Goal: Task Accomplishment & Management: Manage account settings

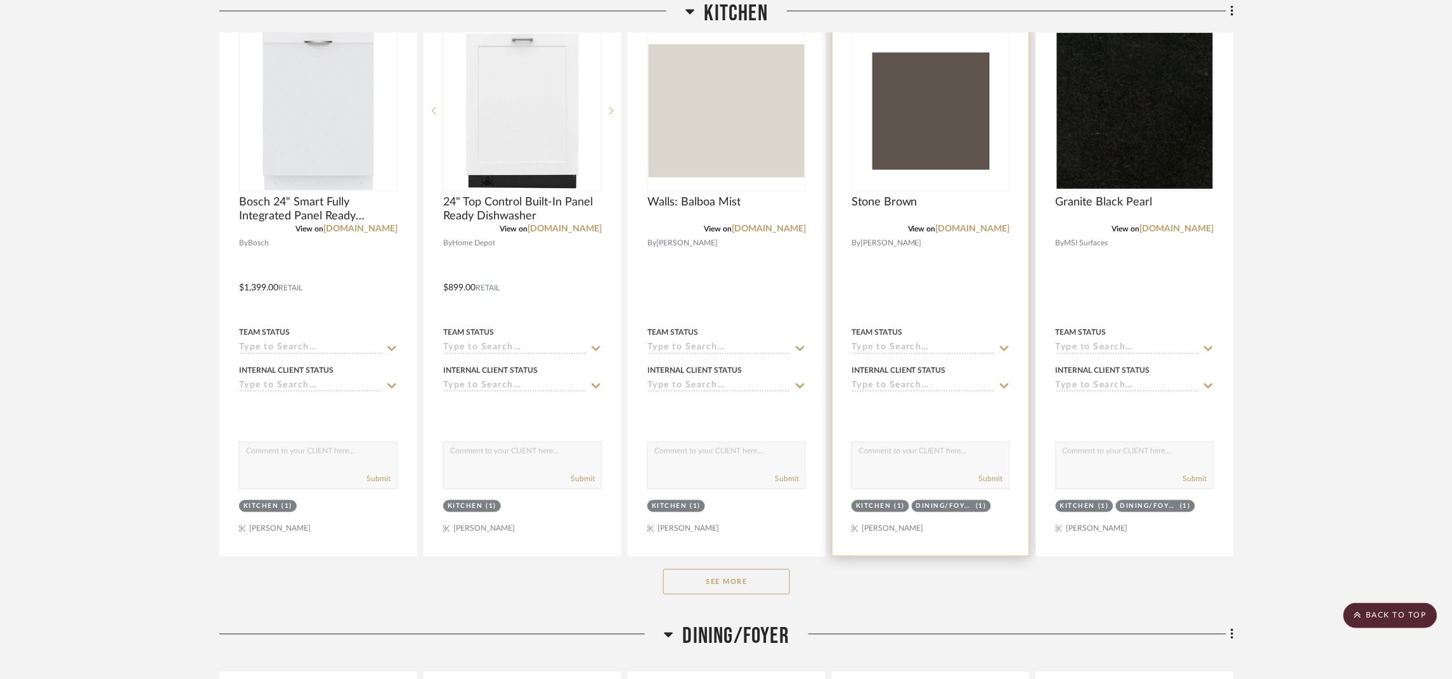
scroll to position [475, 0]
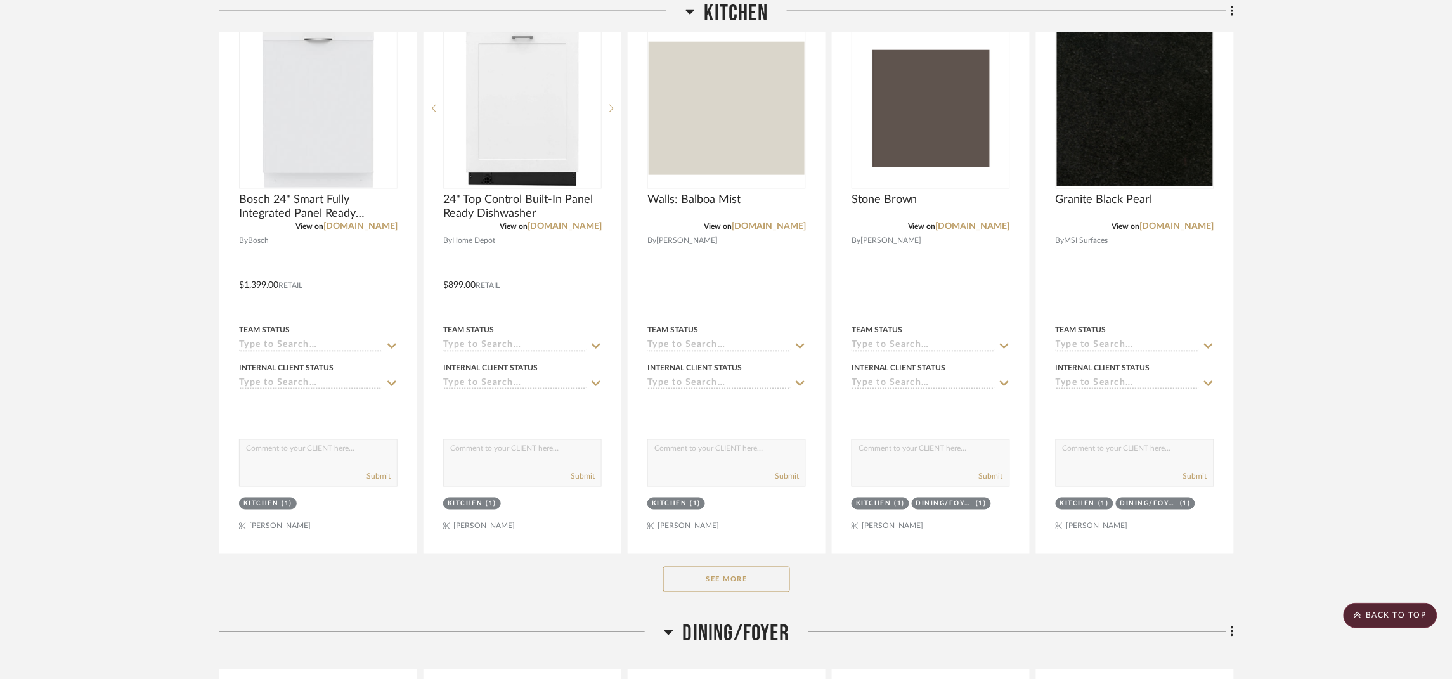
click at [747, 578] on button "See More" at bounding box center [726, 579] width 127 height 25
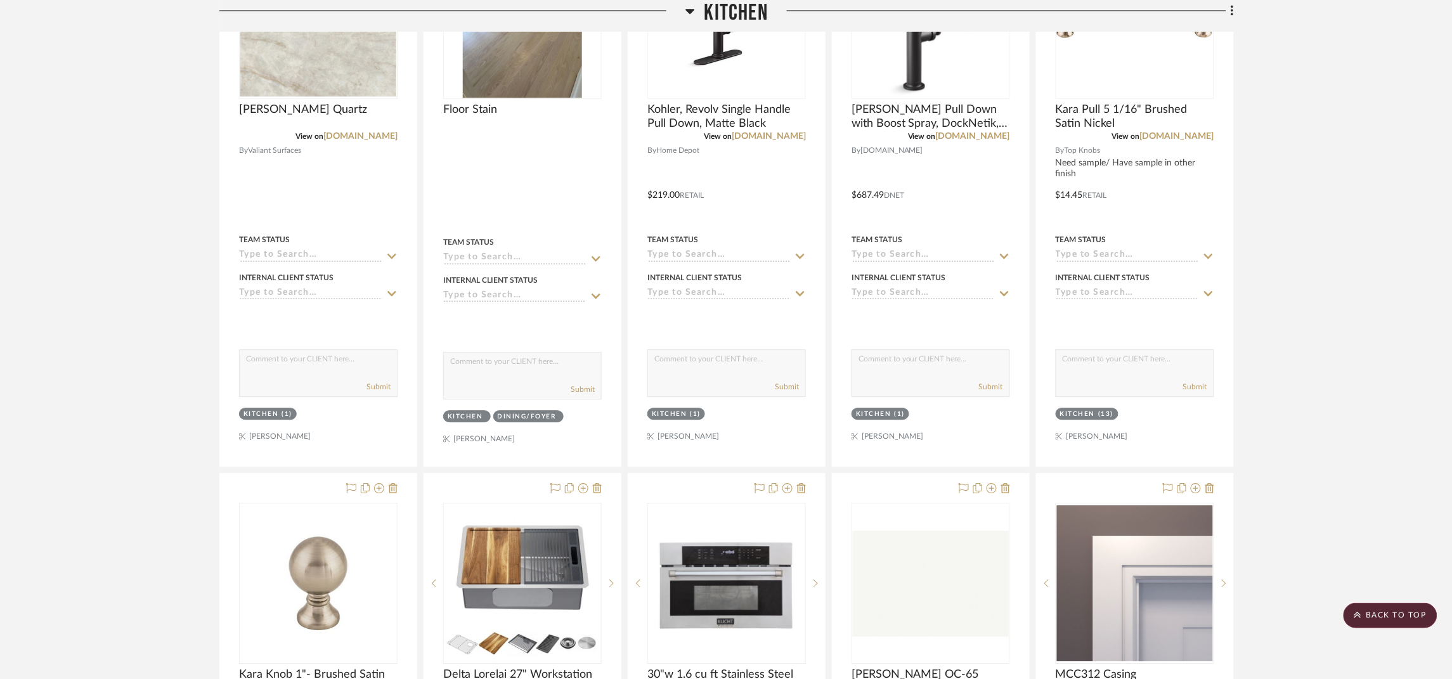
scroll to position [1331, 0]
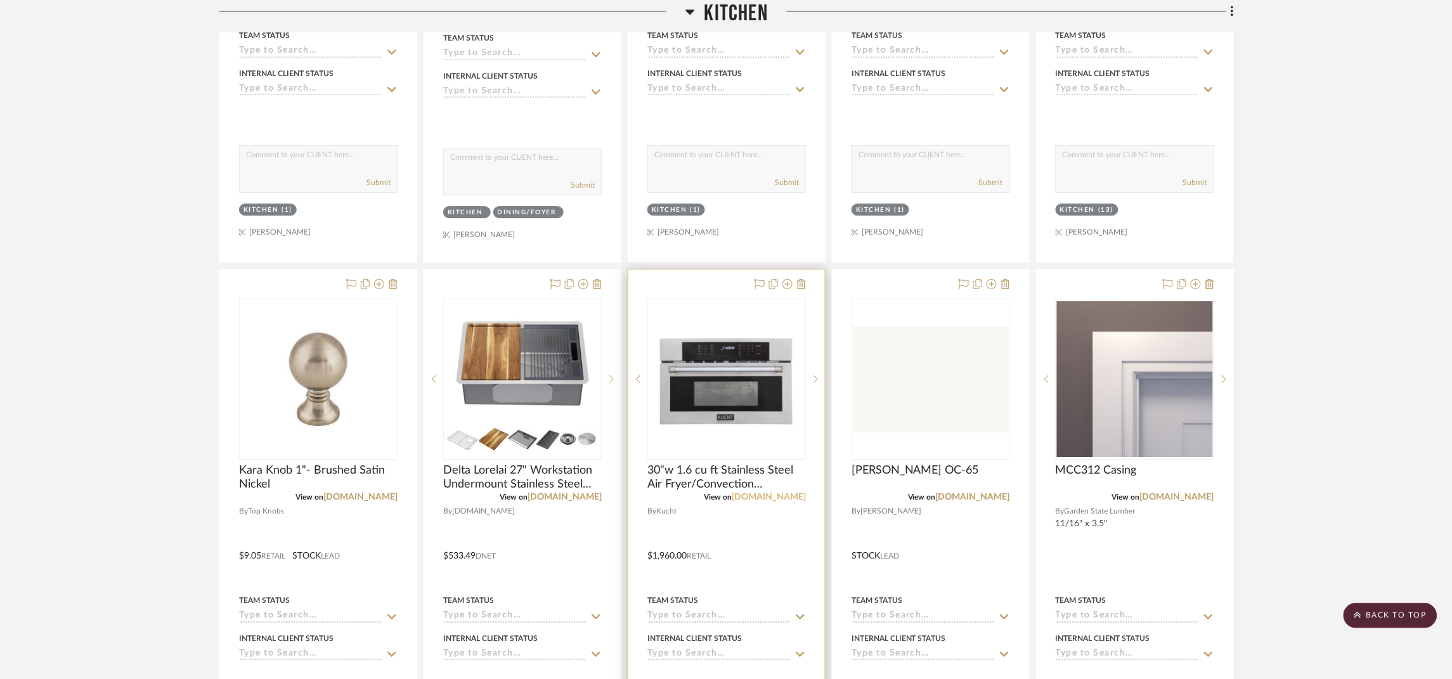
click at [785, 498] on link "[DOMAIN_NAME]" at bounding box center [769, 497] width 74 height 9
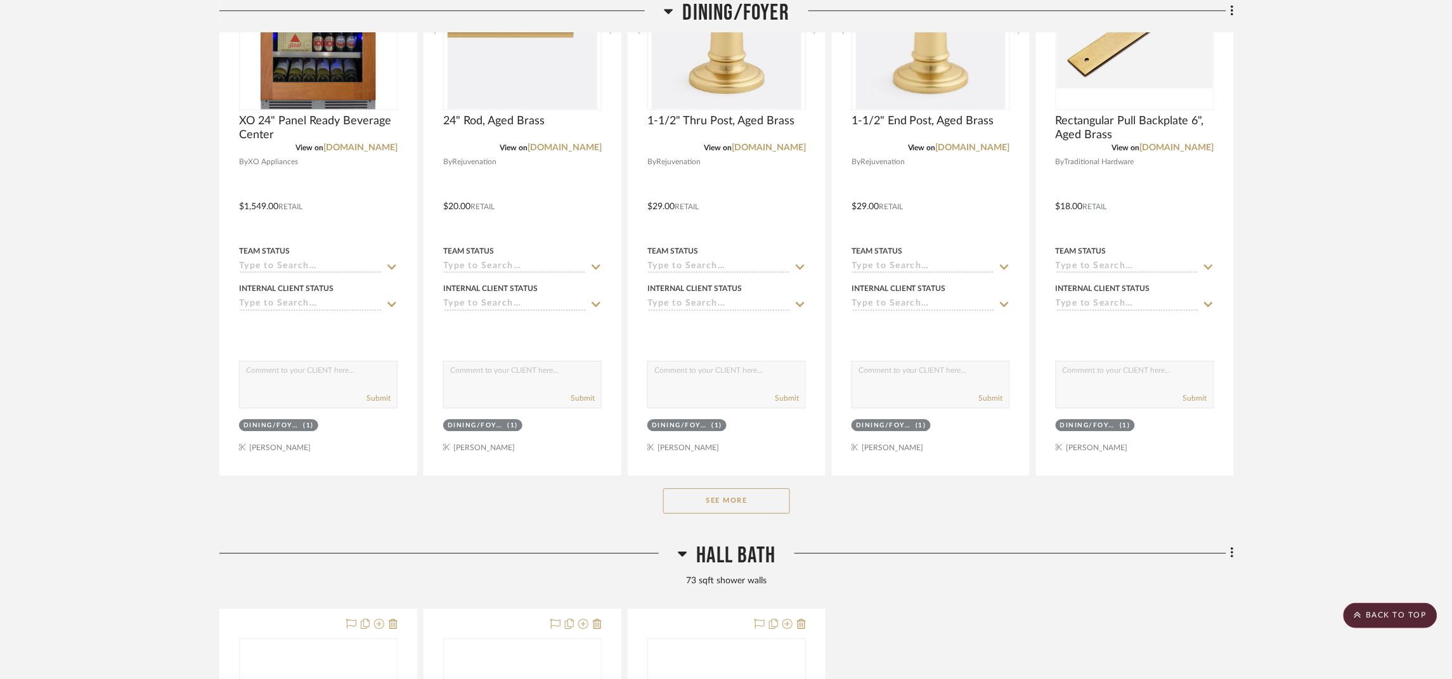
scroll to position [2948, 0]
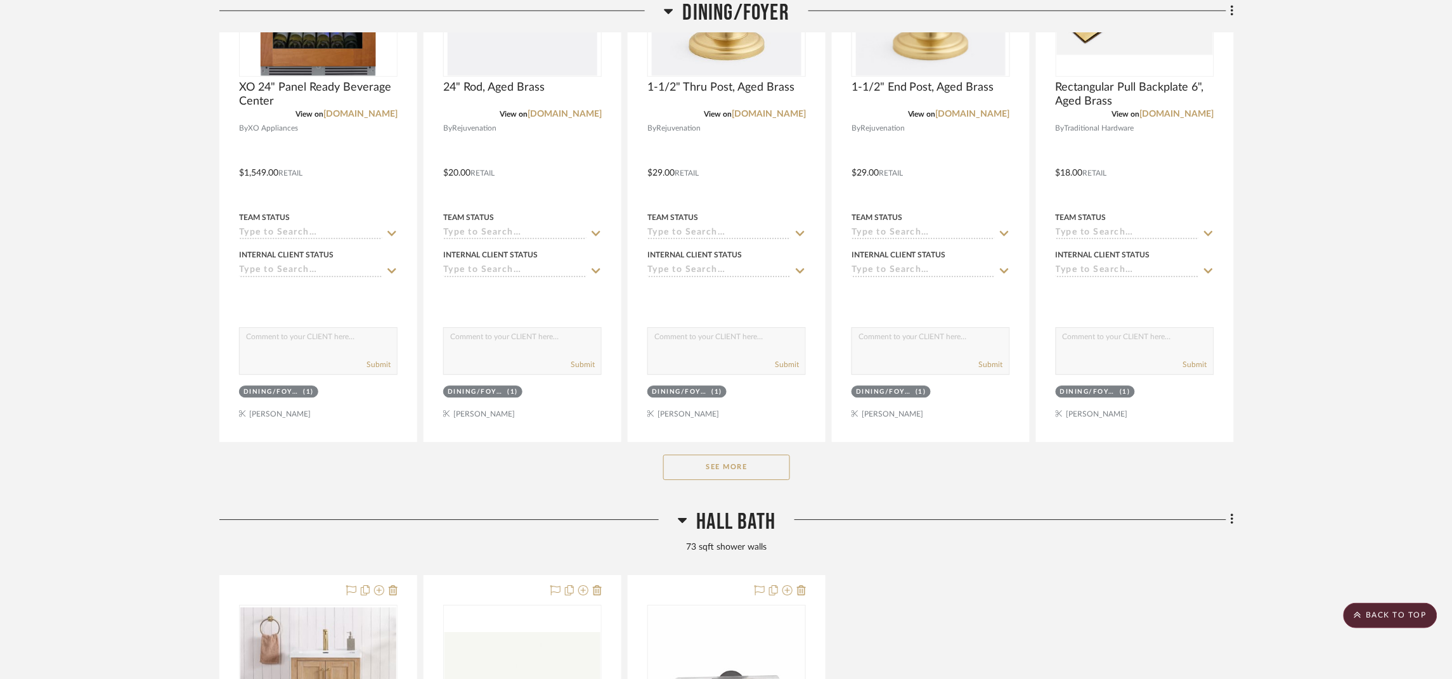
click at [724, 487] on div "See More" at bounding box center [726, 467] width 1014 height 51
click at [729, 476] on button "See More" at bounding box center [726, 467] width 127 height 25
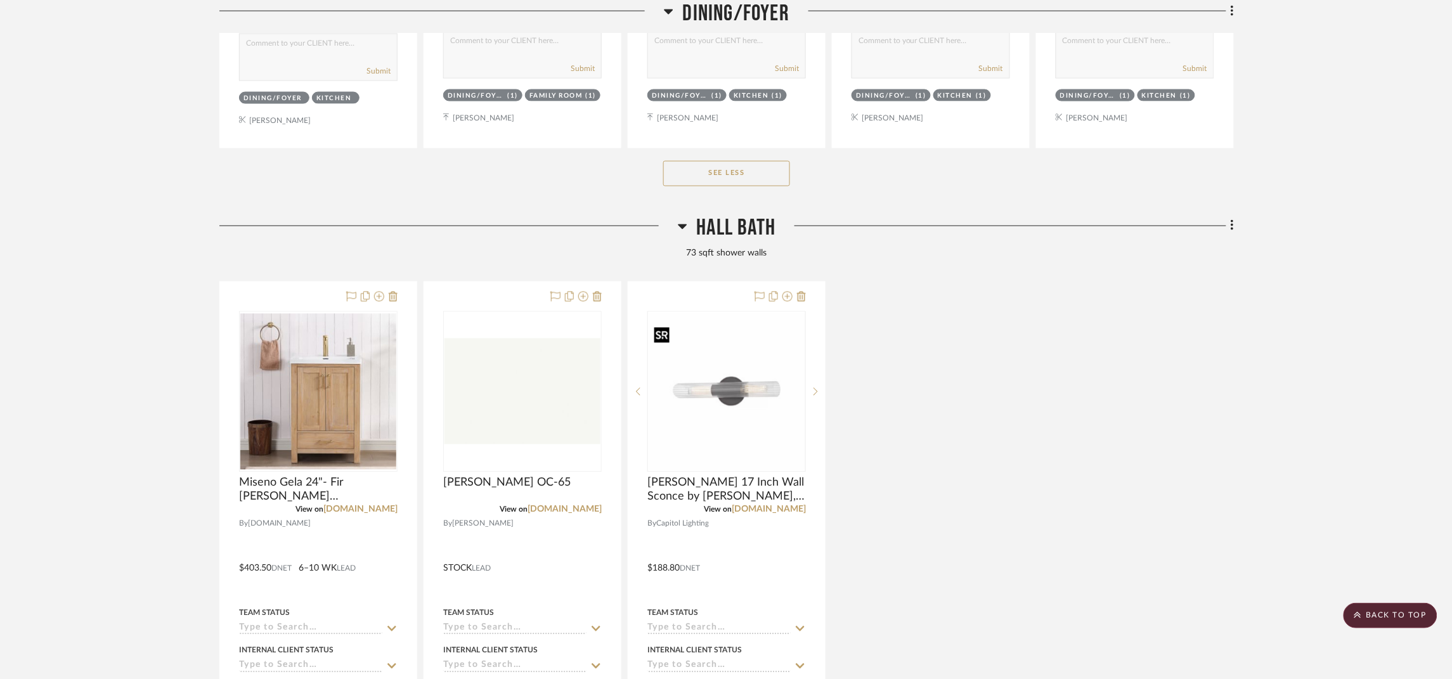
scroll to position [4374, 0]
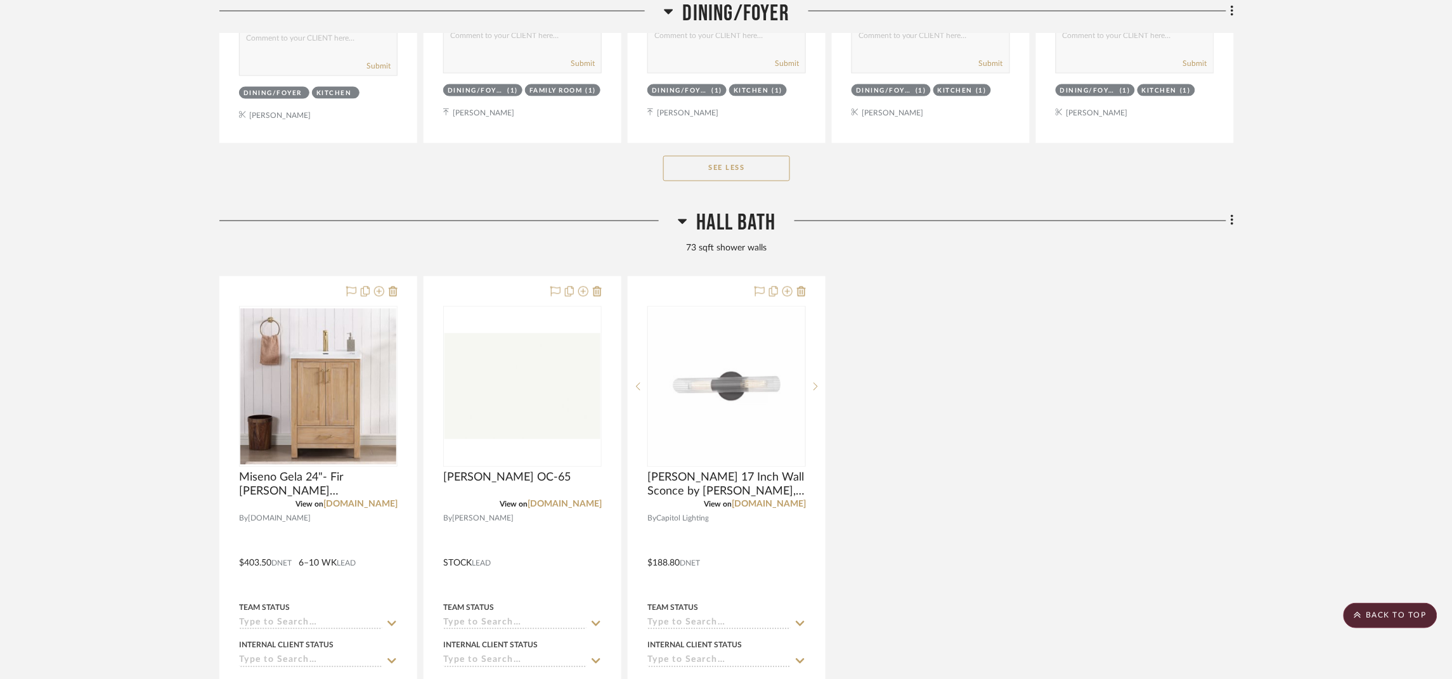
click at [750, 231] on span "Hall Bath" at bounding box center [736, 223] width 79 height 27
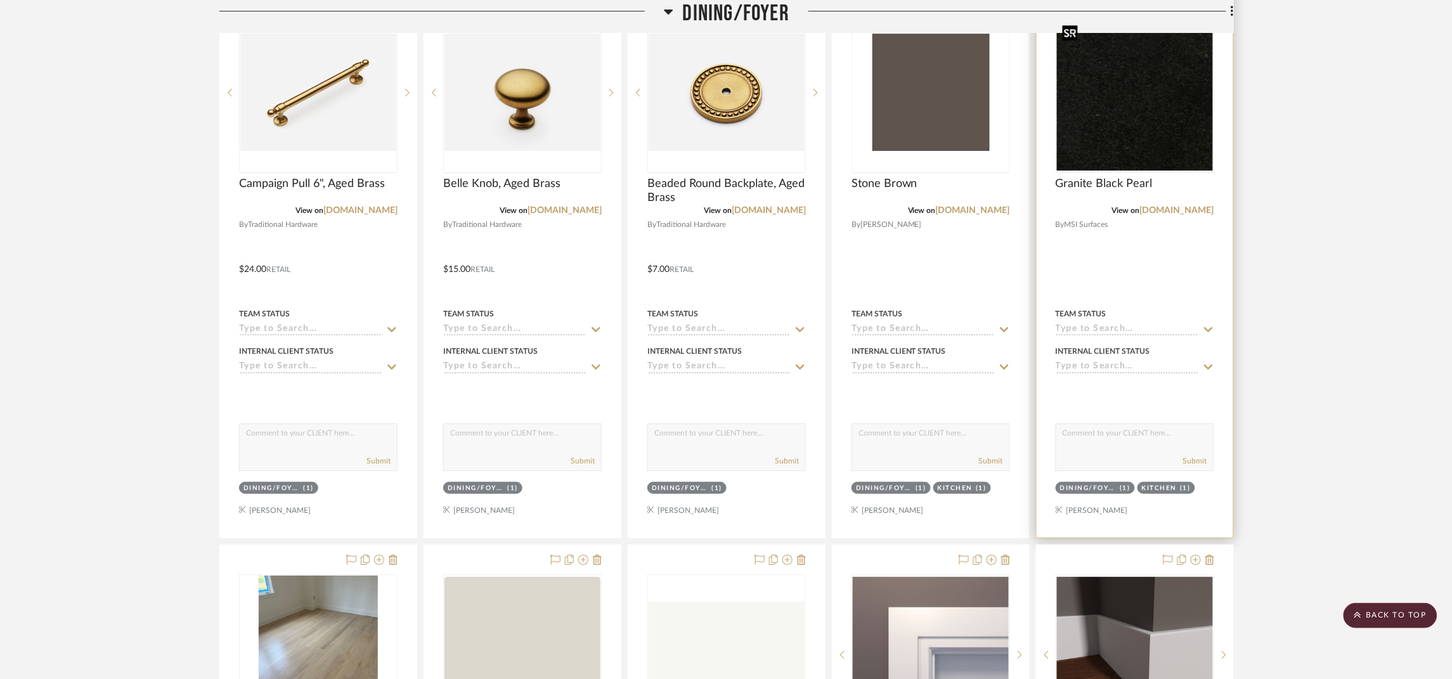
scroll to position [3423, 0]
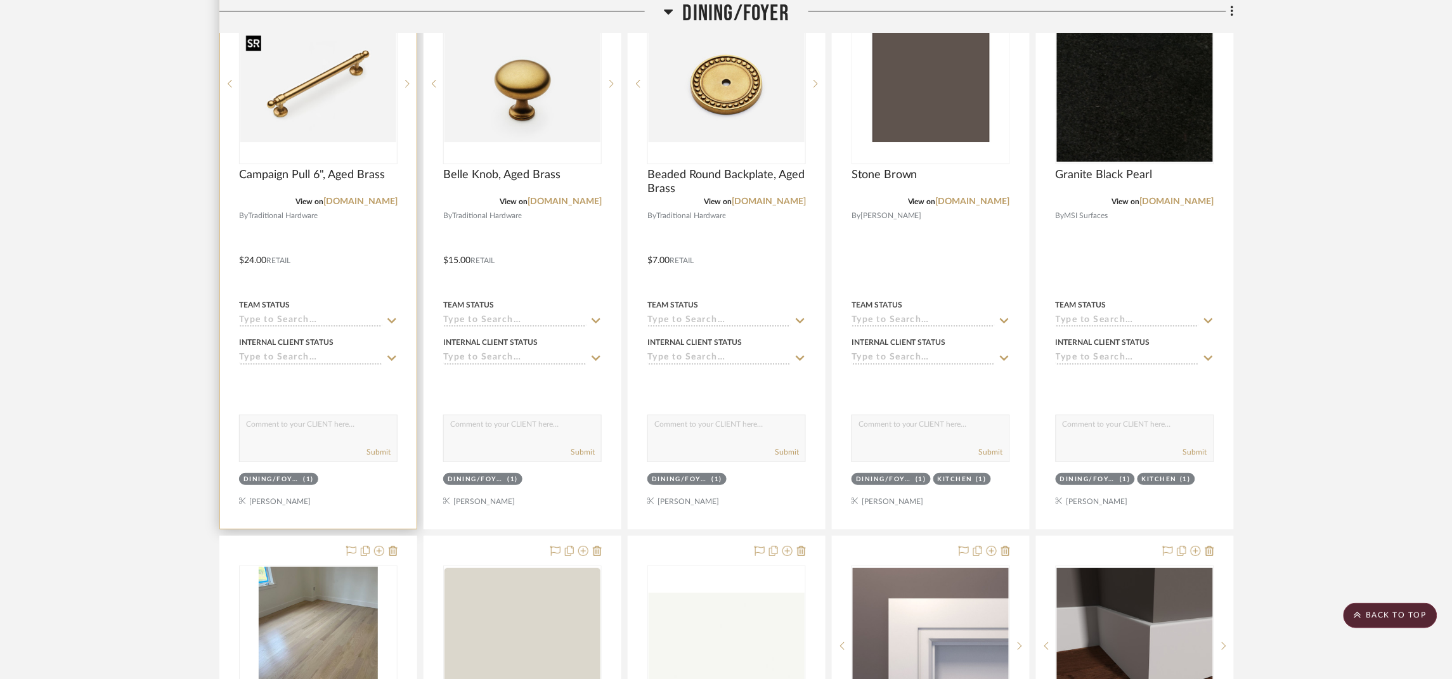
click at [330, 103] on img "0" at bounding box center [318, 83] width 156 height 117
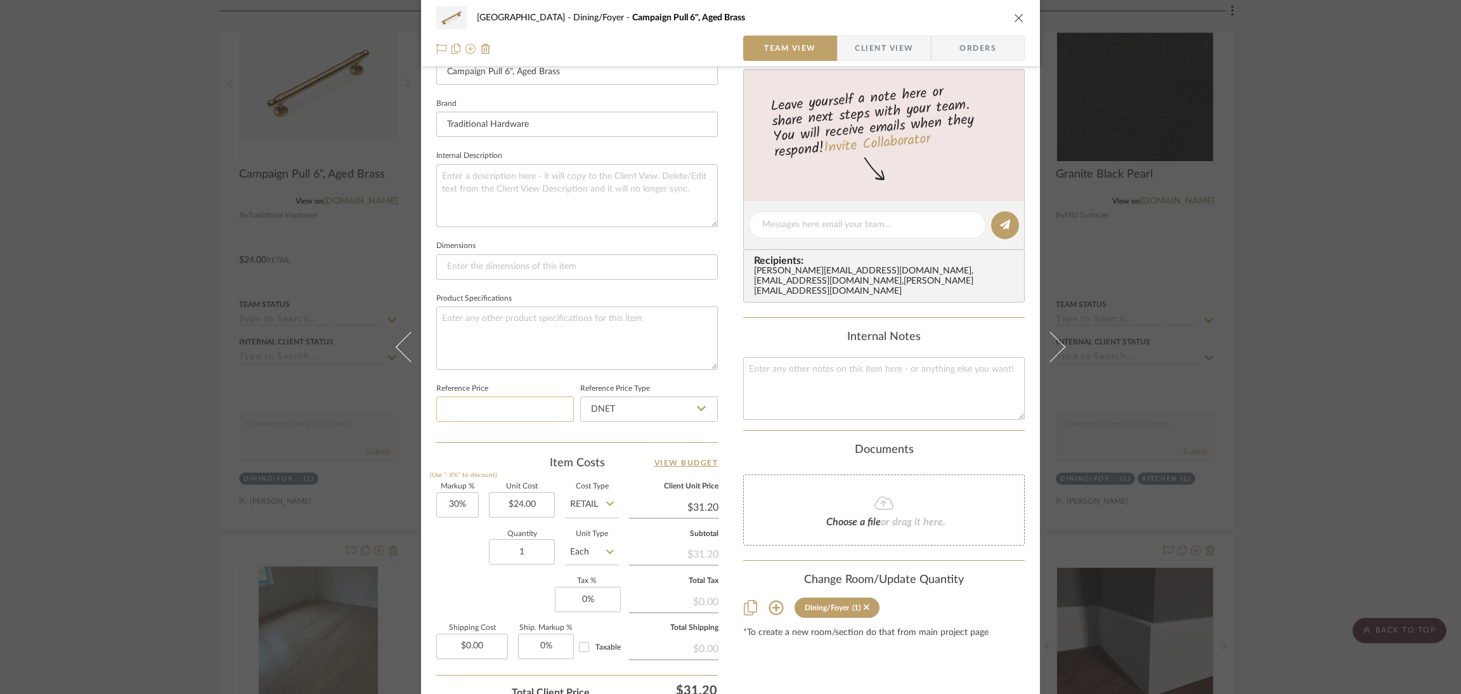
scroll to position [380, 0]
click at [524, 552] on input "1" at bounding box center [522, 550] width 66 height 25
type input "12"
click at [472, 559] on div "Quantity 12 Unit Type Each" at bounding box center [527, 551] width 183 height 45
click at [455, 496] on input "30" at bounding box center [457, 503] width 42 height 25
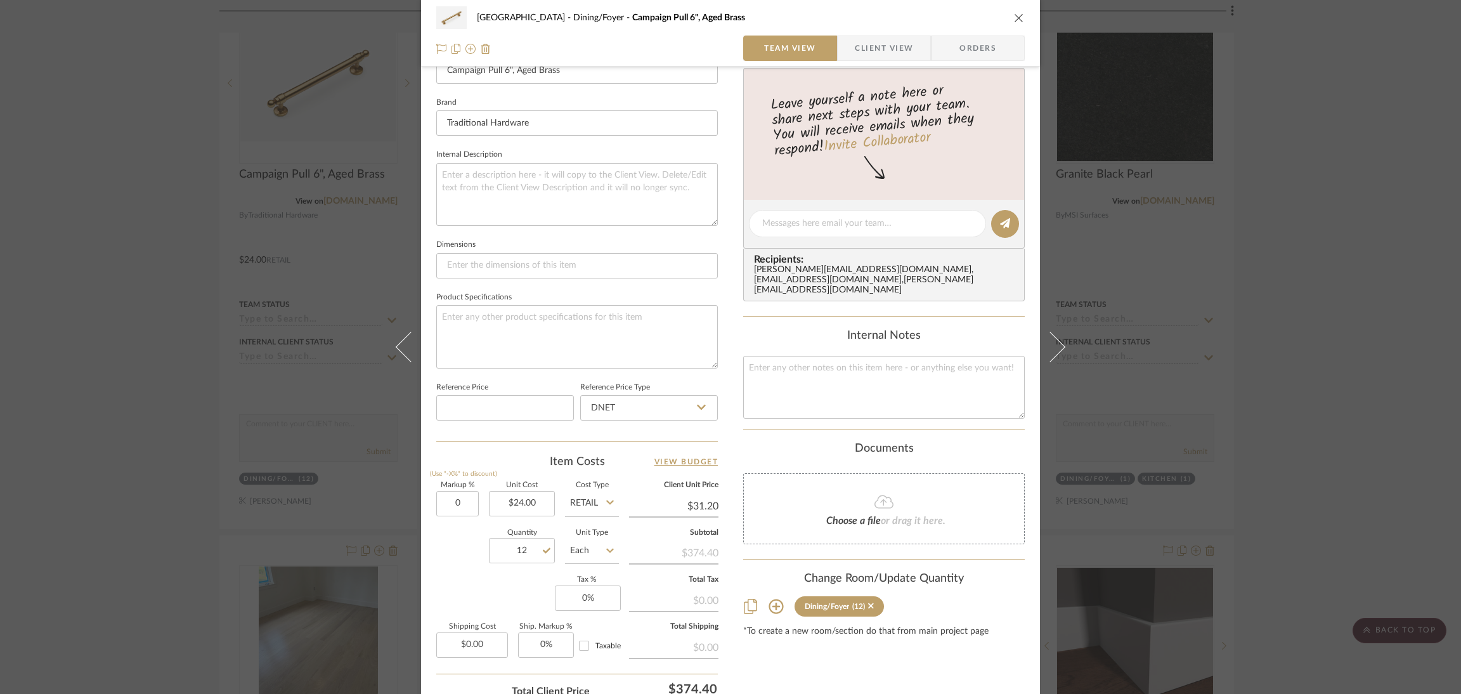
type input "0%"
click at [436, 536] on div "Quantity 12 Unit Type Each" at bounding box center [527, 551] width 183 height 45
type input "$24.00"
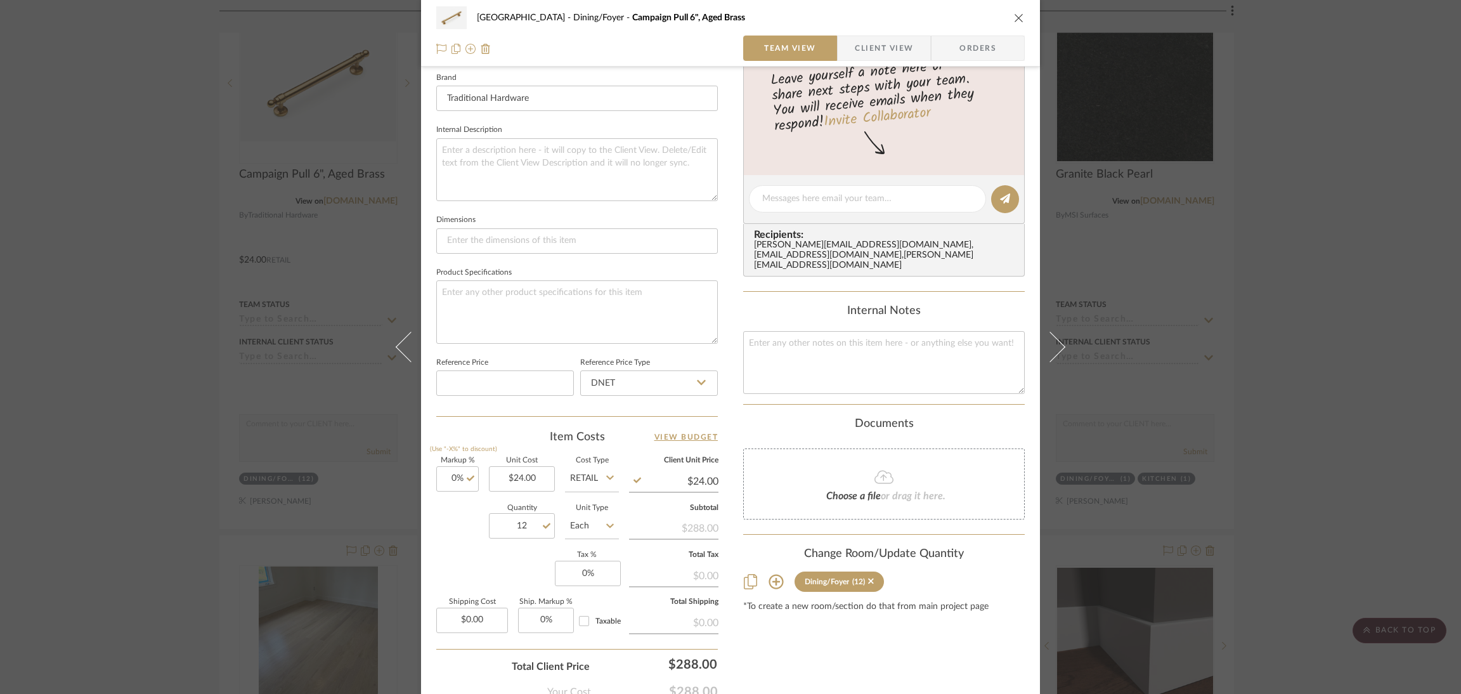
scroll to position [480, 0]
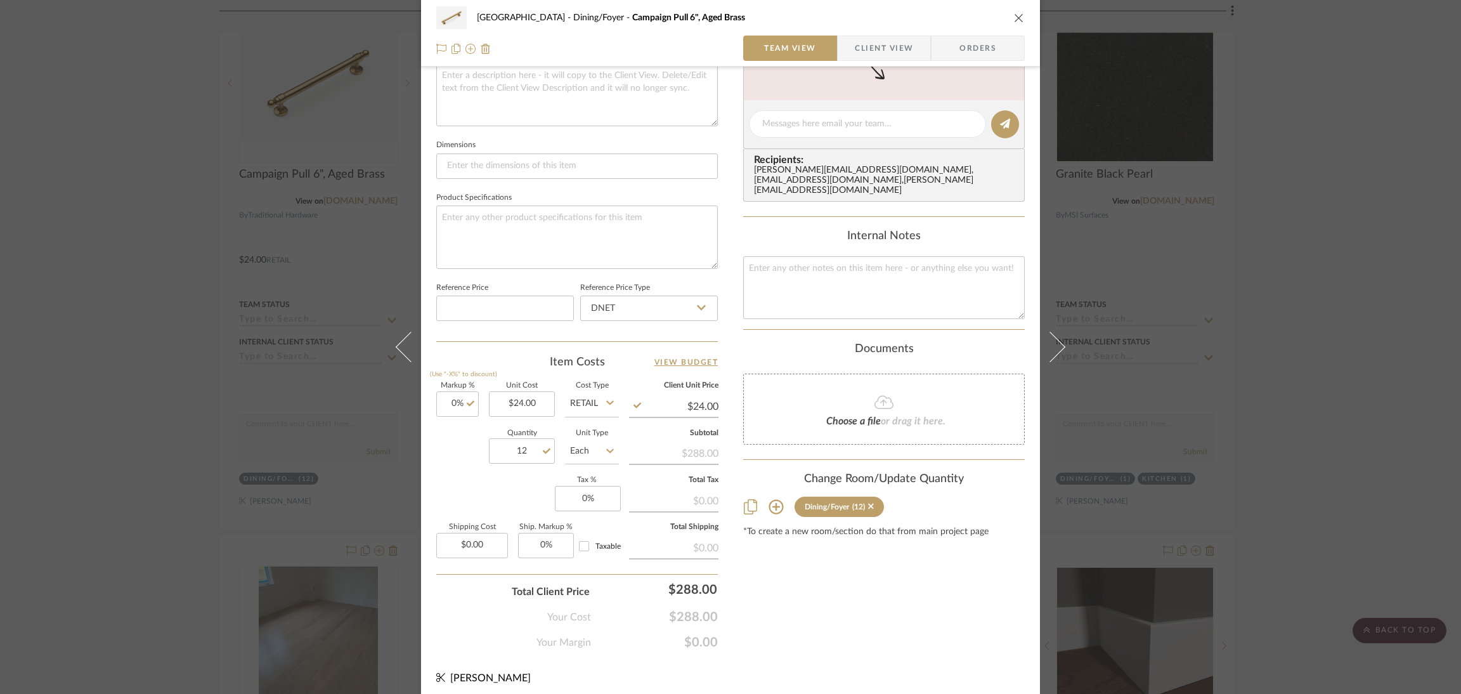
click at [1100, 302] on div "Lakewood Rd Dining/Foyer Campaign Pull 6", Aged Brass Team View Client View Ord…" at bounding box center [730, 347] width 1461 height 694
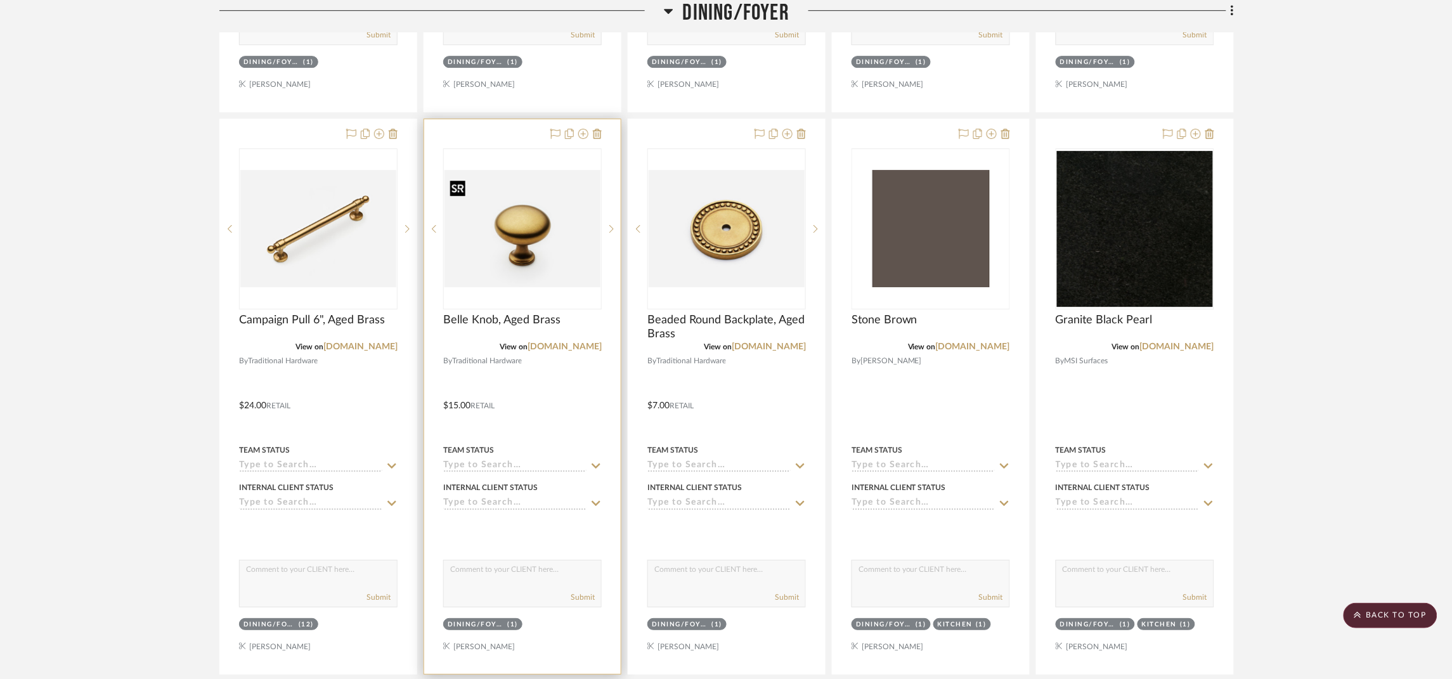
scroll to position [3234, 0]
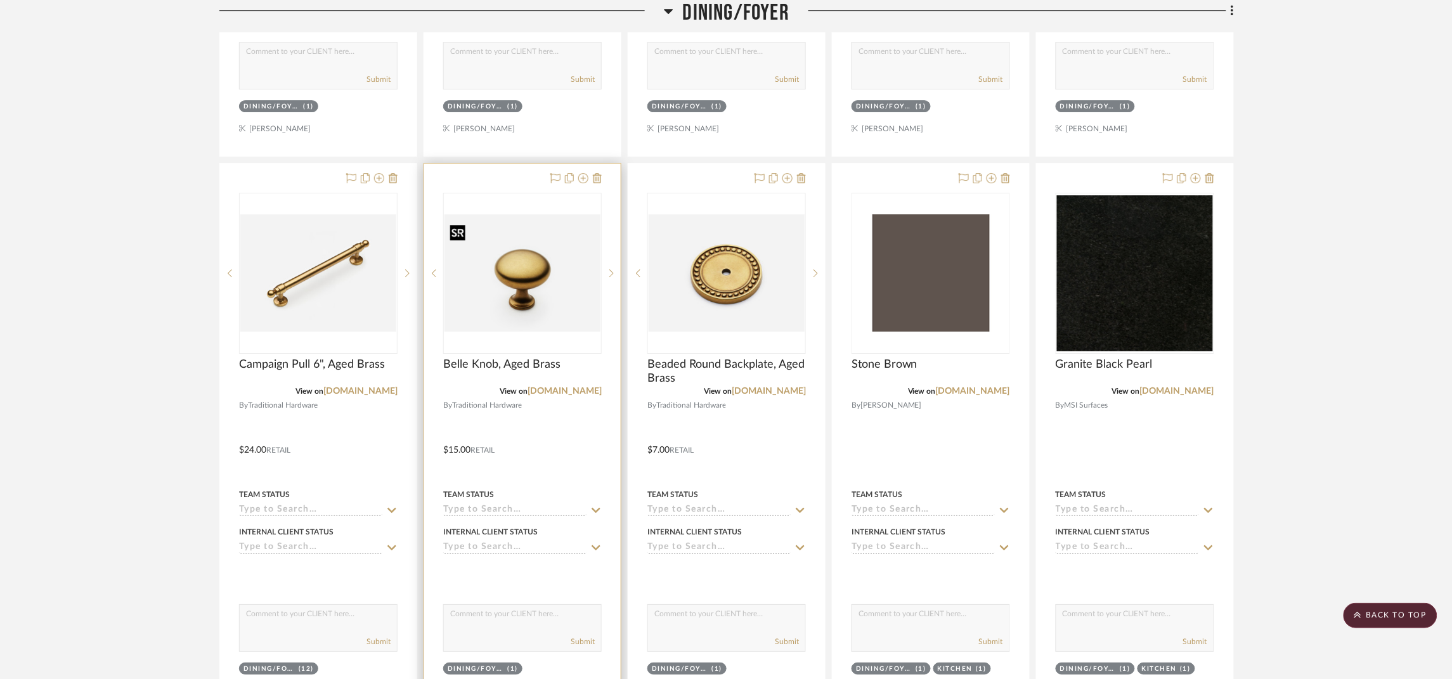
click at [546, 301] on img "0" at bounding box center [522, 272] width 156 height 117
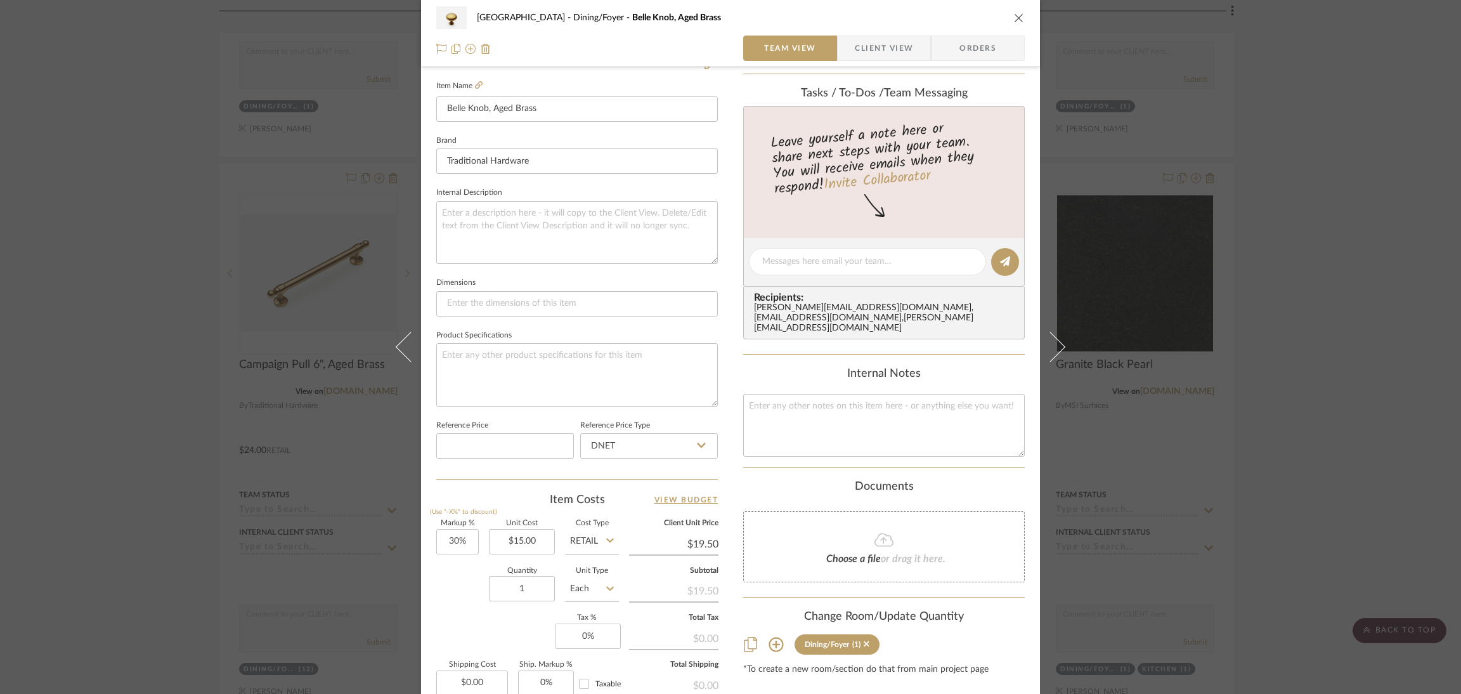
scroll to position [380, 0]
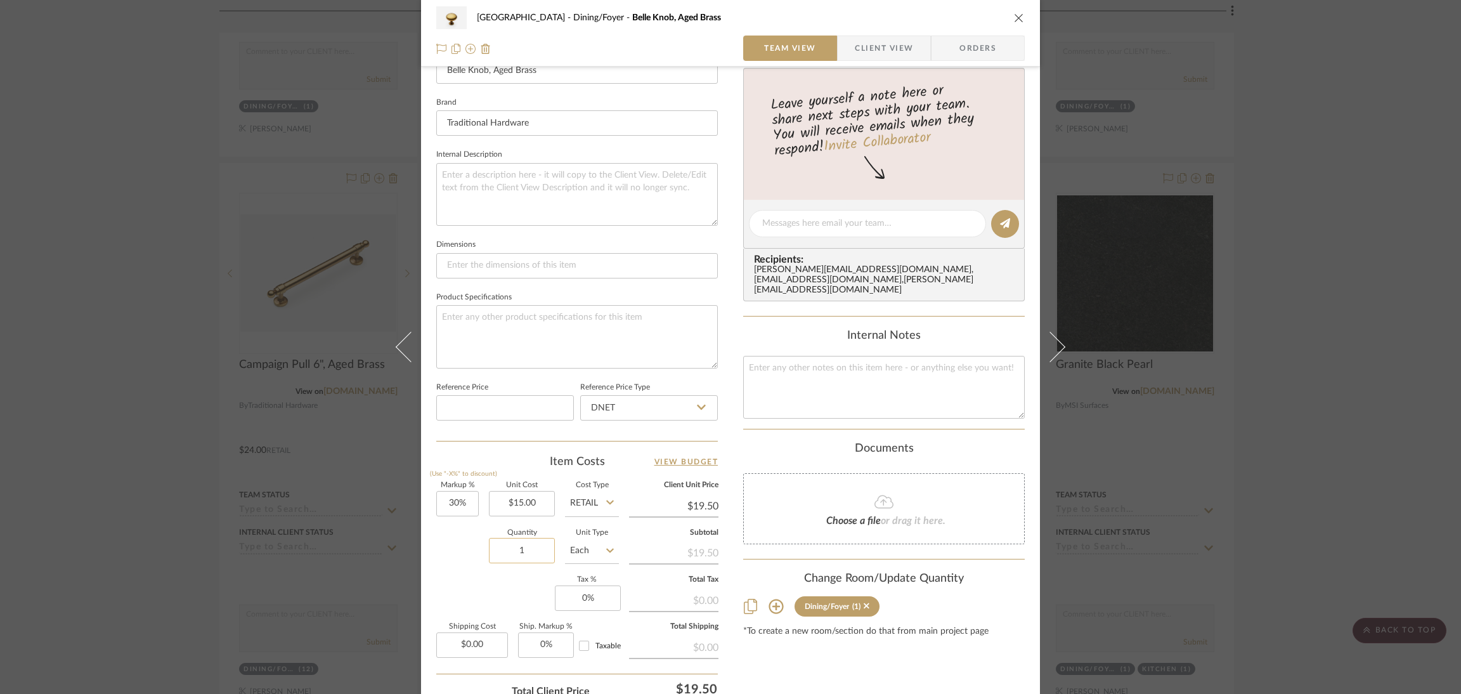
click at [519, 545] on input "1" at bounding box center [522, 550] width 66 height 25
type input "4"
type input "30"
click at [462, 506] on input "30" at bounding box center [457, 503] width 42 height 25
type input "0%"
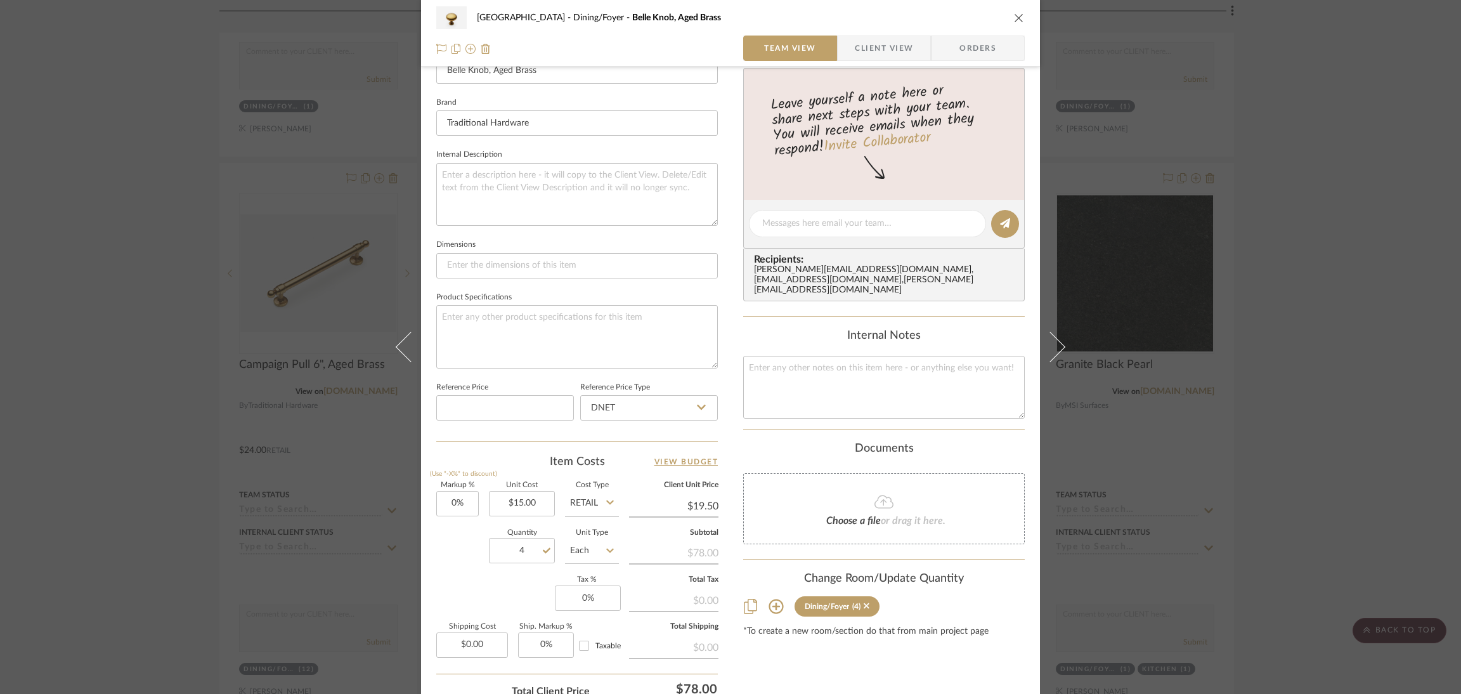
click at [444, 554] on div "Quantity 4 Unit Type Each" at bounding box center [527, 551] width 183 height 45
type input "$15.00"
click at [1100, 390] on div "Lakewood Rd Dining/Foyer Belle Knob, Aged Brass Team View Client View Orders 1 …" at bounding box center [730, 347] width 1461 height 694
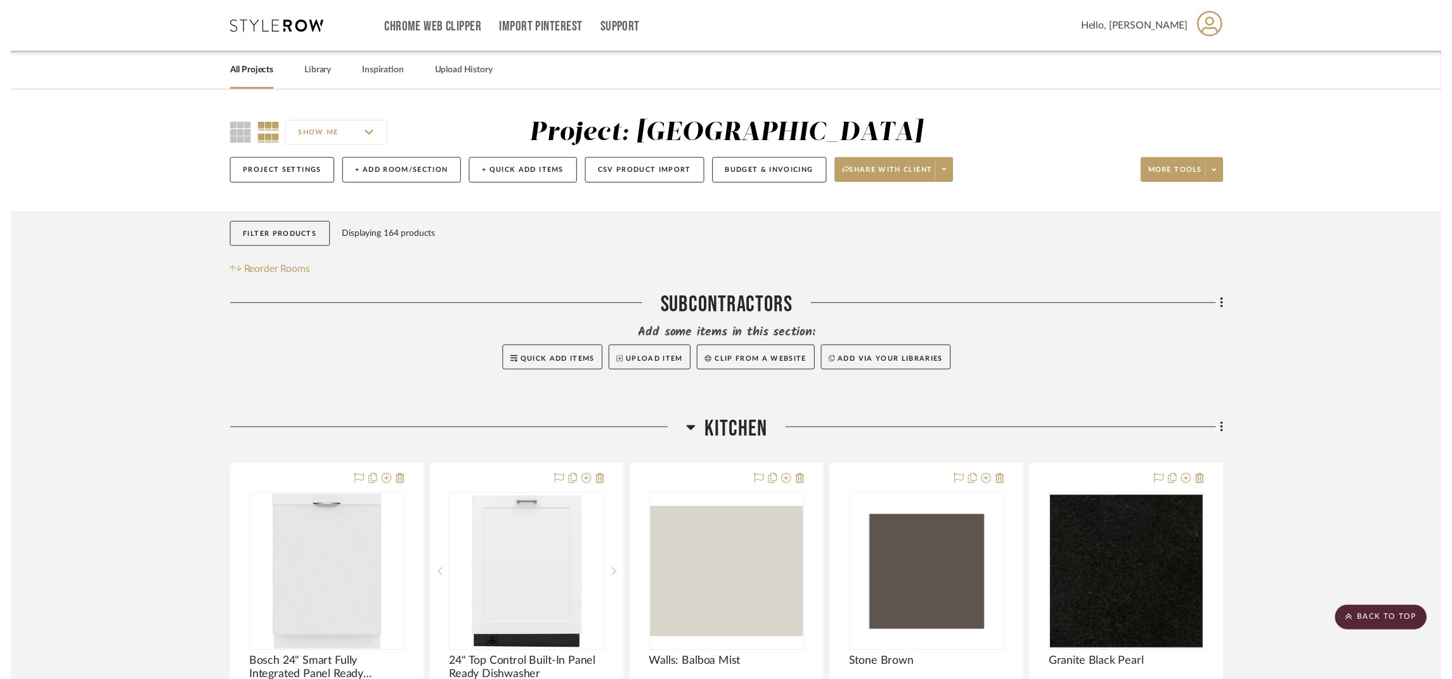
scroll to position [3234, 0]
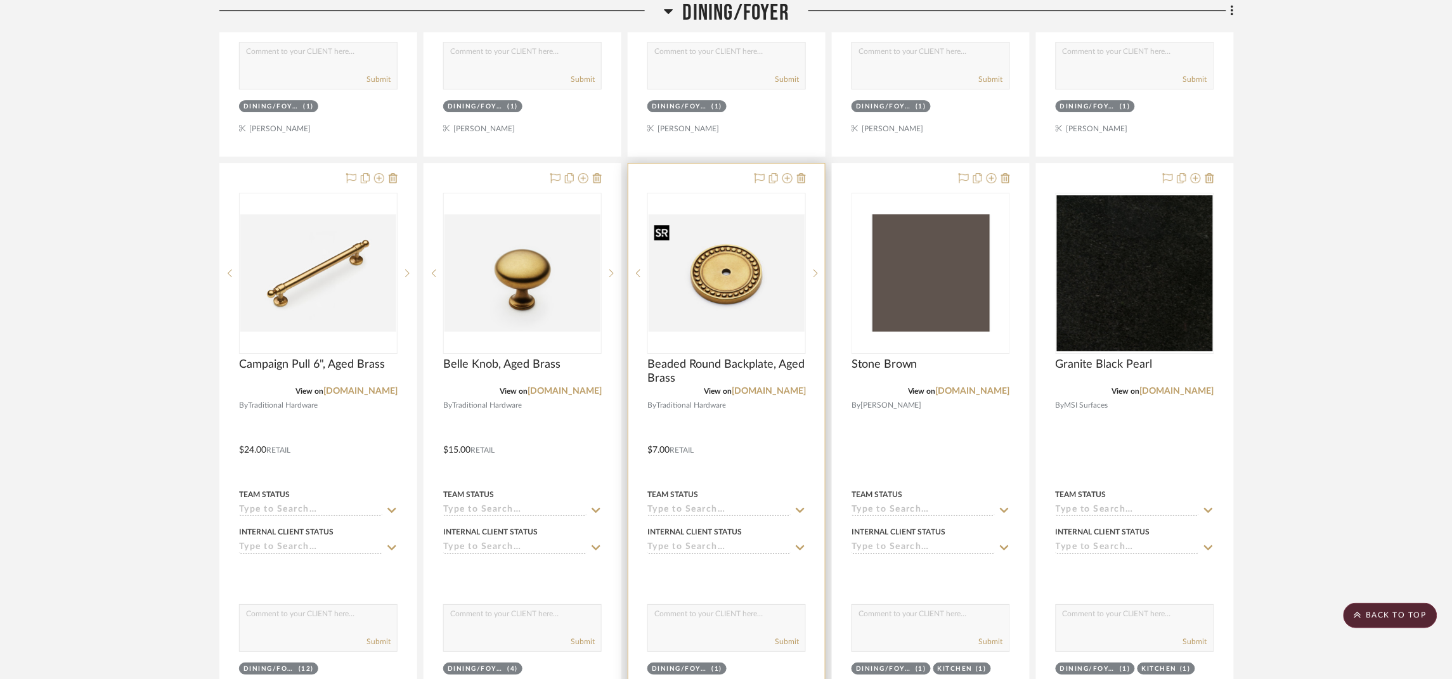
click at [747, 285] on img "0" at bounding box center [727, 272] width 156 height 117
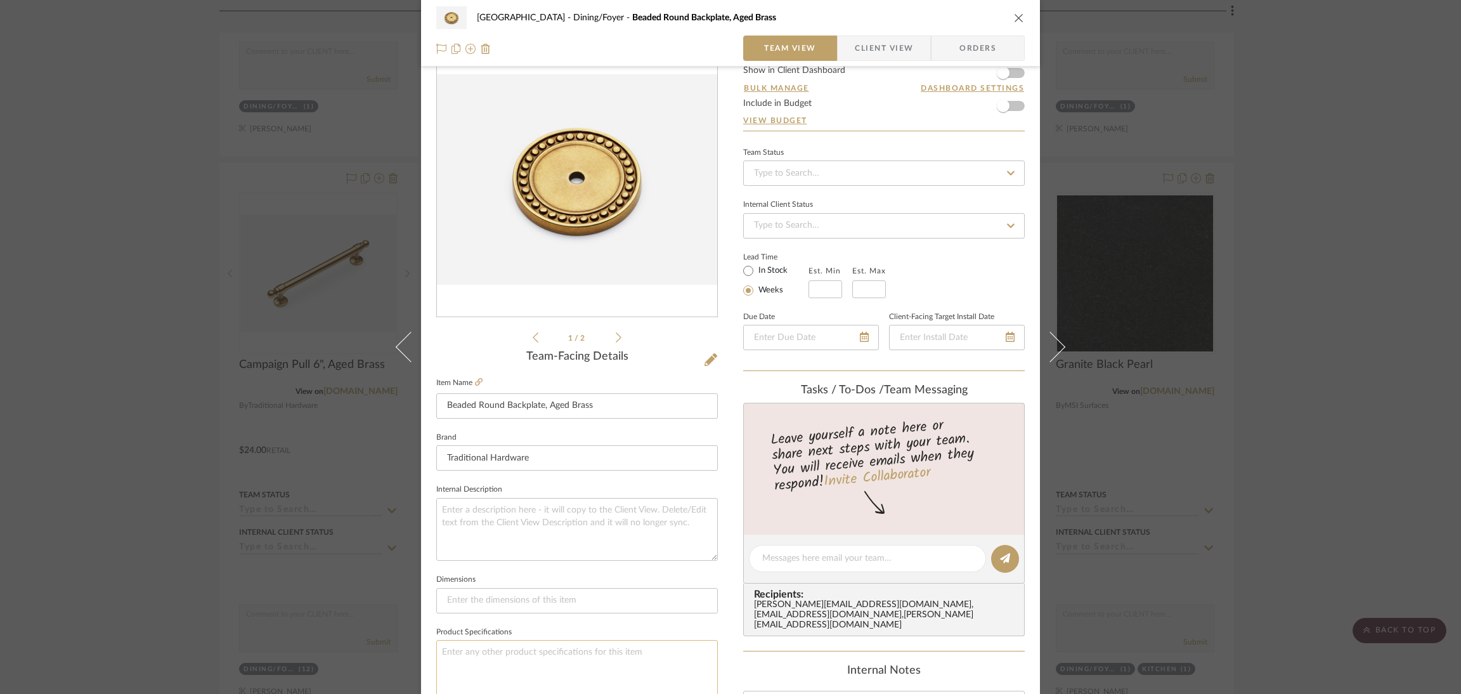
scroll to position [285, 0]
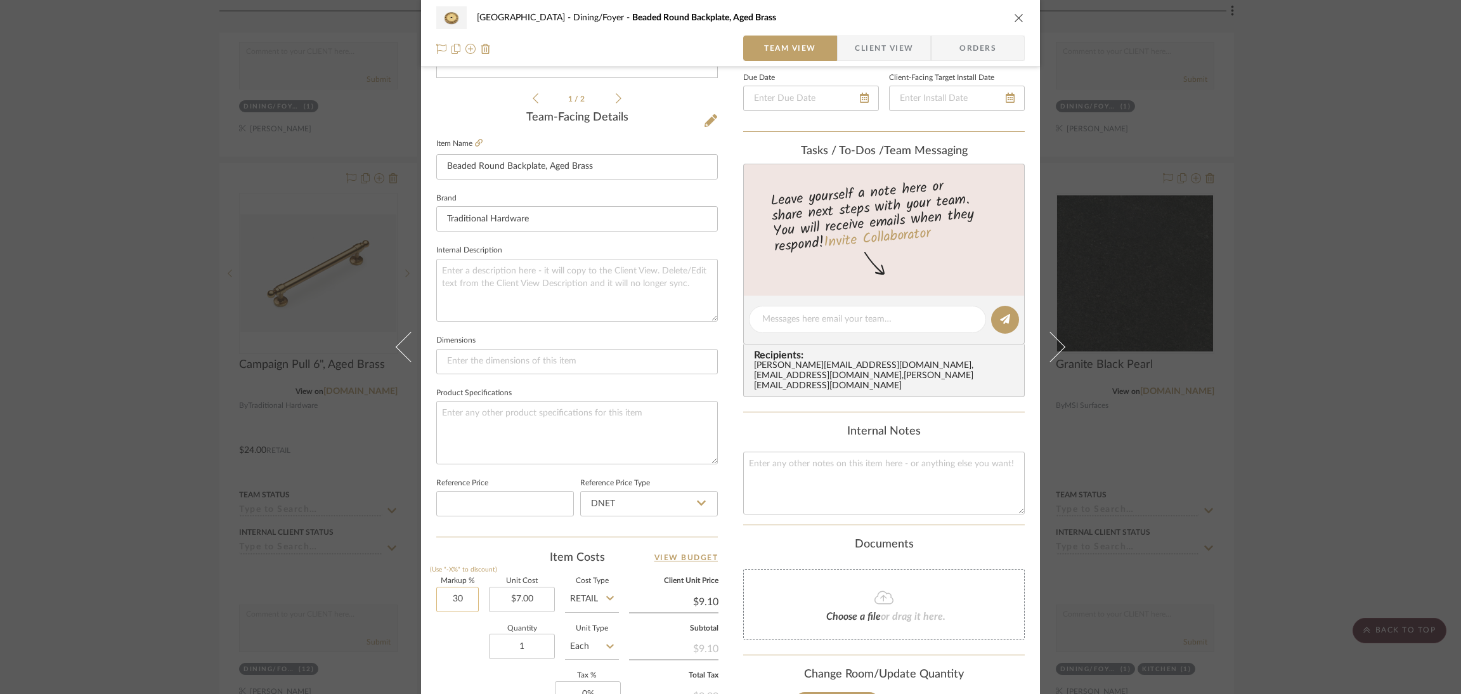
click at [444, 586] on input "30" at bounding box center [457, 598] width 42 height 25
type input "0%"
click at [529, 643] on input "1" at bounding box center [522, 645] width 66 height 25
type input "$7.00"
type input "4"
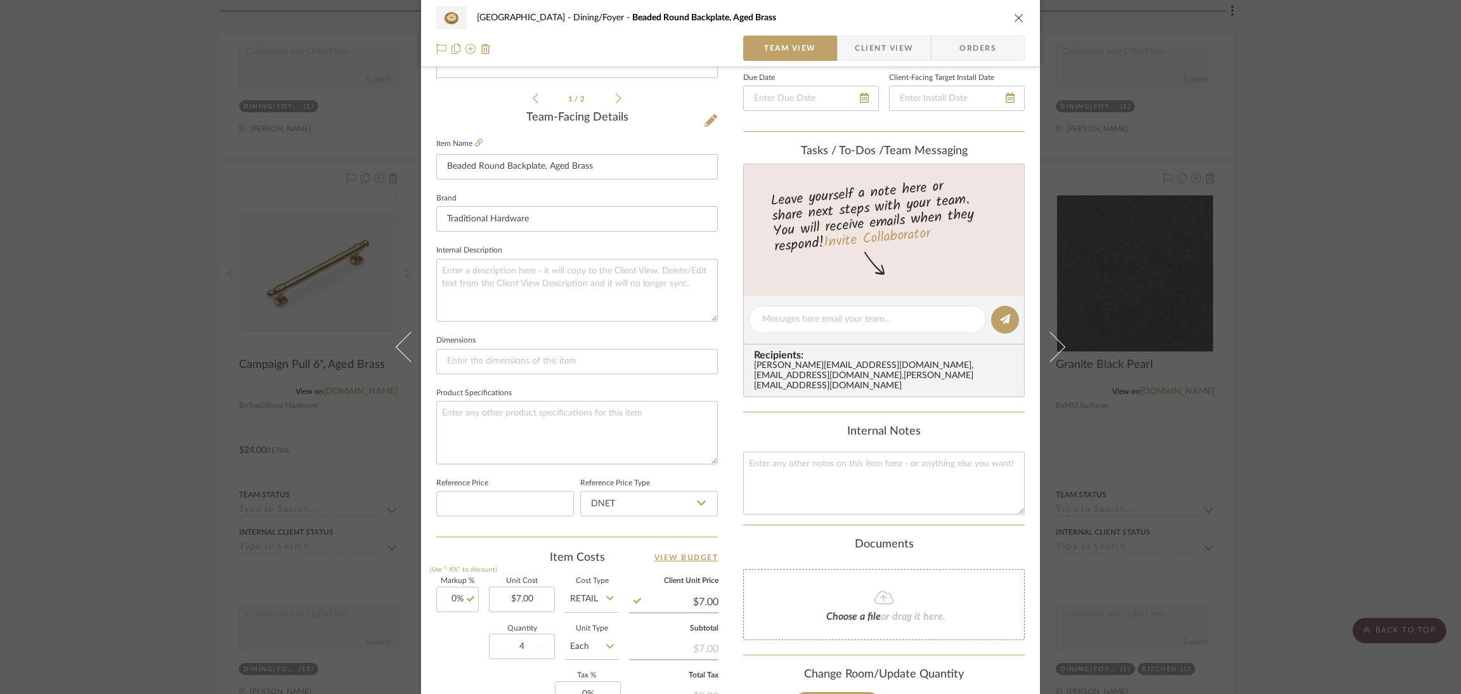
drag, startPoint x: 451, startPoint y: 640, endPoint x: 695, endPoint y: 576, distance: 252.4
click at [452, 640] on div "Quantity 4 Unit Type Each" at bounding box center [527, 647] width 183 height 45
click at [1100, 376] on div "Lakewood Rd Dining/Foyer Beaded Round Backplate, Aged Brass Team View Client Vi…" at bounding box center [730, 347] width 1461 height 694
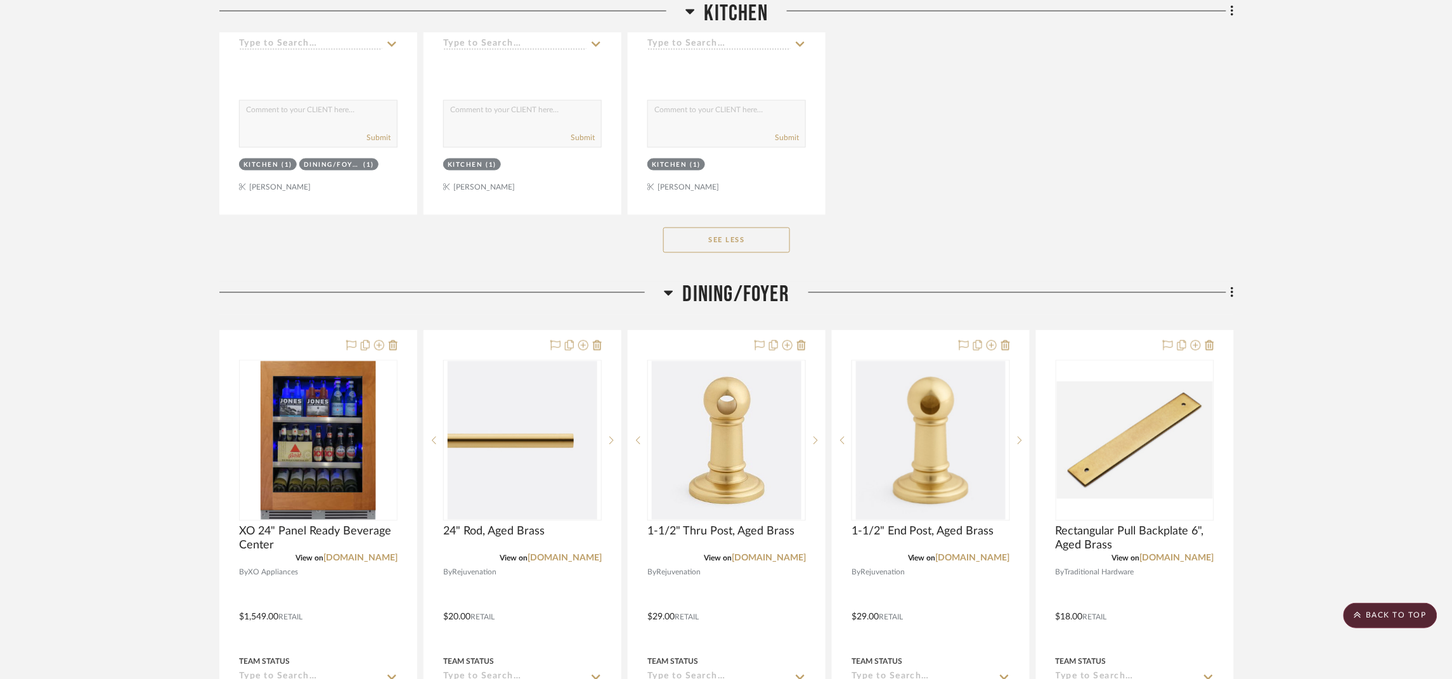
scroll to position [2472, 0]
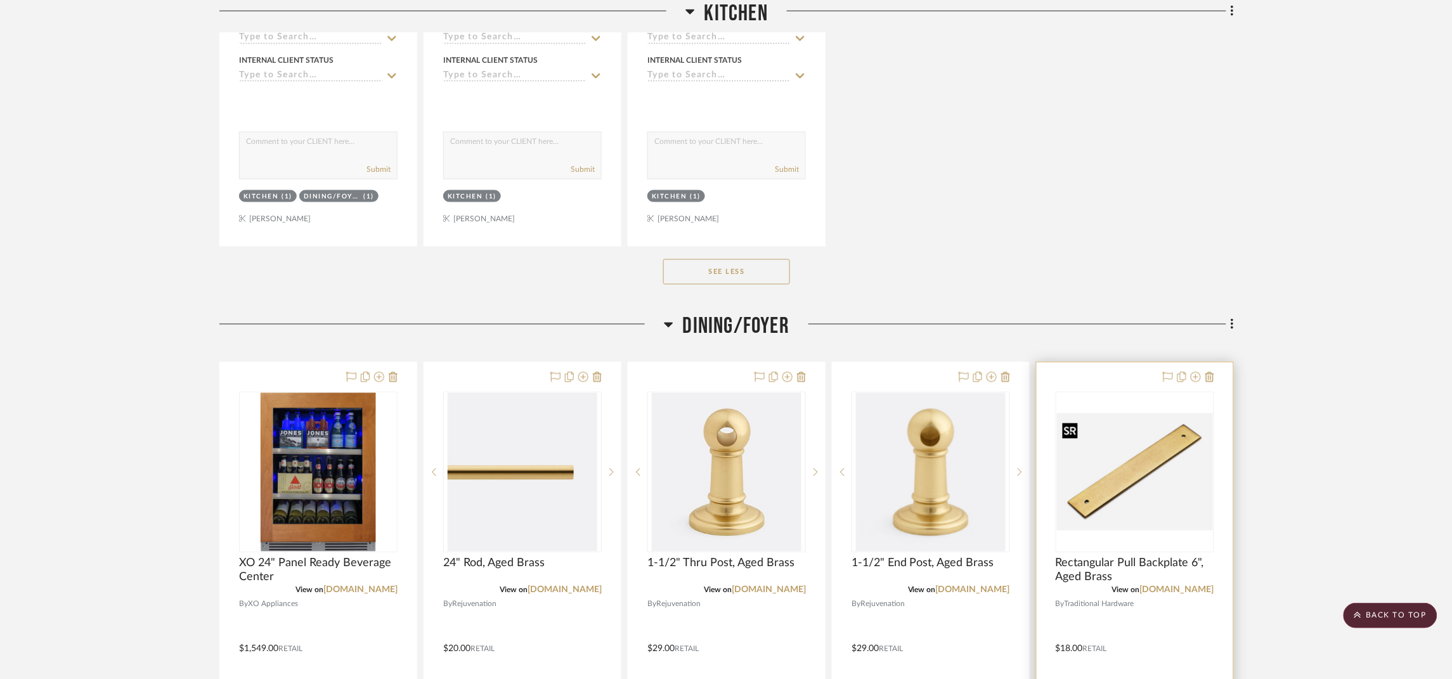
click at [1100, 438] on img "0" at bounding box center [1135, 471] width 156 height 117
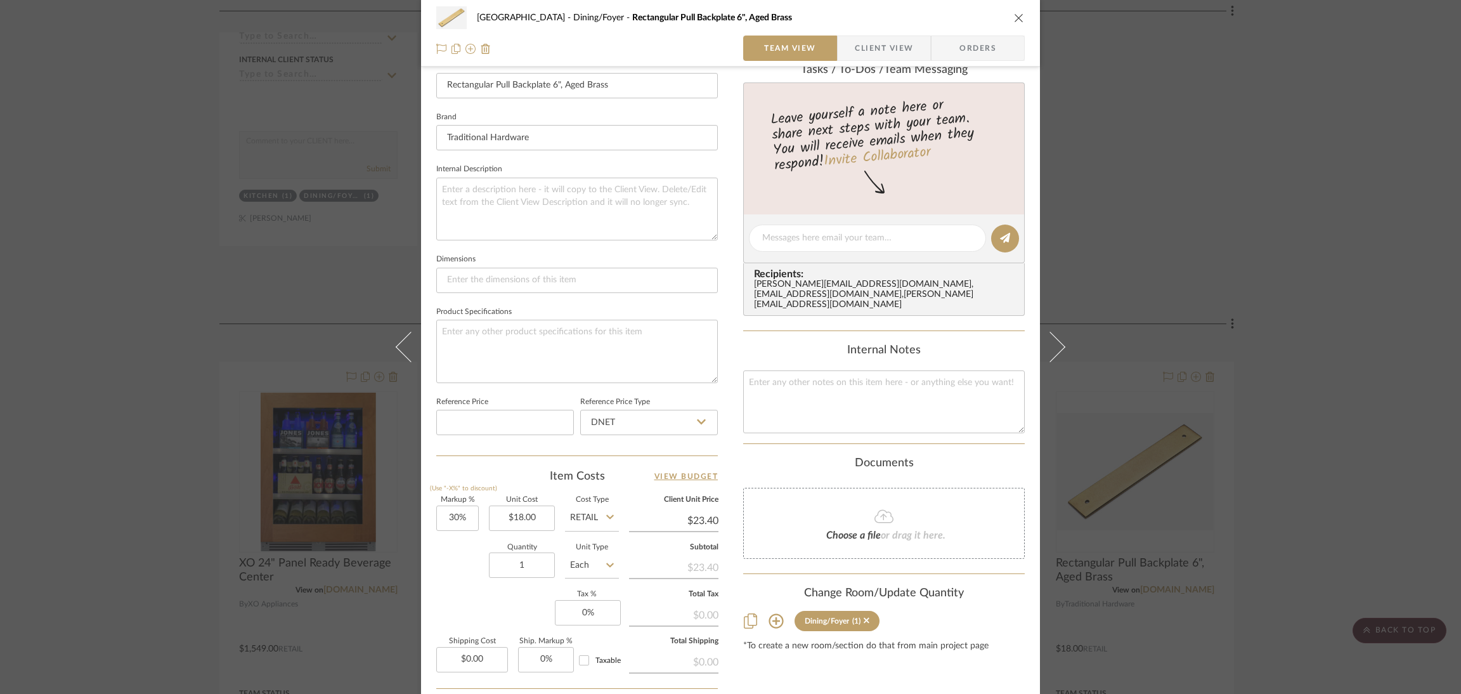
scroll to position [380, 0]
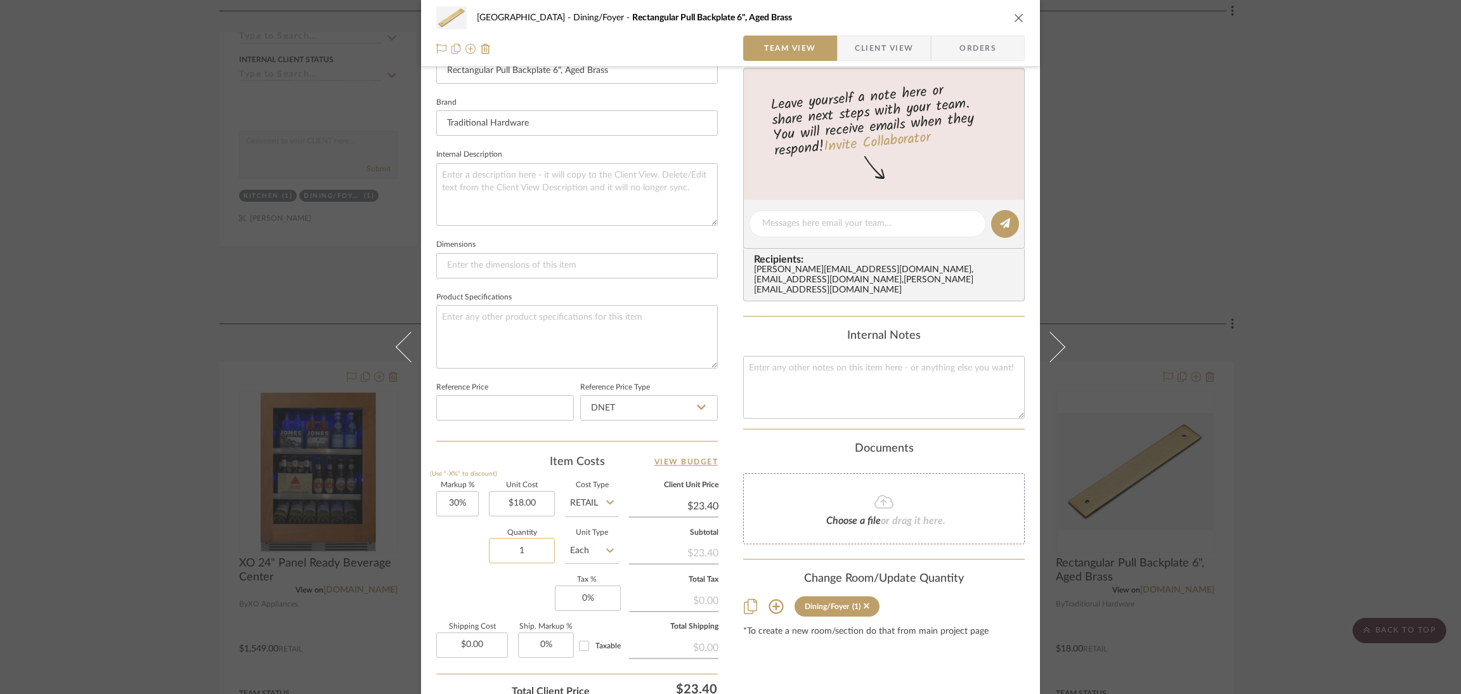
click at [528, 552] on input "1" at bounding box center [522, 550] width 66 height 25
type input "12"
type input "30"
click at [446, 502] on input "30" at bounding box center [457, 503] width 42 height 25
type input "0%"
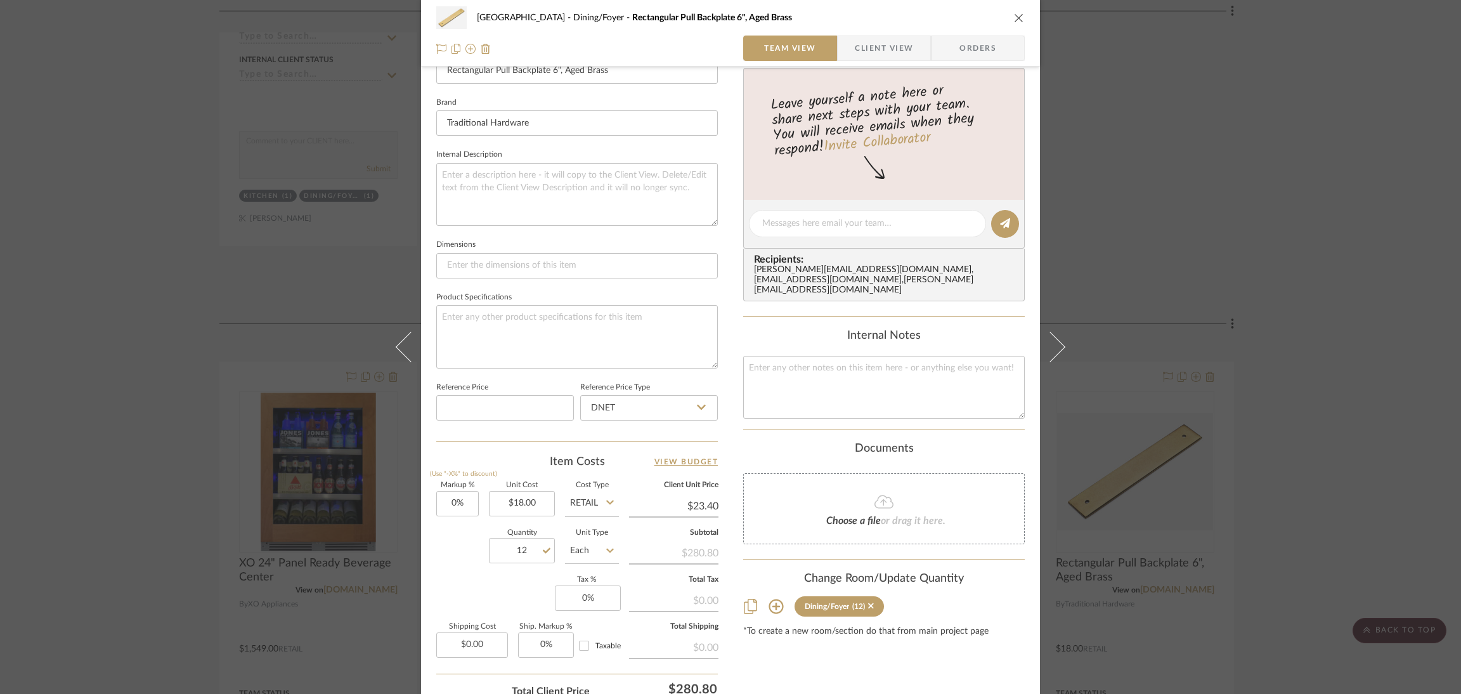
click at [444, 545] on div "Quantity 12 Unit Type Each" at bounding box center [527, 551] width 183 height 45
type input "$18.00"
click at [1100, 442] on div "Lakewood Rd Dining/Foyer Rectangular Pull Backplate 6", Aged Brass Team View Cl…" at bounding box center [730, 347] width 1461 height 694
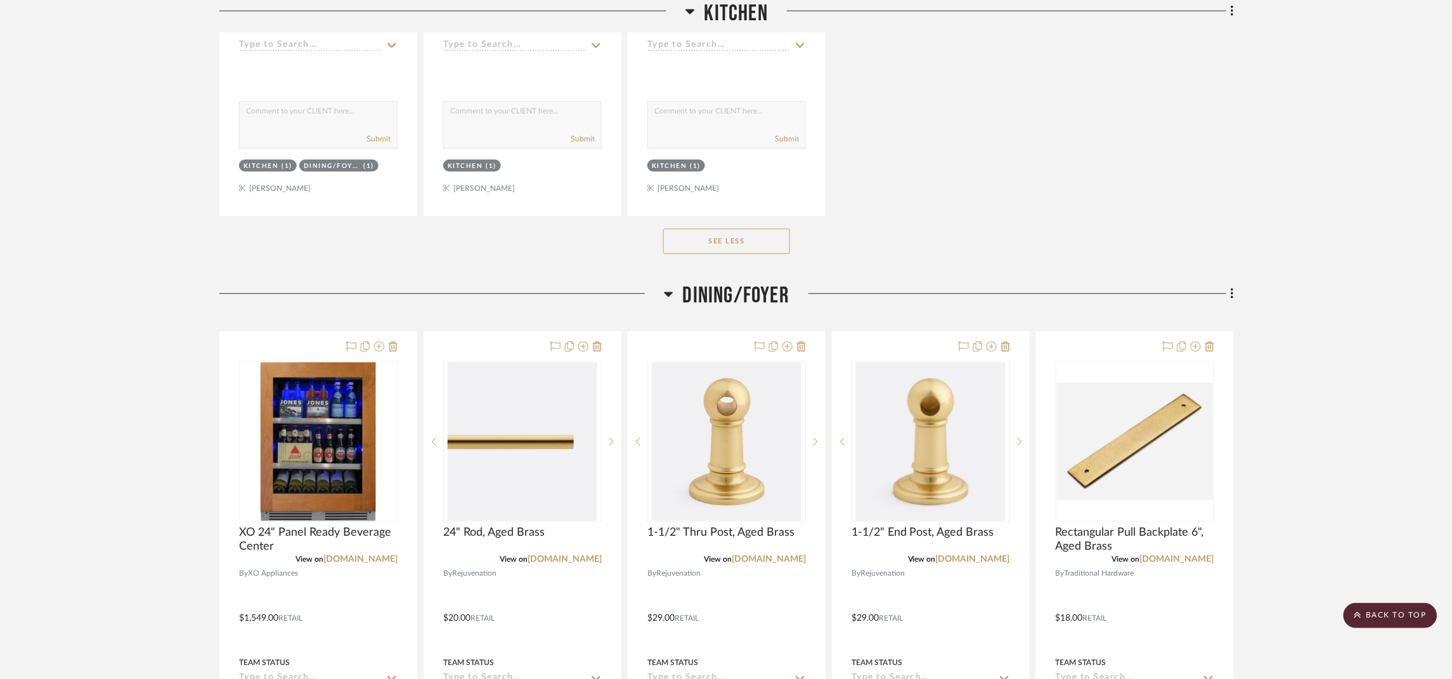
scroll to position [2758, 0]
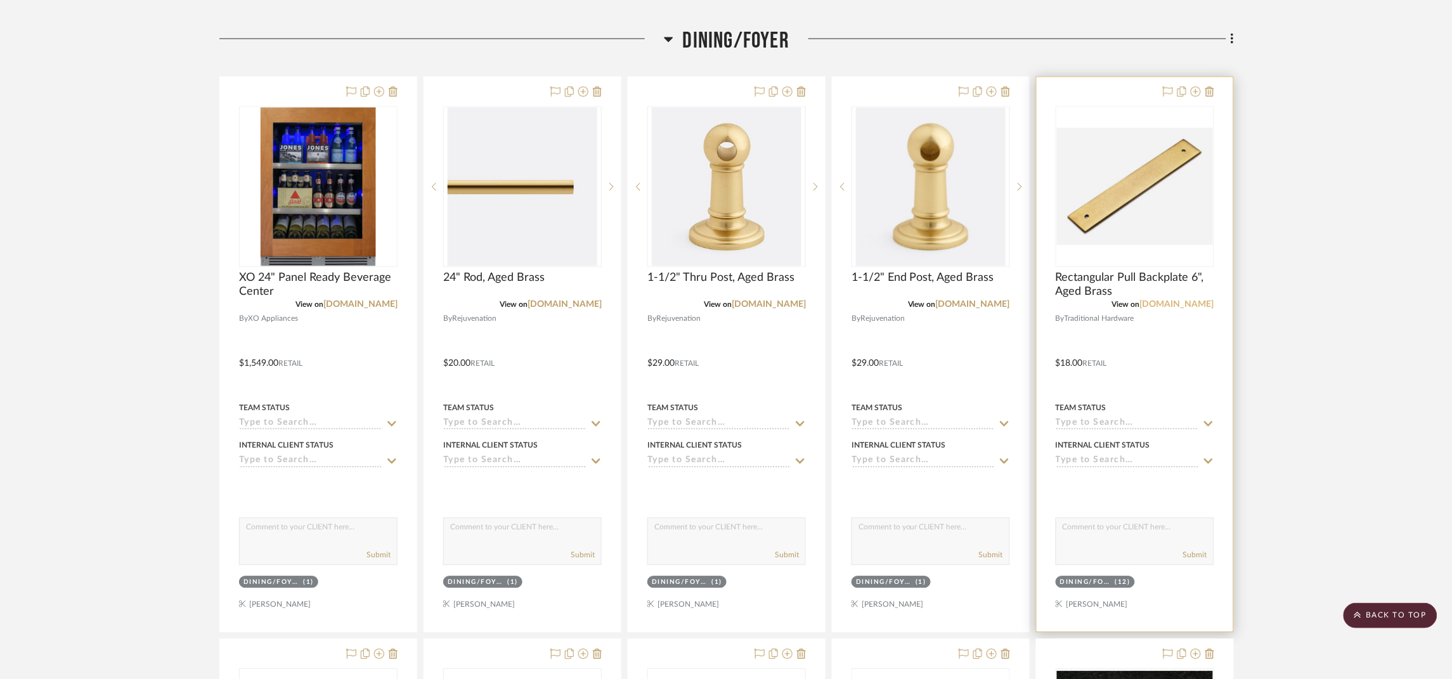
click at [1100, 309] on link "traditionhardware.com" at bounding box center [1177, 304] width 74 height 9
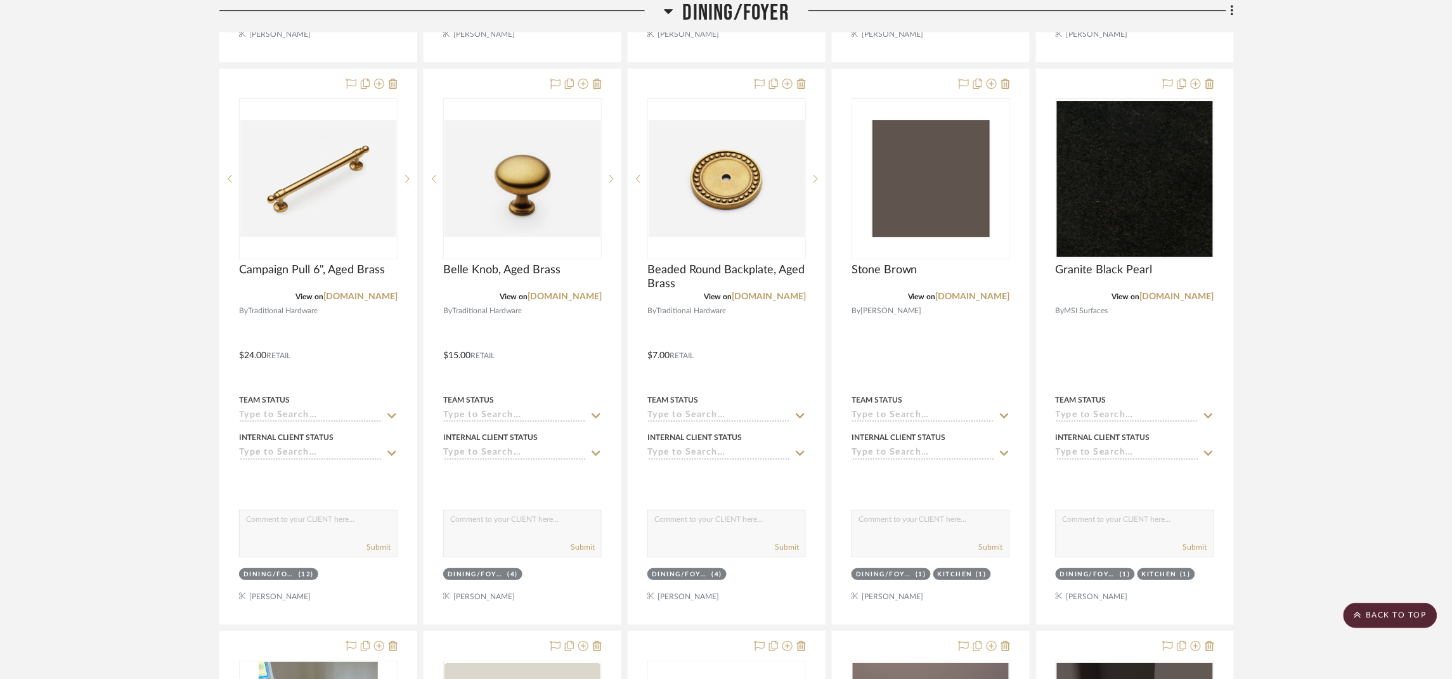
scroll to position [2853, 0]
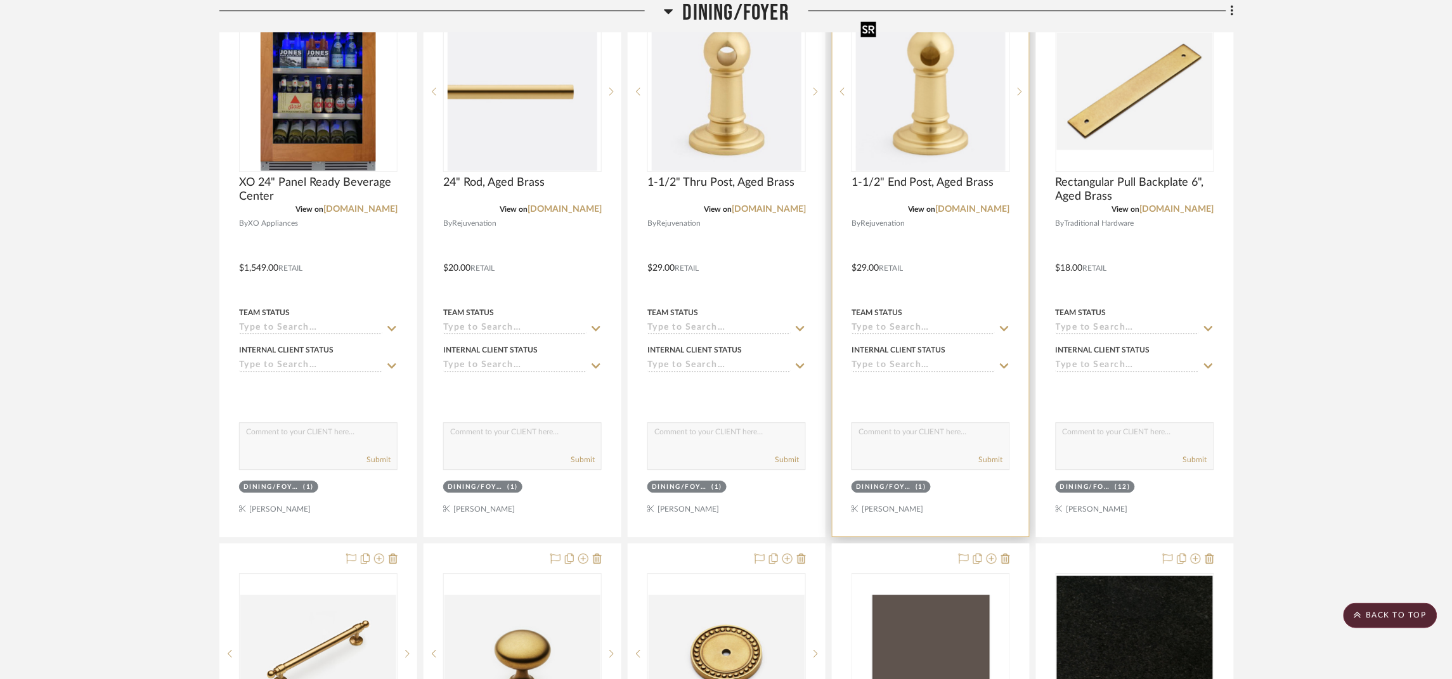
click at [938, 119] on img "0" at bounding box center [931, 91] width 150 height 159
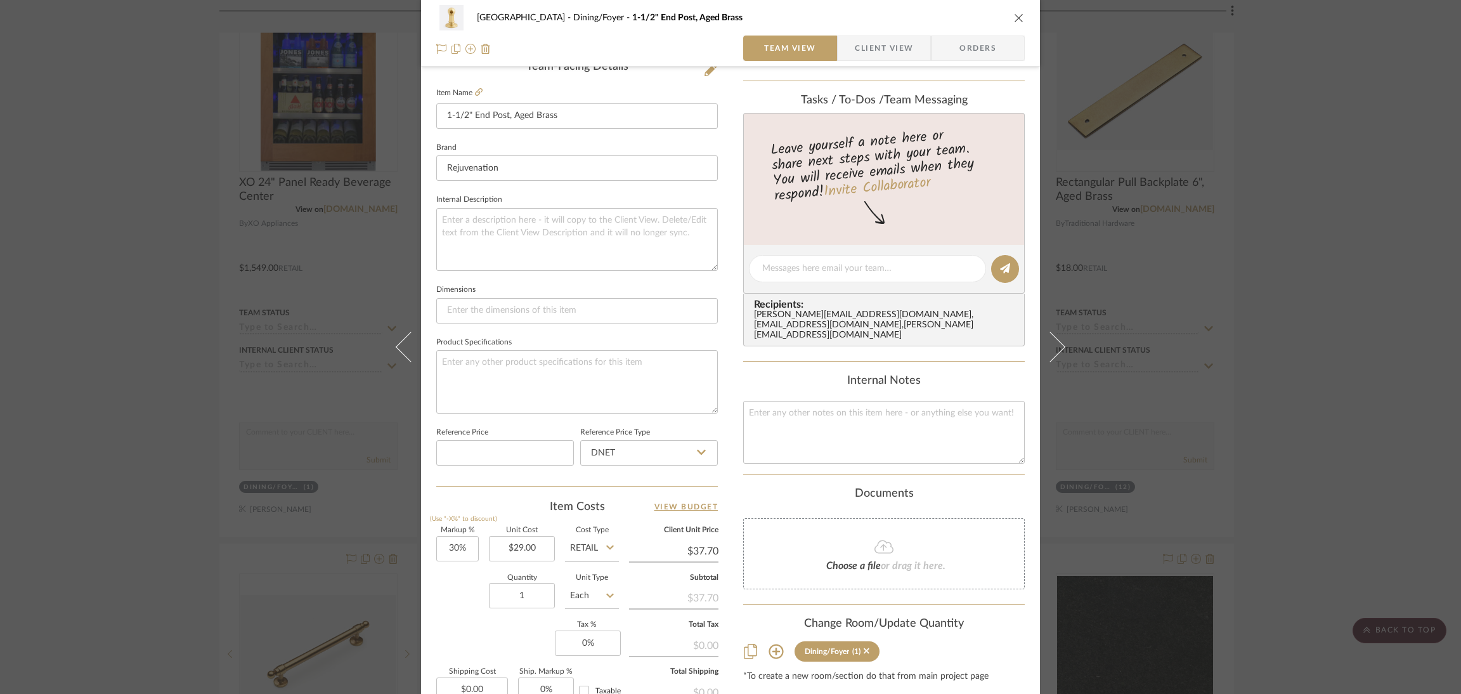
scroll to position [380, 0]
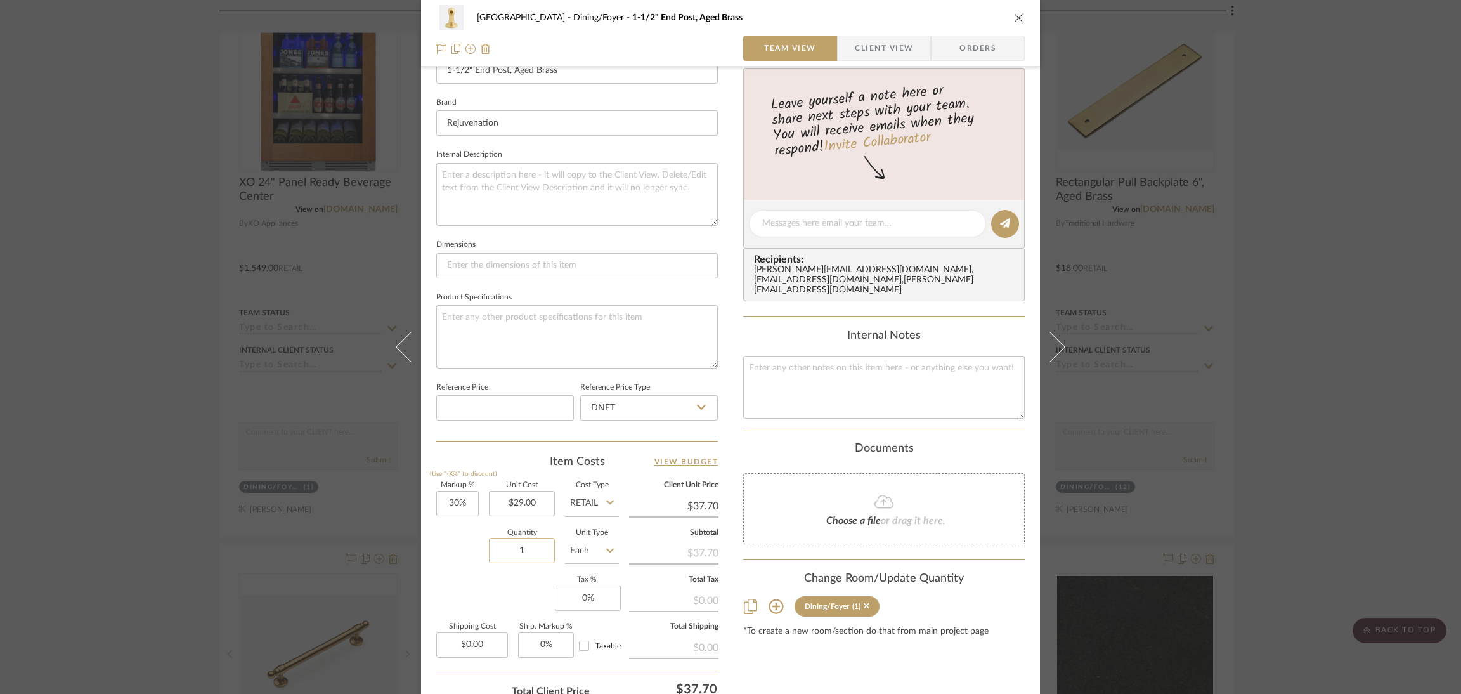
click at [519, 538] on input "1" at bounding box center [522, 550] width 66 height 25
type input "4"
type input "30"
click at [463, 496] on input "30" at bounding box center [457, 503] width 42 height 25
type input "0%"
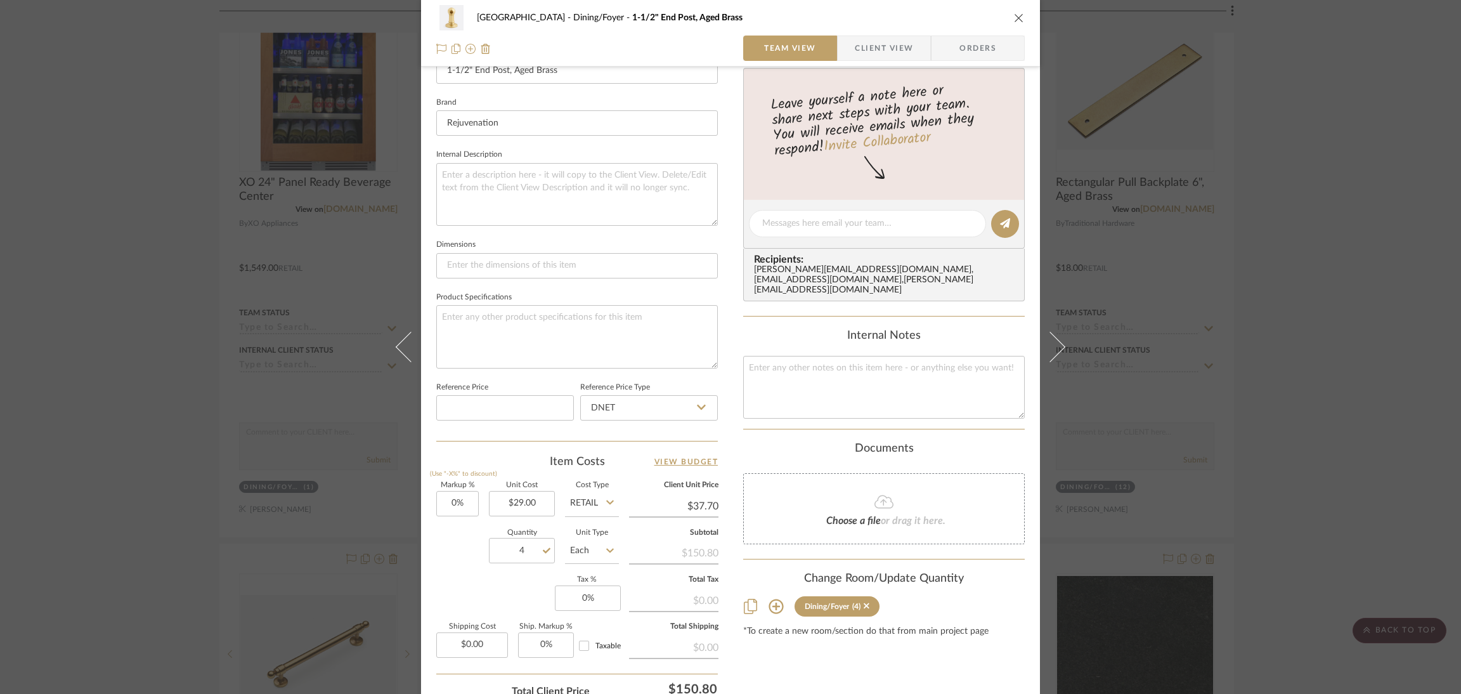
click at [466, 519] on sr-form-field "Markup % (Use "-X%" to discount) 0%" at bounding box center [457, 504] width 42 height 45
type input "$29.00"
click at [1100, 350] on div "Lakewood Rd Dining/Foyer 1-1/2" End Post, Aged Brass Team View Client View Orde…" at bounding box center [730, 347] width 1461 height 694
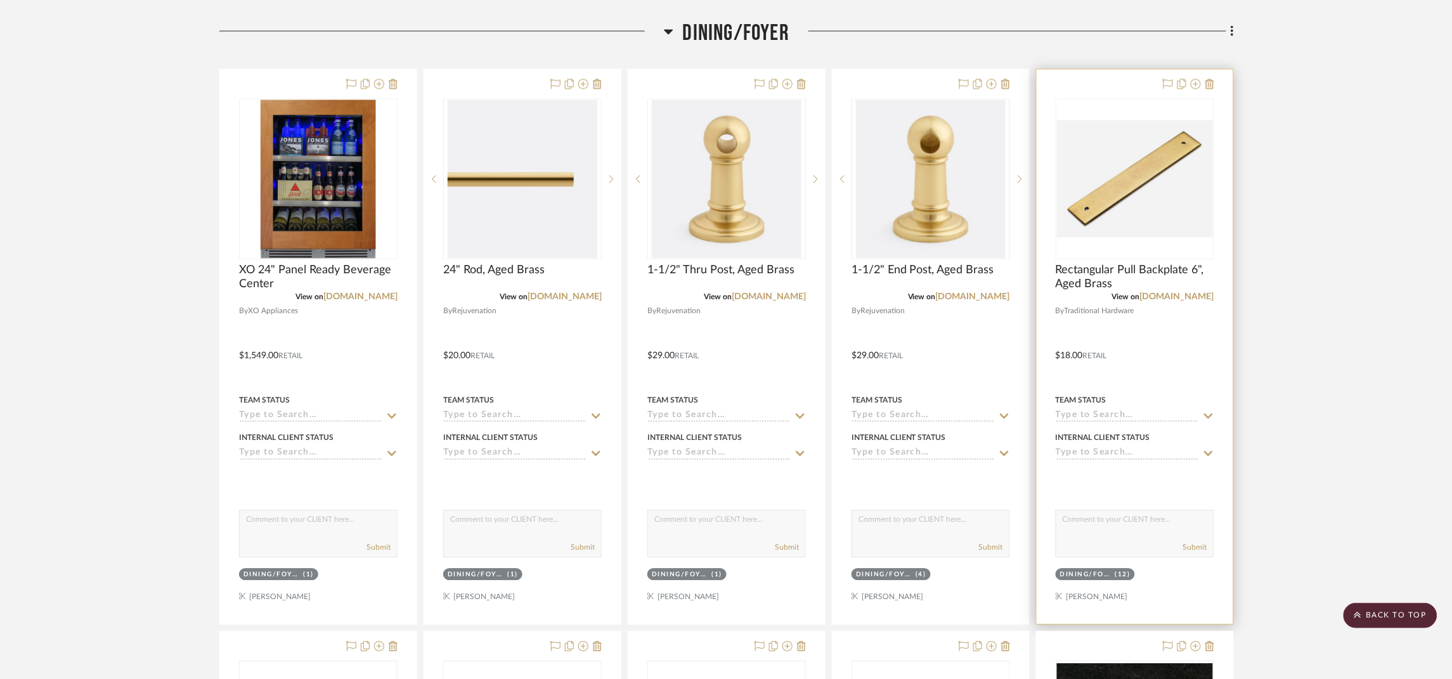
scroll to position [2662, 0]
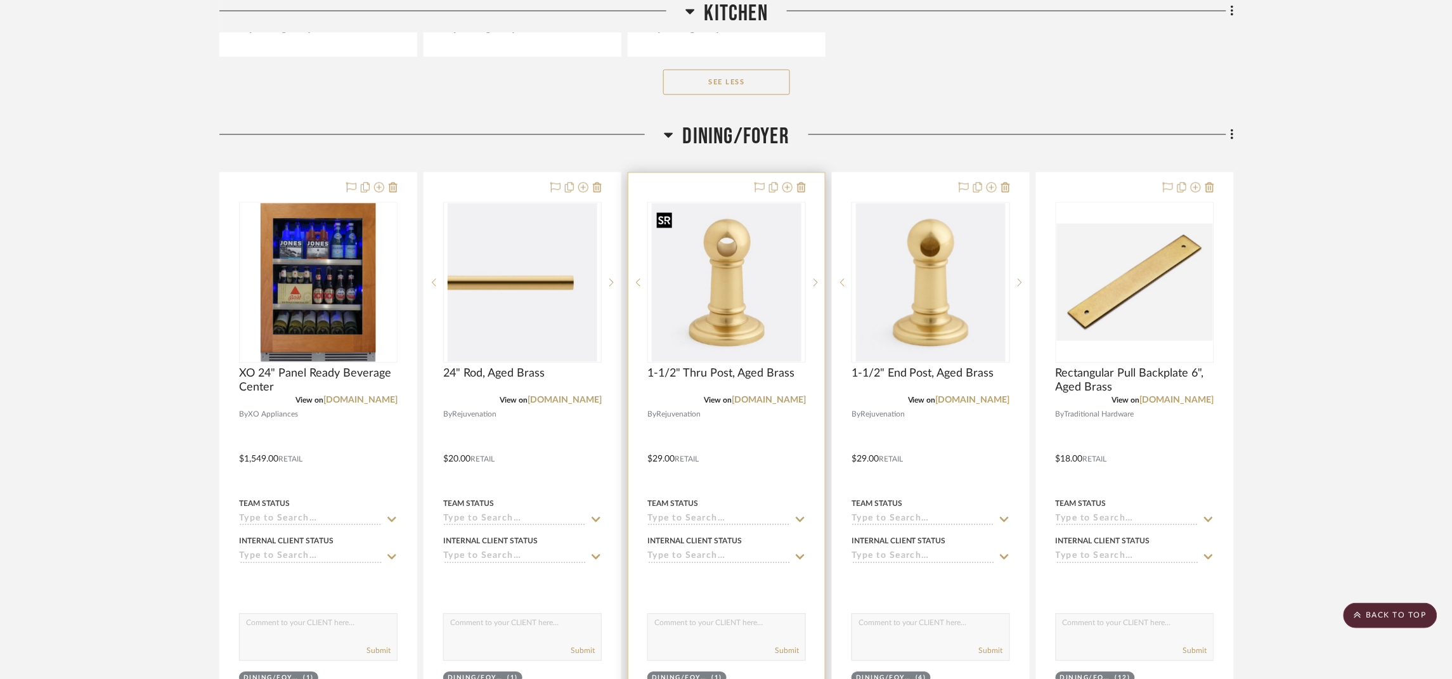
click at [736, 292] on img "0" at bounding box center [727, 283] width 150 height 159
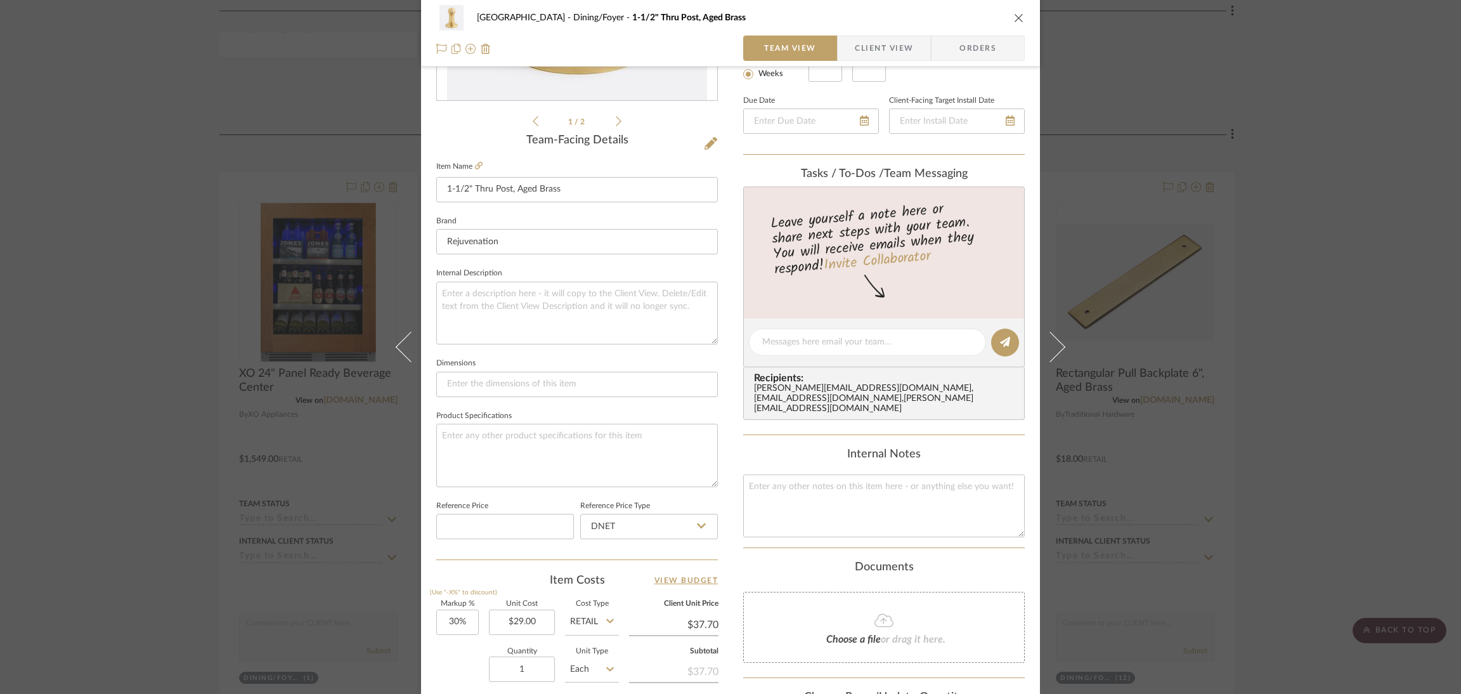
scroll to position [380, 0]
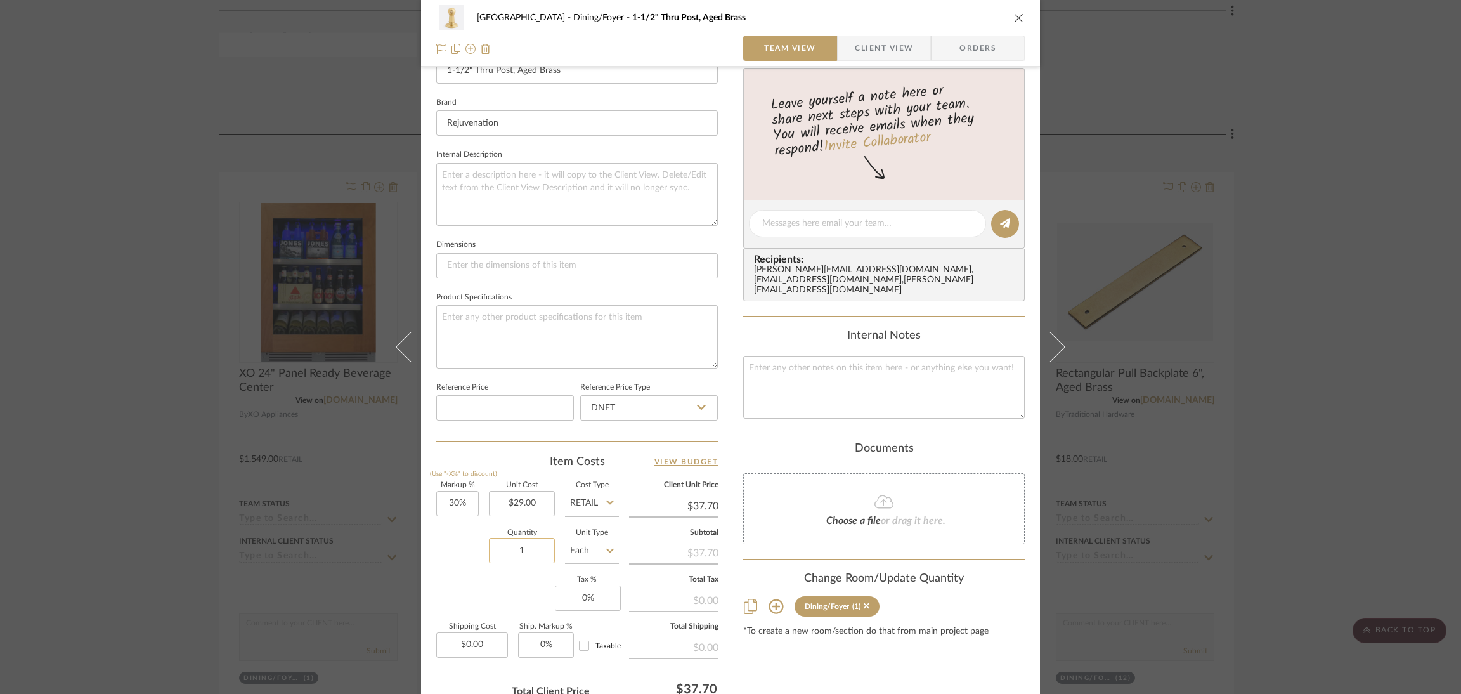
click at [519, 541] on input "1" at bounding box center [522, 550] width 66 height 25
type input "4"
type input "30"
click at [443, 499] on input "30" at bounding box center [457, 503] width 42 height 25
type input "0%"
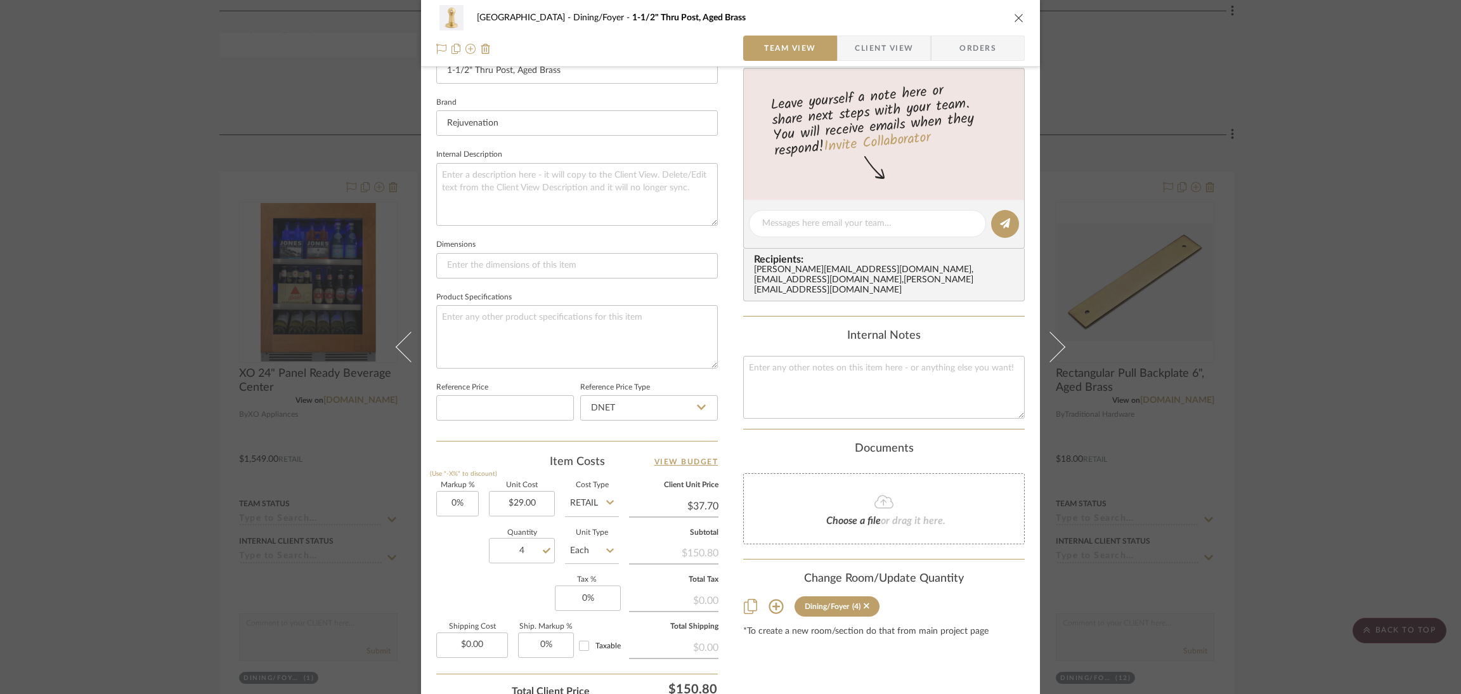
click at [453, 533] on div "Quantity 4 Unit Type Each" at bounding box center [527, 551] width 183 height 45
type input "$29.00"
click at [1100, 356] on div "Lakewood Rd Dining/Foyer 1-1/2" Thru Post, Aged Brass Team View Client View Ord…" at bounding box center [730, 347] width 1461 height 694
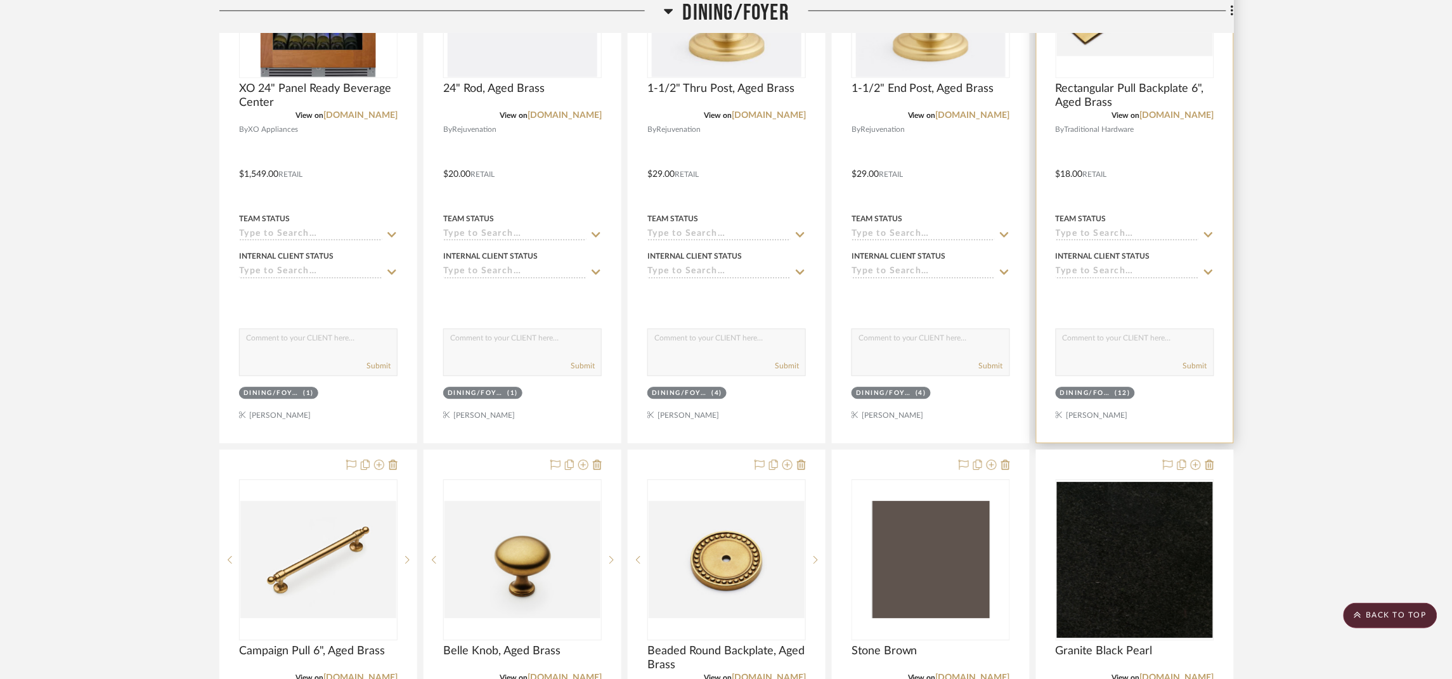
scroll to position [2852, 0]
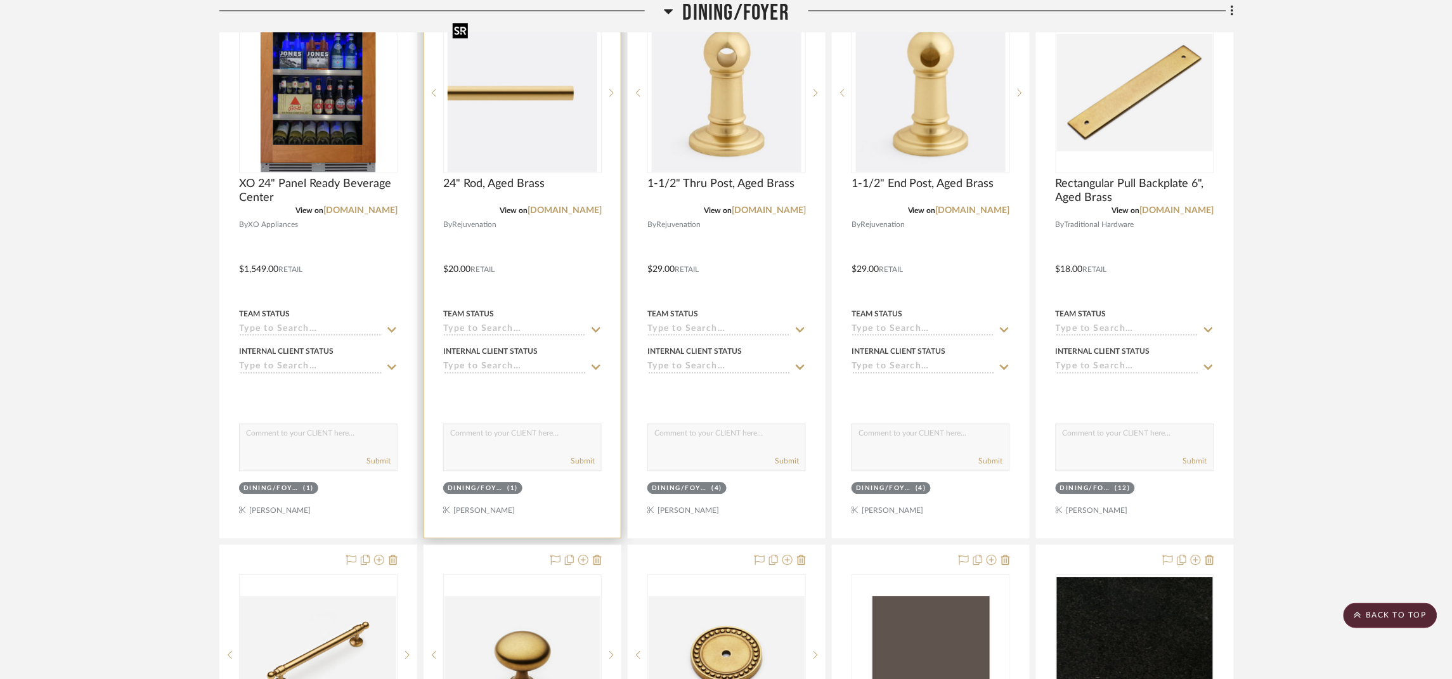
click at [581, 92] on img "0" at bounding box center [523, 92] width 150 height 159
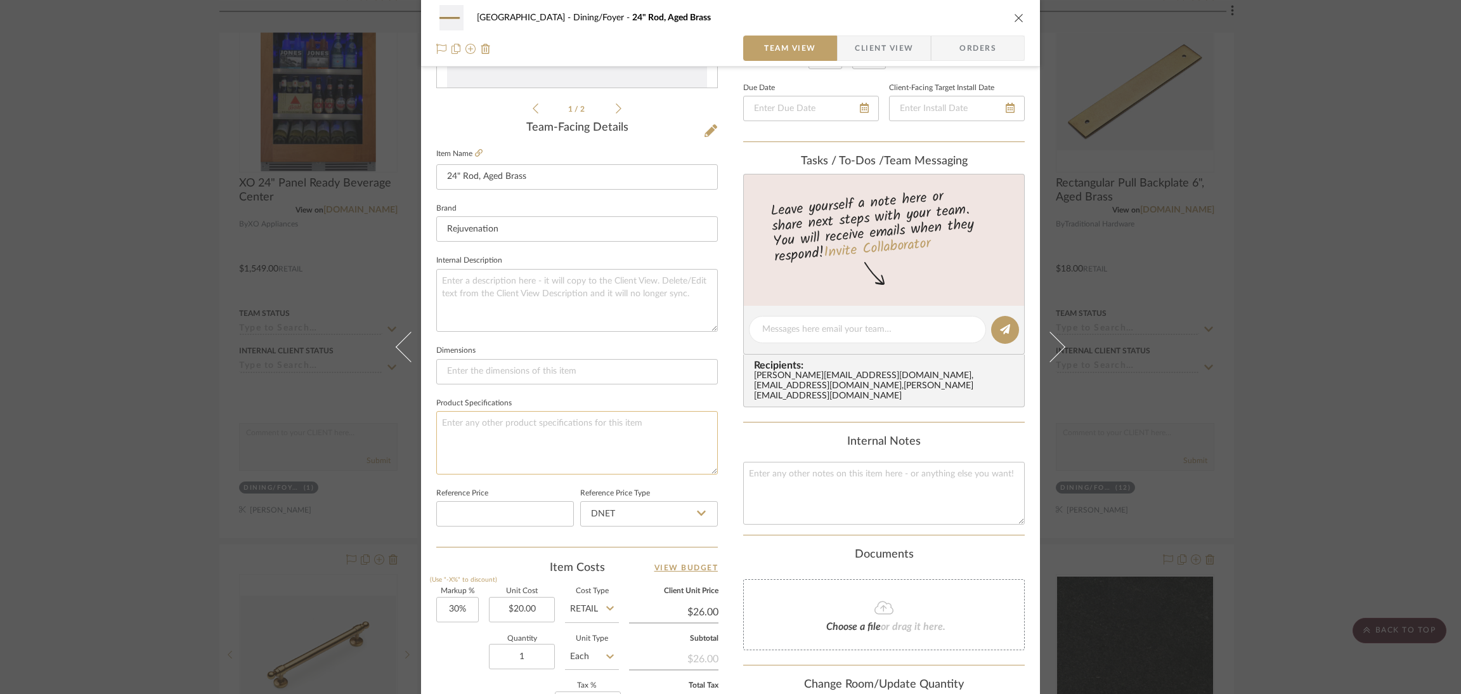
scroll to position [285, 0]
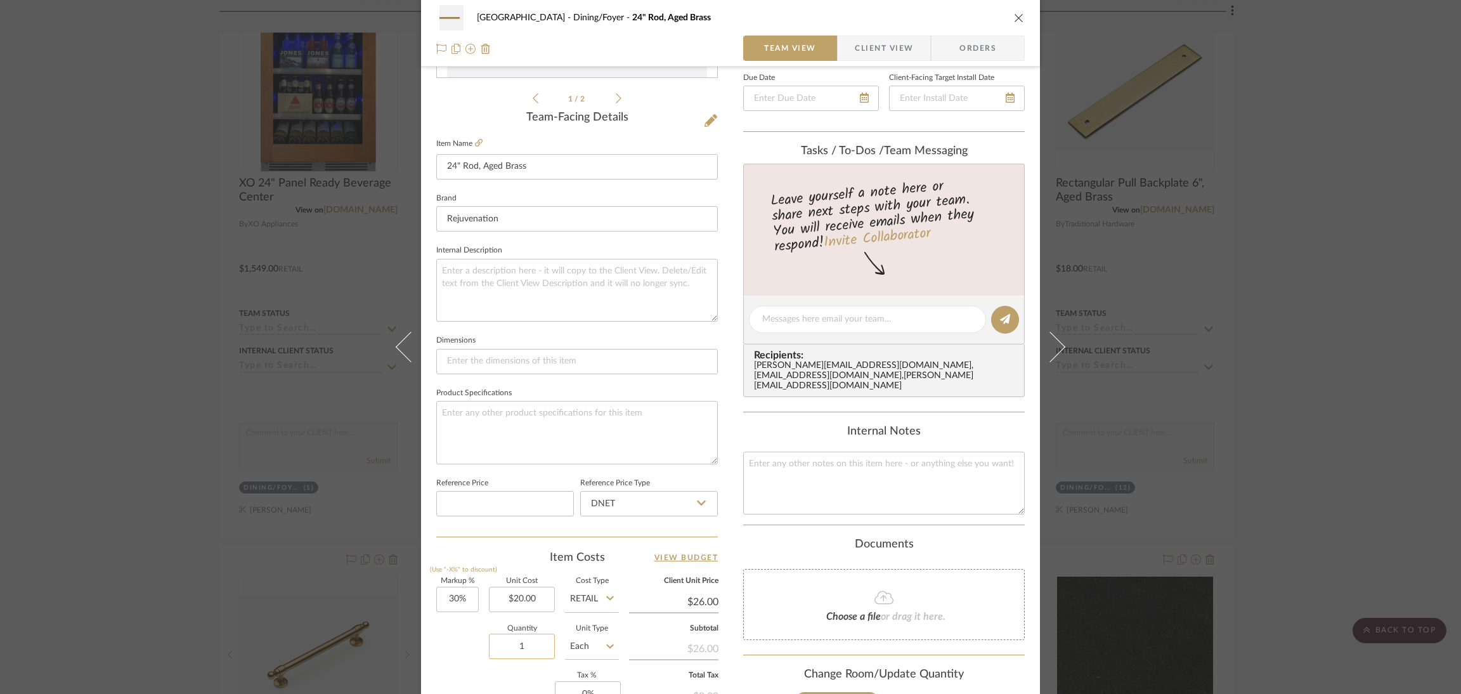
click at [516, 637] on input "1" at bounding box center [522, 645] width 66 height 25
type input "6"
type input "30"
click at [452, 591] on input "30" at bounding box center [457, 598] width 42 height 25
type input "0%"
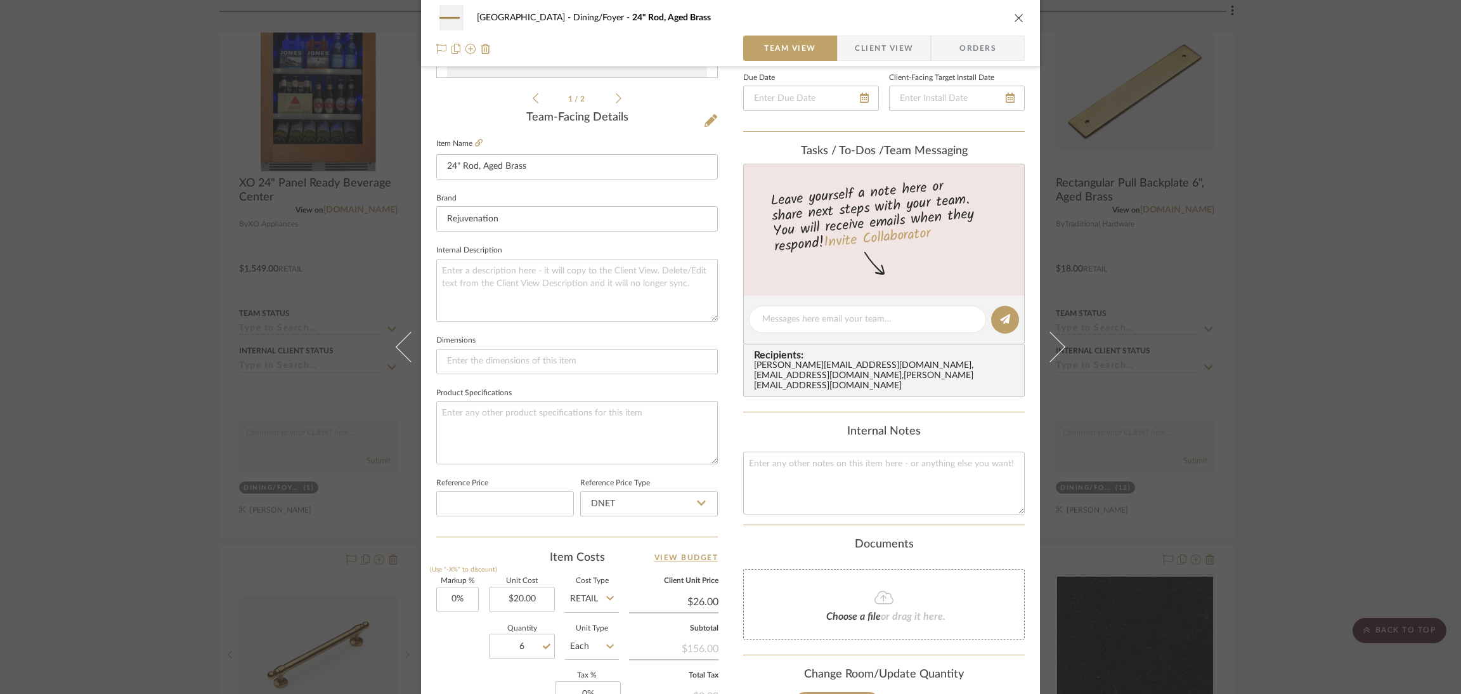
click at [446, 628] on div "Quantity 6 Unit Type Each" at bounding box center [527, 647] width 183 height 45
type input "$20.00"
click at [1100, 296] on div "Lakewood Rd Dining/Foyer 24" Rod, Aged Brass Team View Client View Orders 1 / 2…" at bounding box center [730, 347] width 1461 height 694
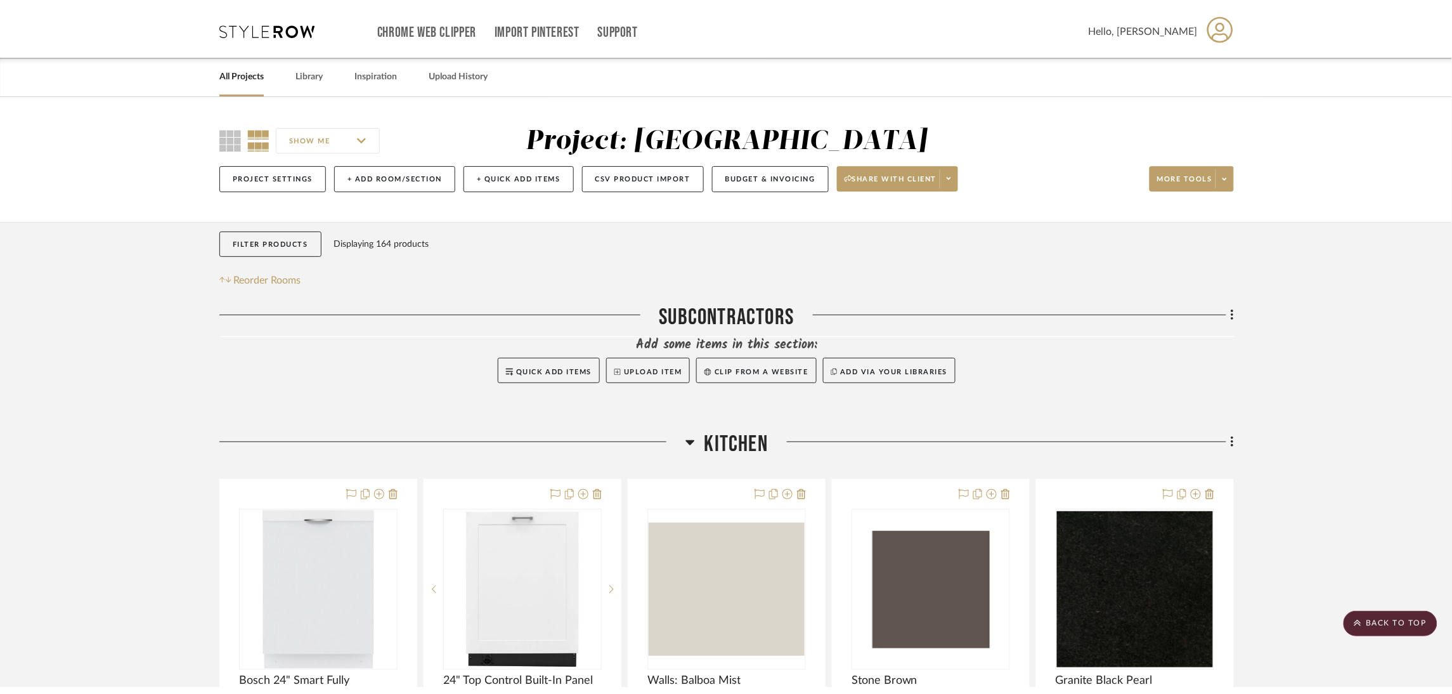
scroll to position [0, 0]
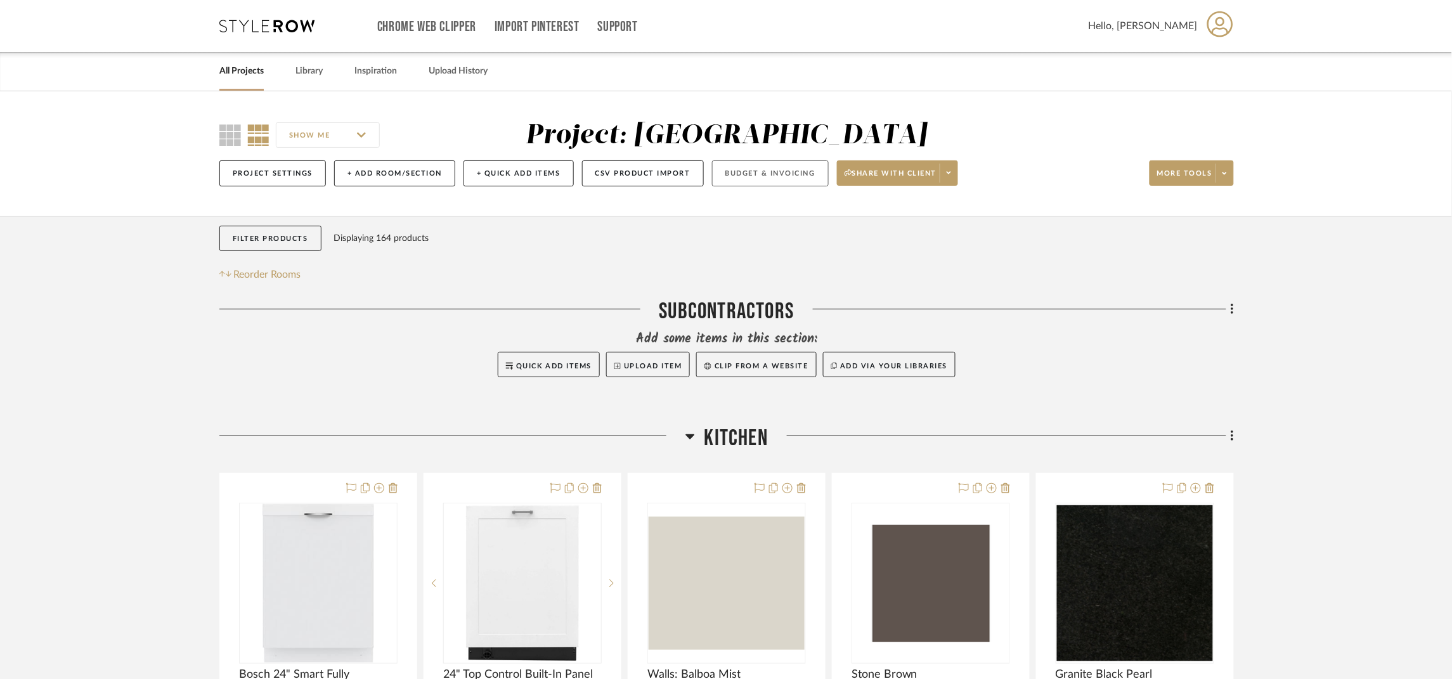
click at [732, 173] on button "Budget & Invoicing" at bounding box center [770, 173] width 117 height 26
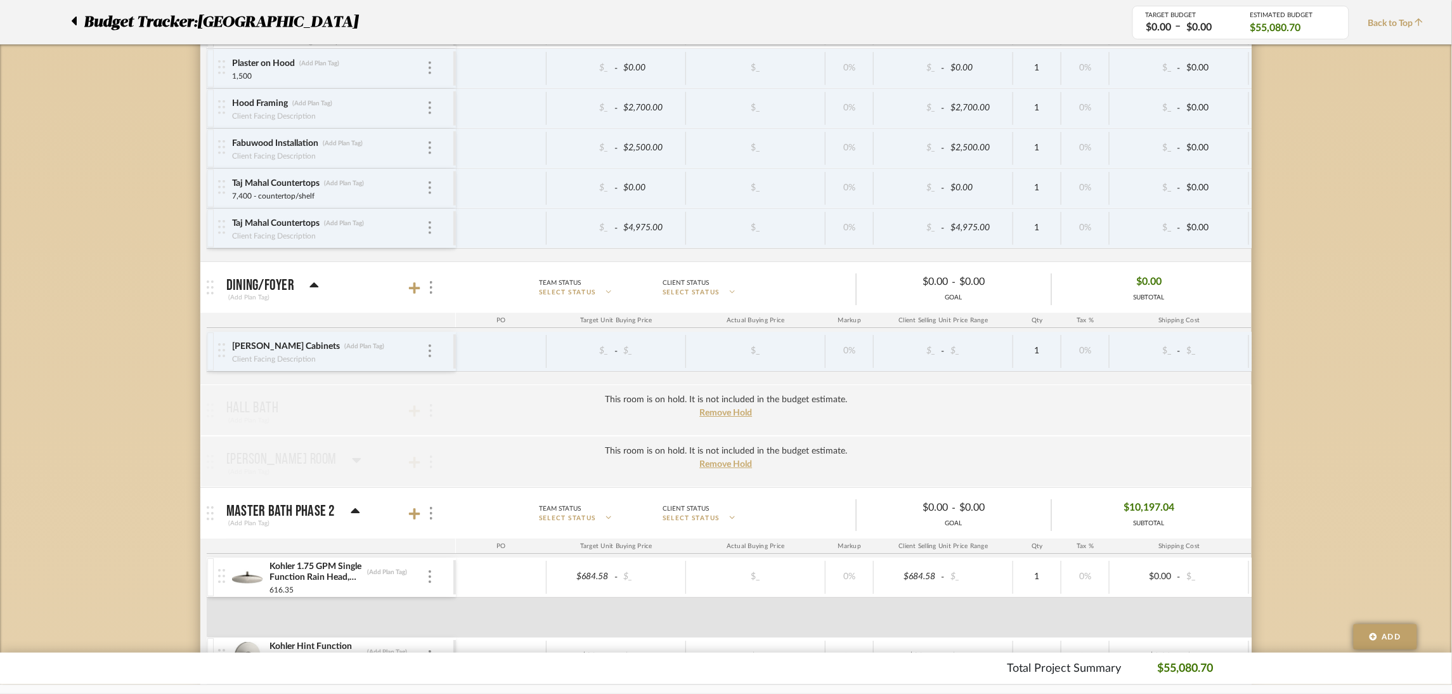
scroll to position [1522, 0]
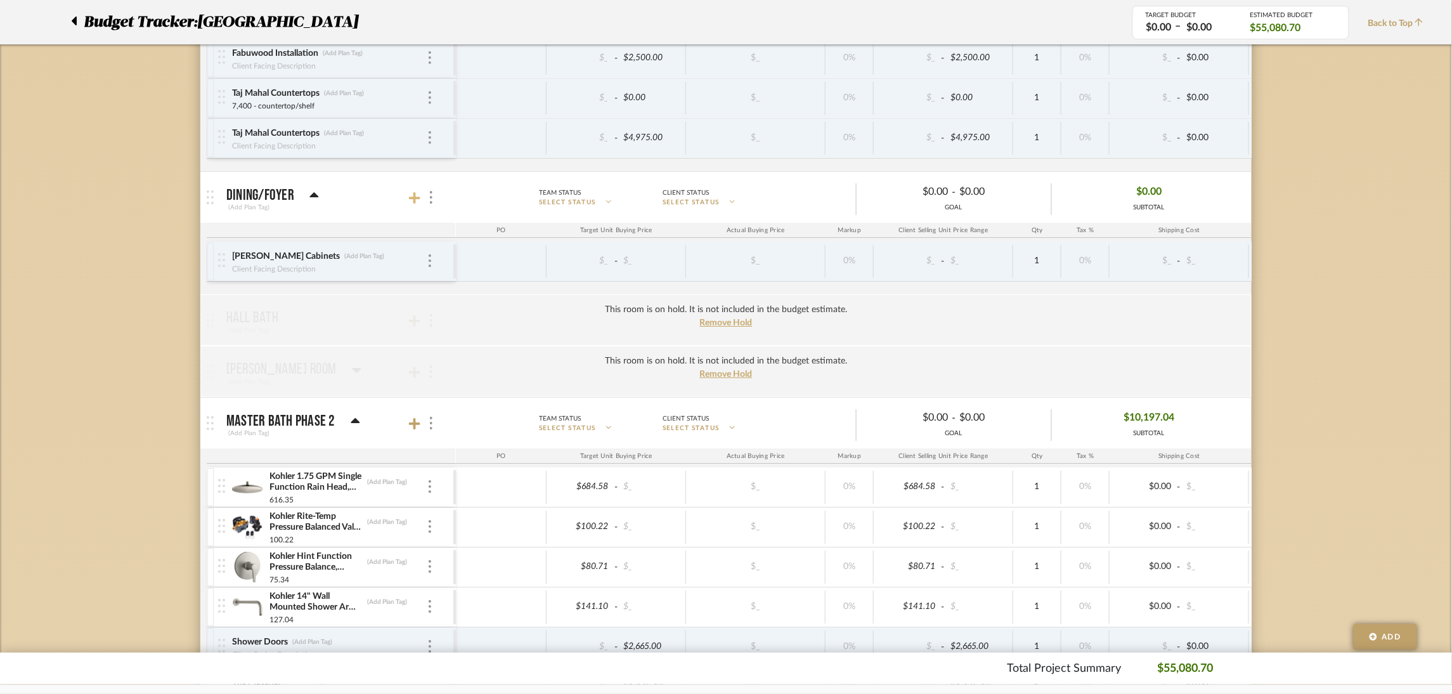
click at [413, 203] on icon at bounding box center [414, 197] width 11 height 13
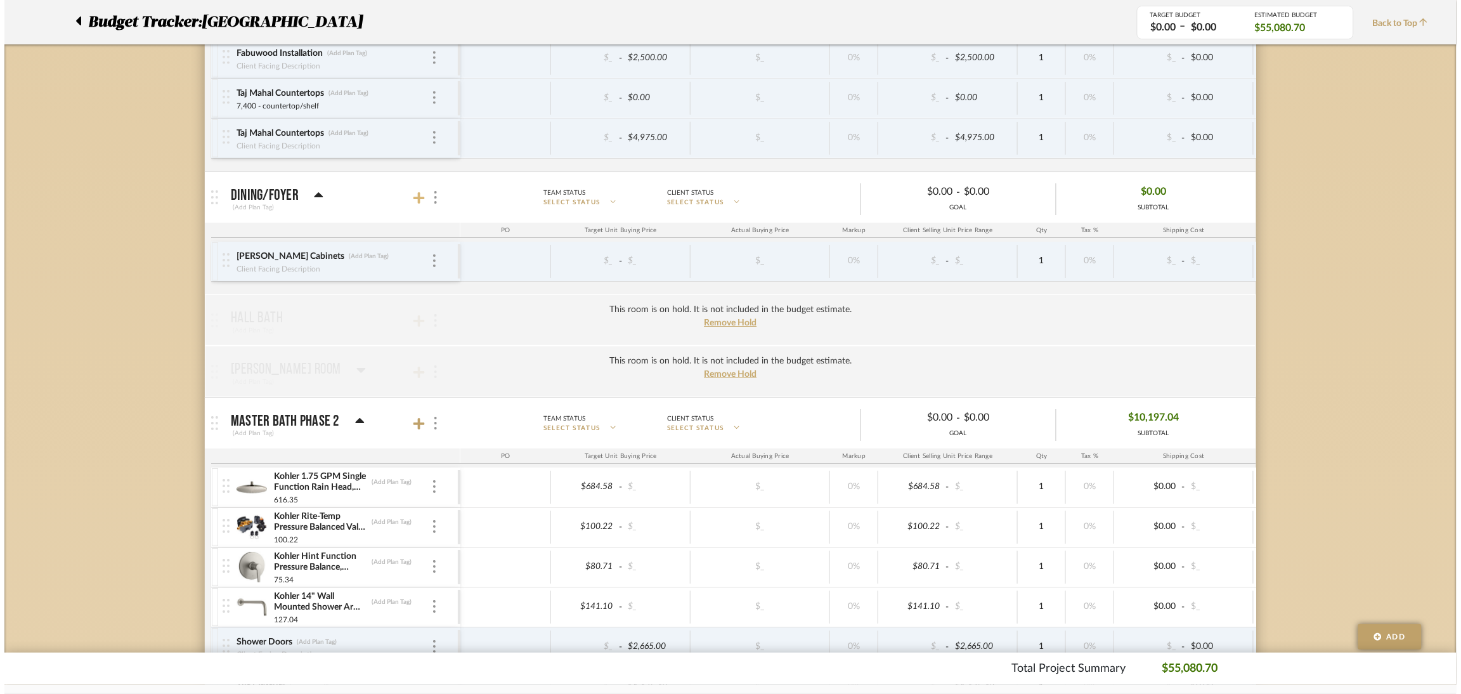
scroll to position [0, 0]
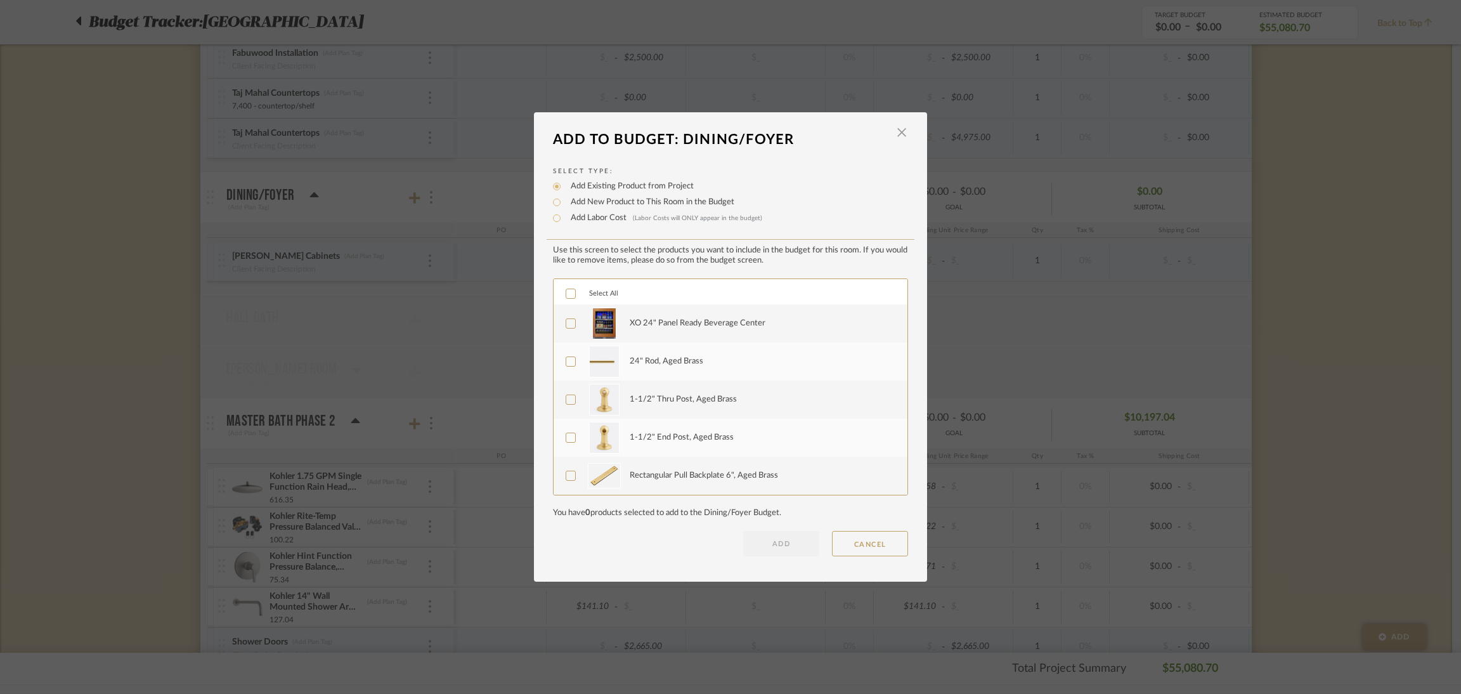
click at [680, 324] on div "XO 24" Panel Ready Beverage Center" at bounding box center [698, 323] width 136 height 13
click at [678, 363] on div "24" Rod, Aged Brass" at bounding box center [667, 361] width 74 height 13
click at [678, 388] on div "1-1/2" Thru Post, Aged Brass" at bounding box center [761, 400] width 263 height 32
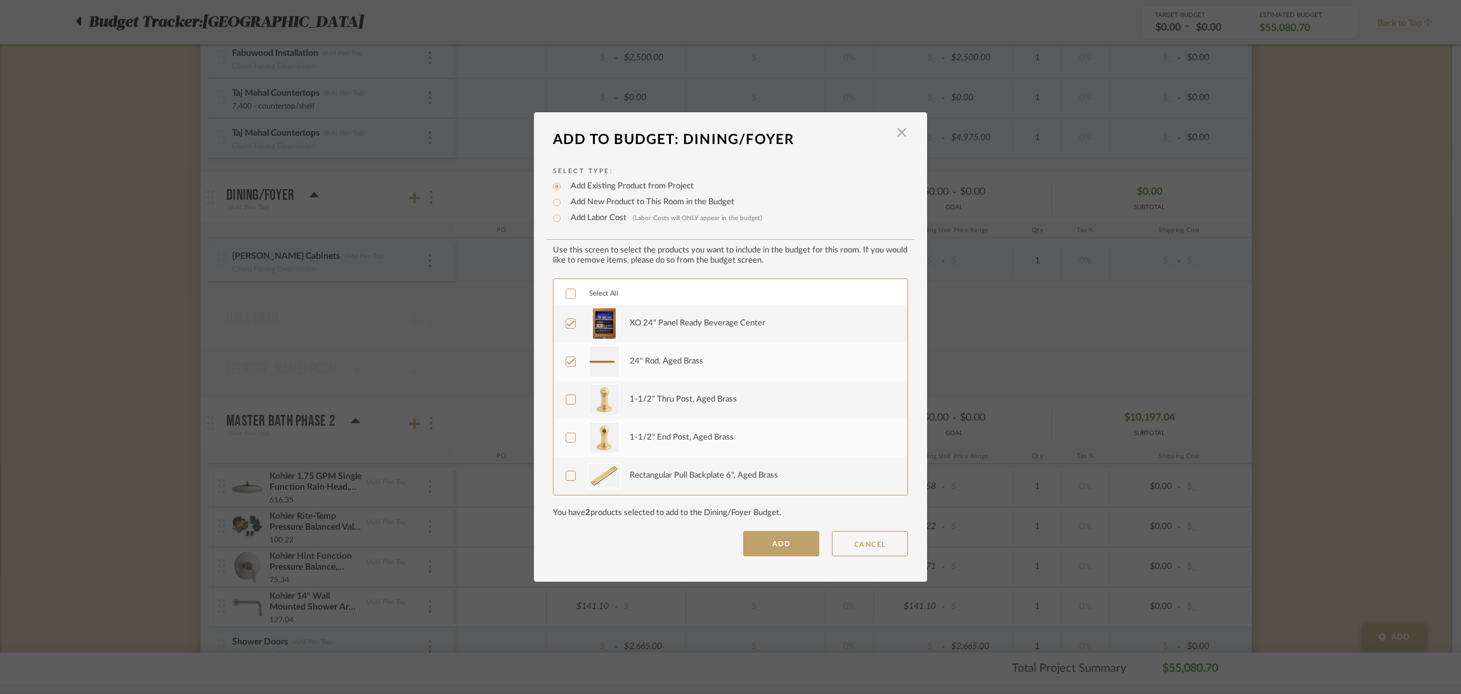
click at [687, 426] on div "1-1/2" End Post, Aged Brass" at bounding box center [761, 438] width 263 height 32
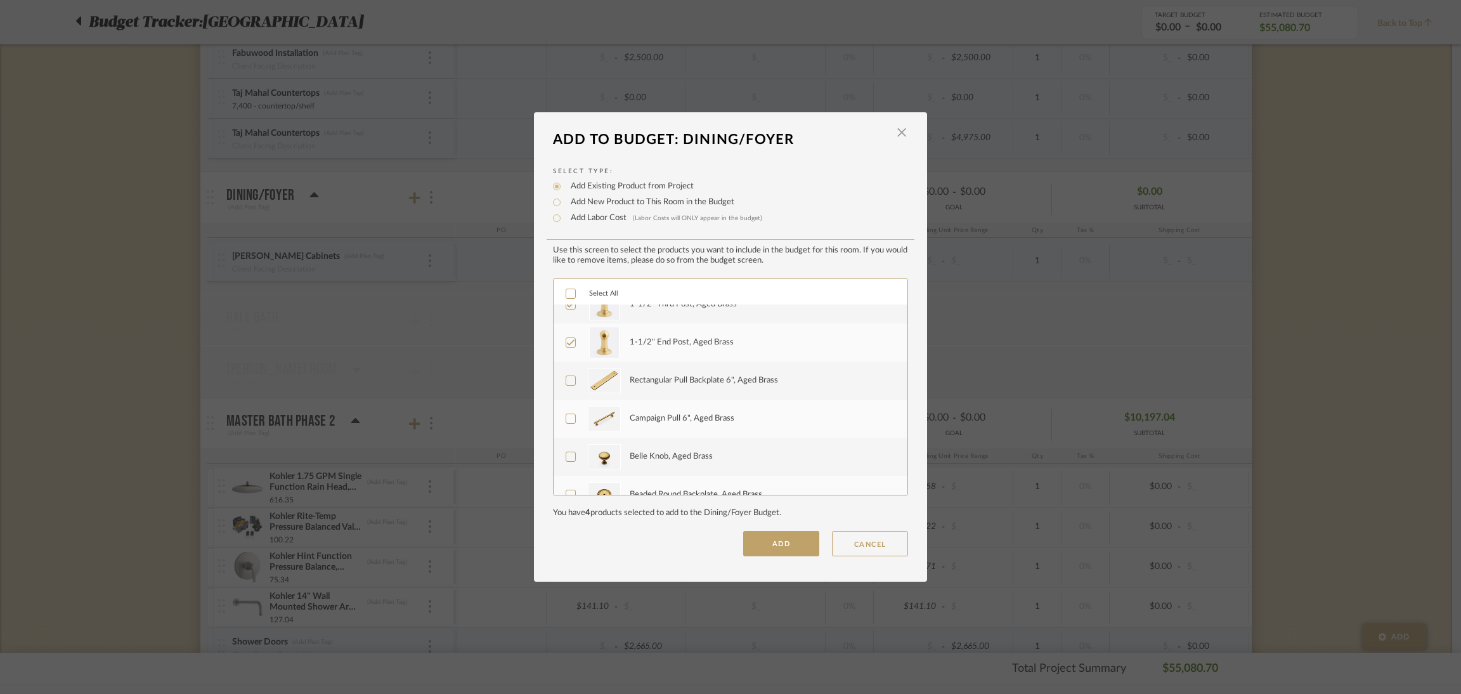
click at [679, 380] on div "Rectangular Pull Backplate 6", Aged Brass" at bounding box center [704, 380] width 148 height 13
click at [679, 416] on div "Campaign Pull 6", Aged Brass" at bounding box center [682, 418] width 105 height 13
click at [677, 452] on div "Belle Knob, Aged Brass" at bounding box center [671, 456] width 83 height 13
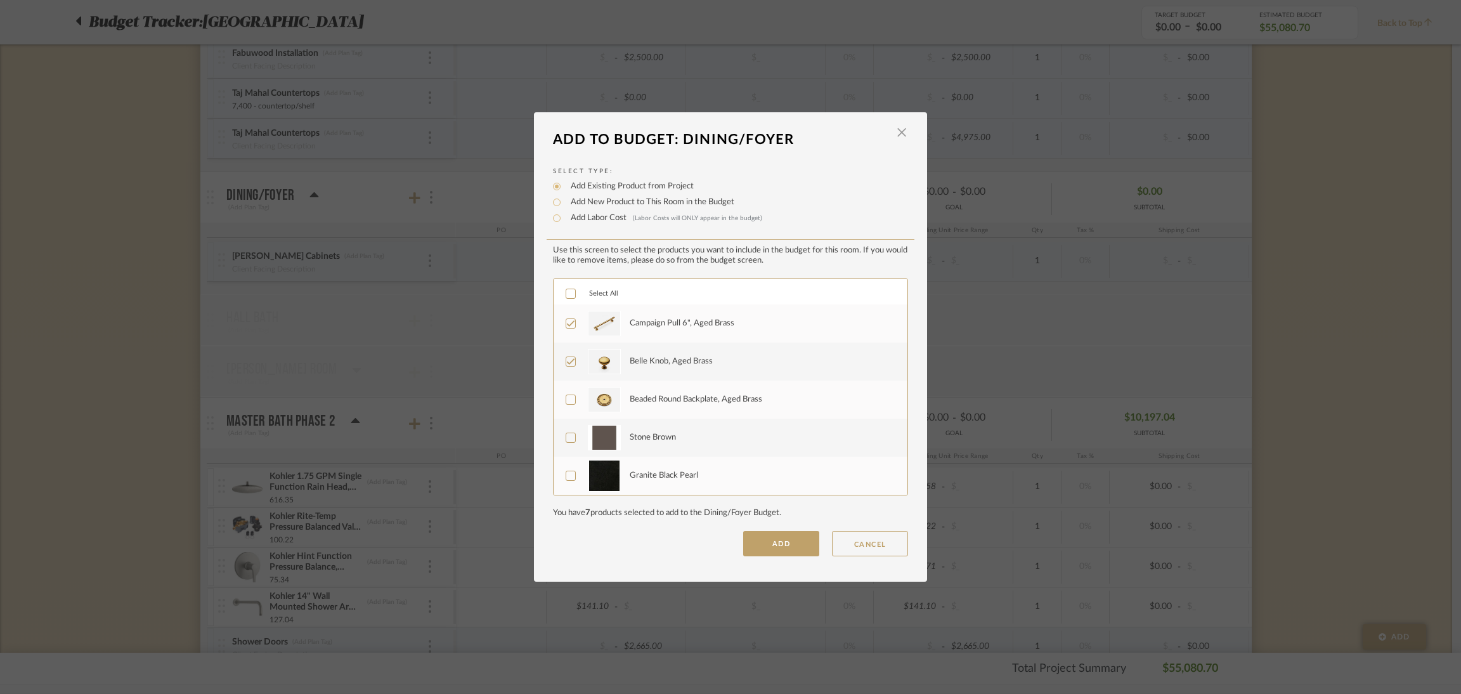
click at [672, 396] on div "Beaded Round Backplate, Aged Brass" at bounding box center [696, 399] width 133 height 13
click at [758, 536] on button "ADD" at bounding box center [781, 543] width 76 height 25
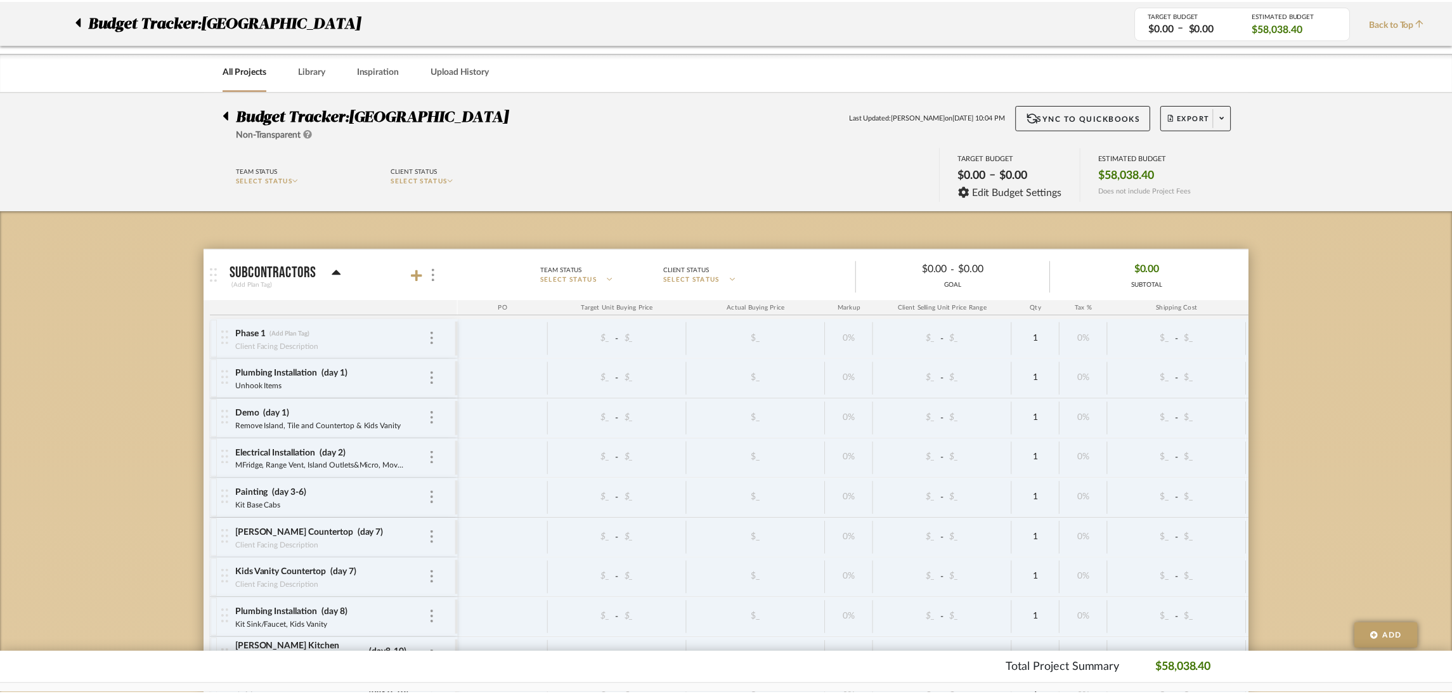
scroll to position [1520, 0]
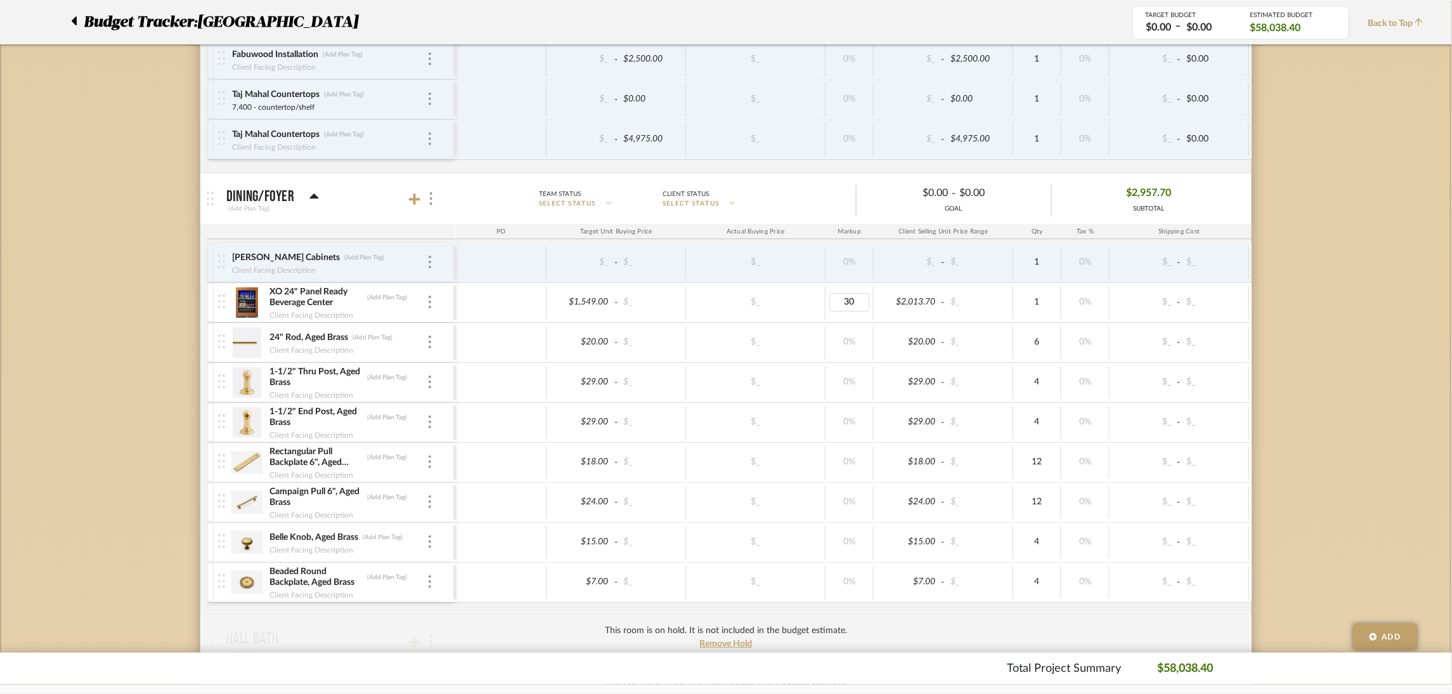
type input "0"
click at [1100, 306] on div "Budget Tracker: Lakewood Rd Non-Transparent Last Updated: Katherine Cowley on S…" at bounding box center [726, 623] width 1452 height 4105
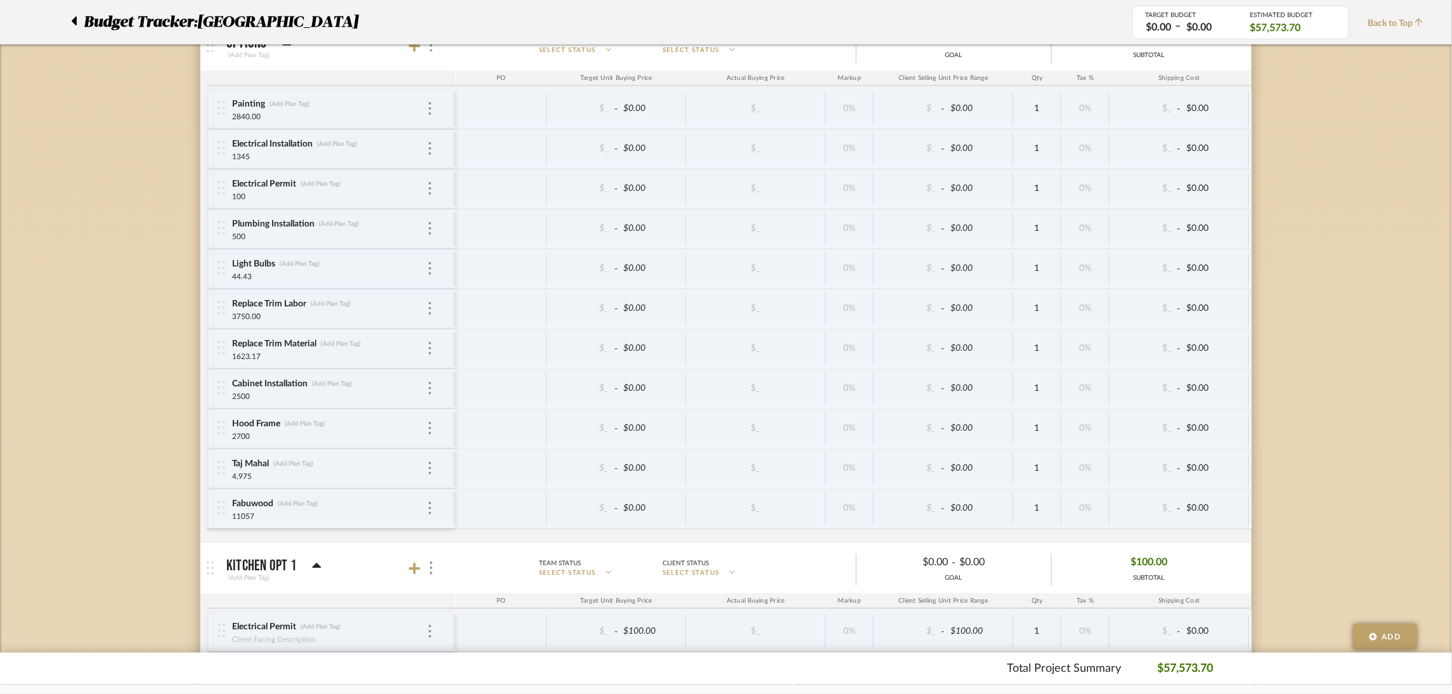
scroll to position [2852, 0]
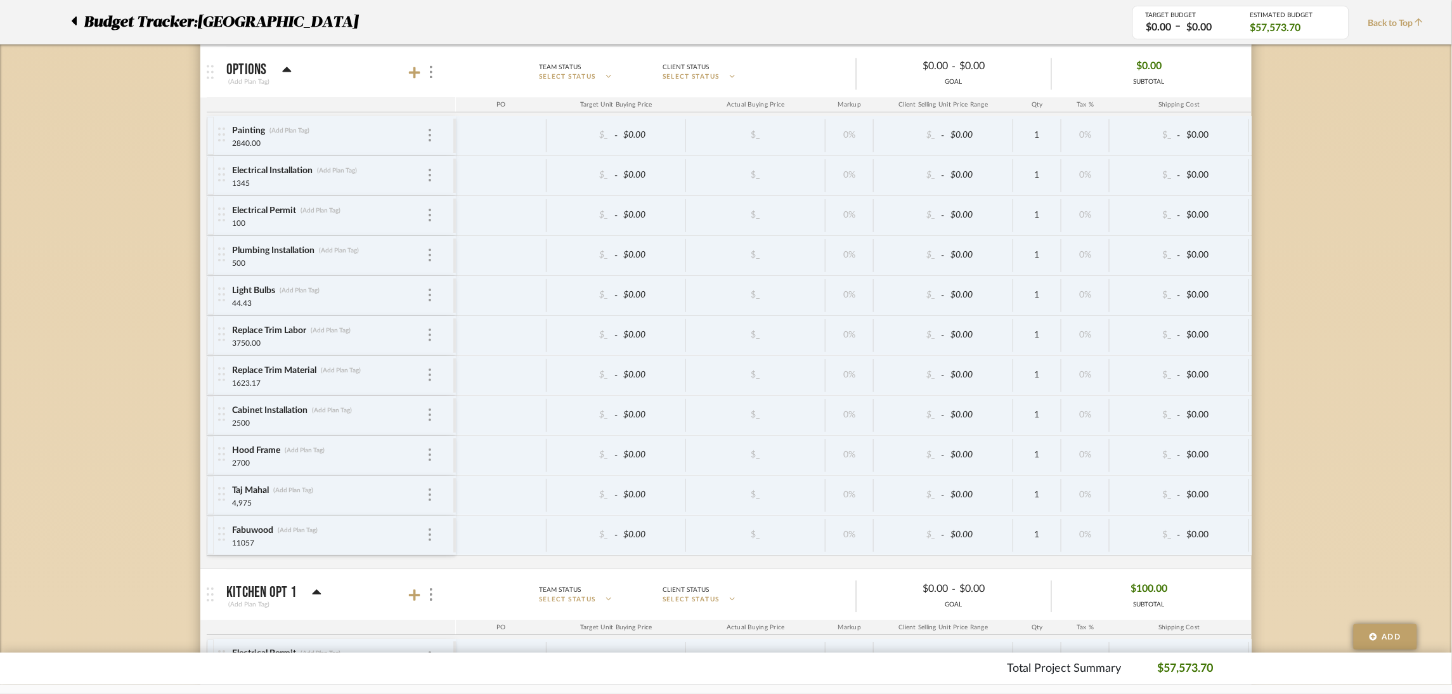
click at [290, 72] on icon at bounding box center [287, 69] width 10 height 15
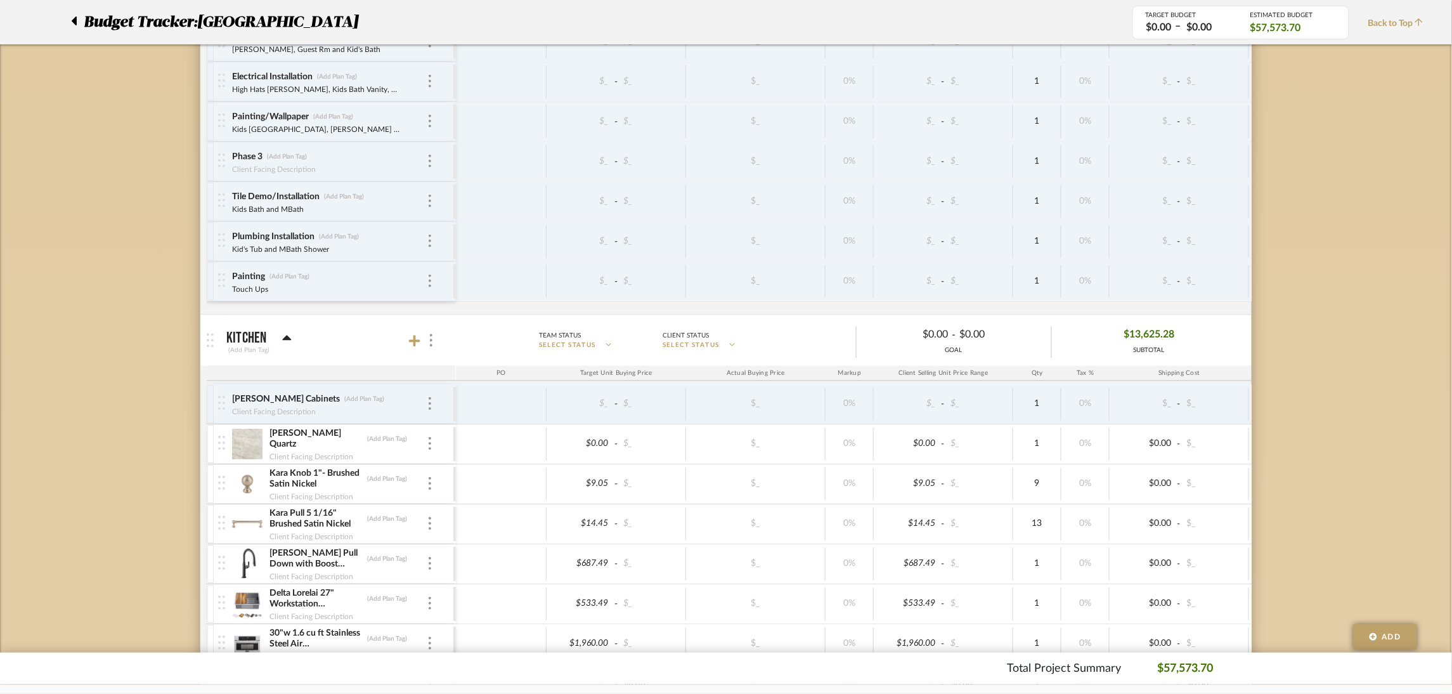
scroll to position [664, 0]
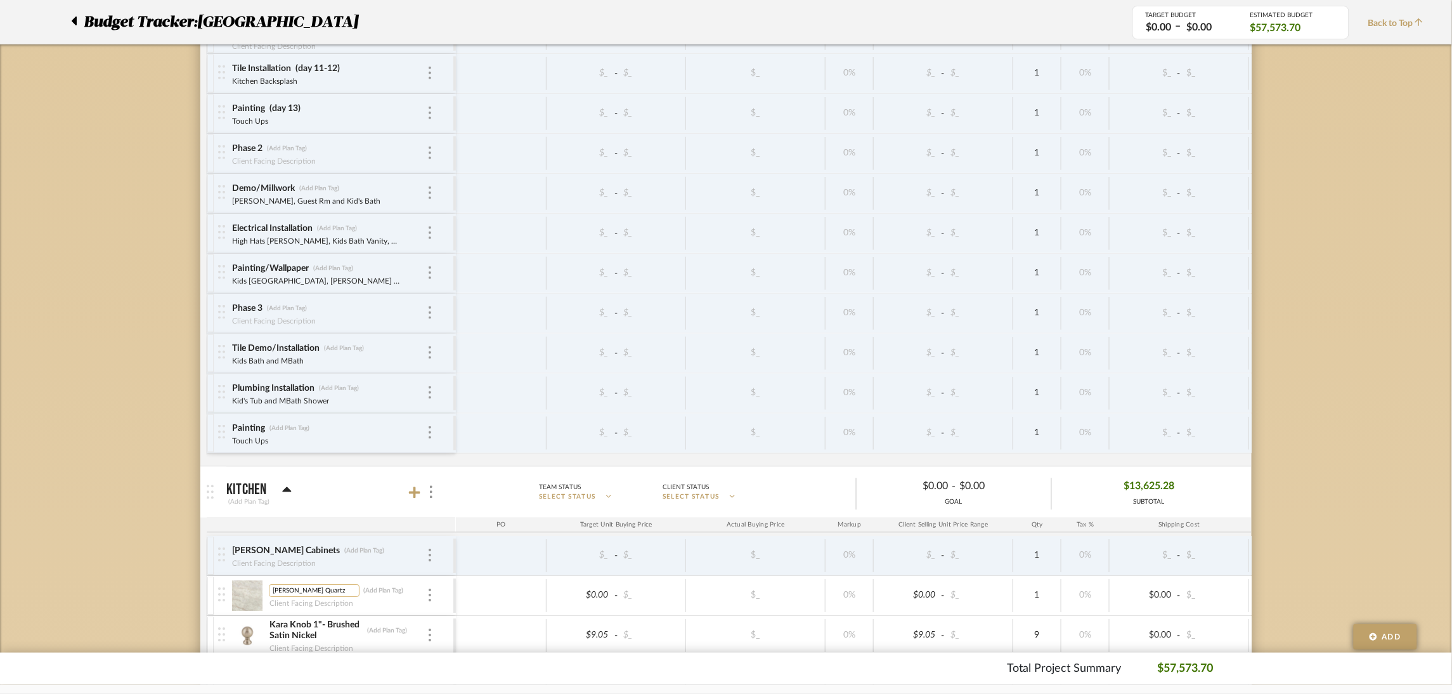
click at [326, 592] on input "Mumtaz Mahal Quartz" at bounding box center [314, 591] width 91 height 13
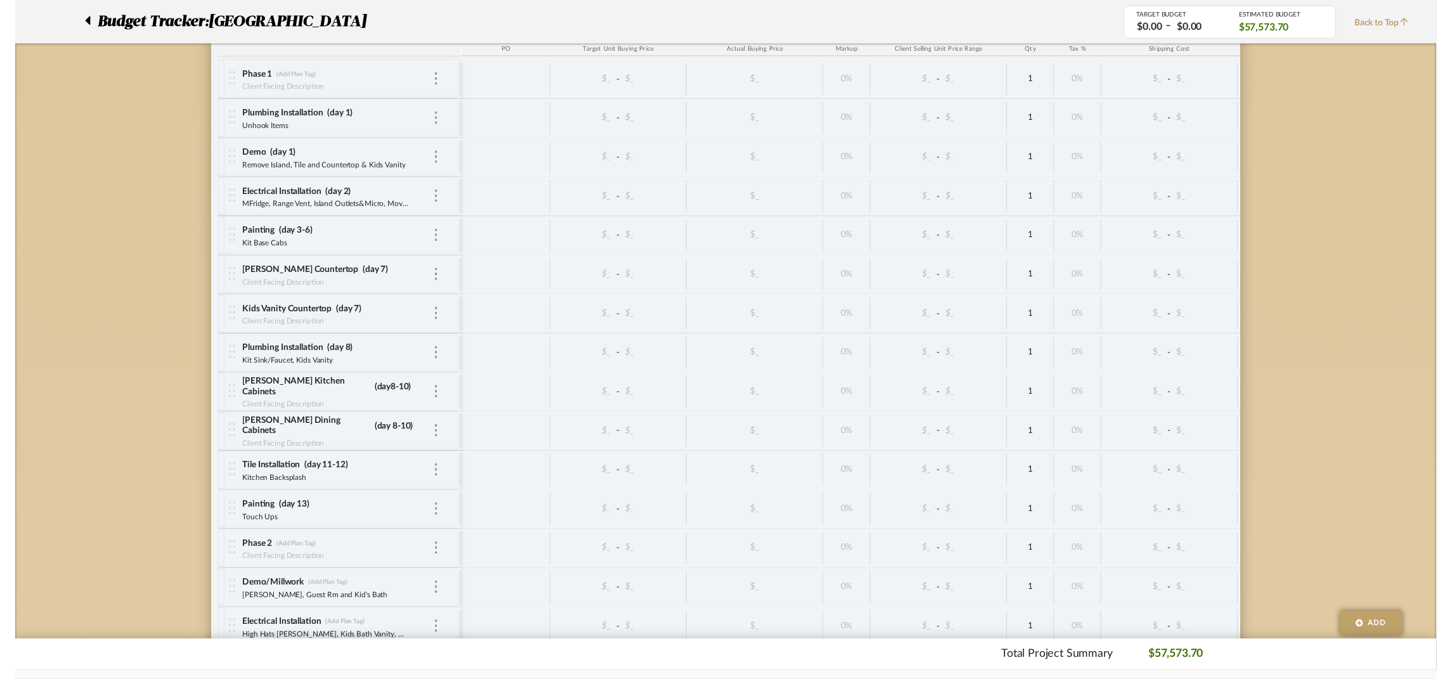
scroll to position [0, 0]
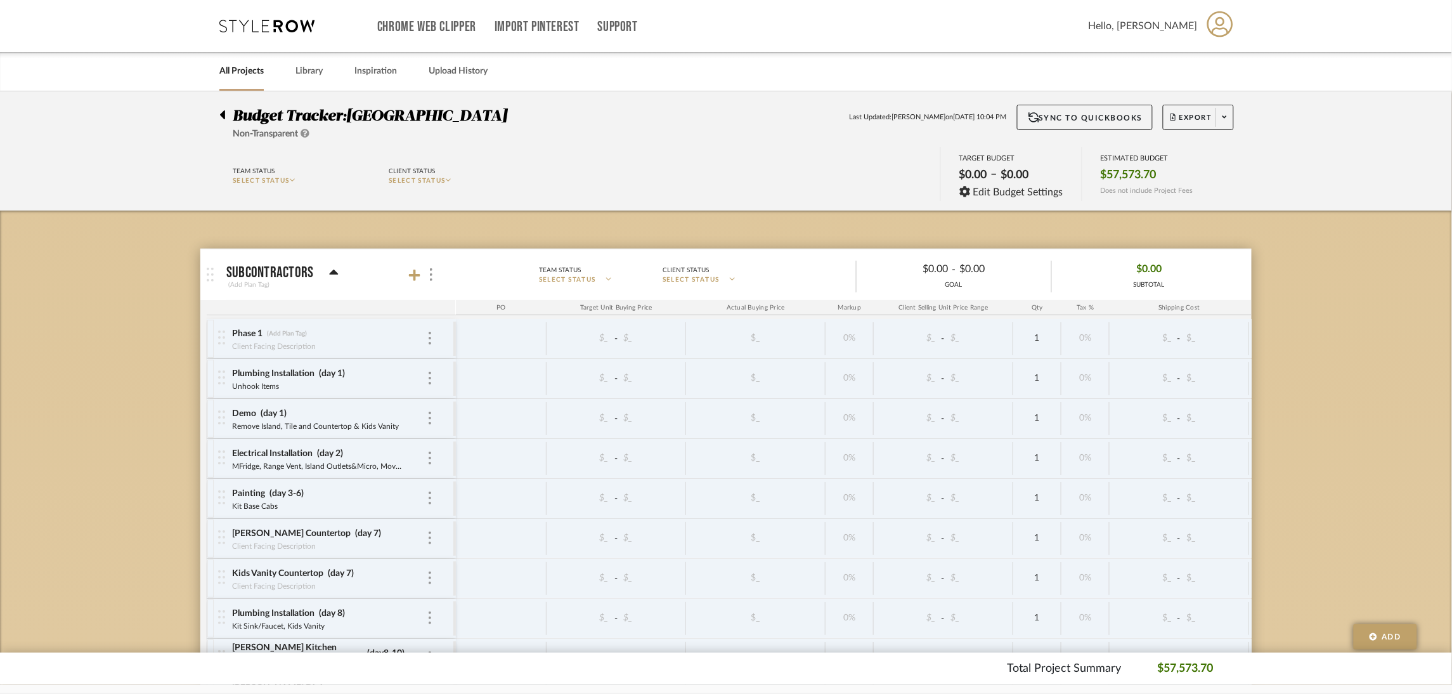
click at [346, 114] on span "Budget Tracker:" at bounding box center [289, 115] width 113 height 15
click at [218, 119] on div "Budget Tracker: Lakewood Rd Non-Transparent Last Updated: Katherine Cowley on S…" at bounding box center [725, 123] width 1051 height 36
click at [223, 119] on icon at bounding box center [222, 114] width 6 height 15
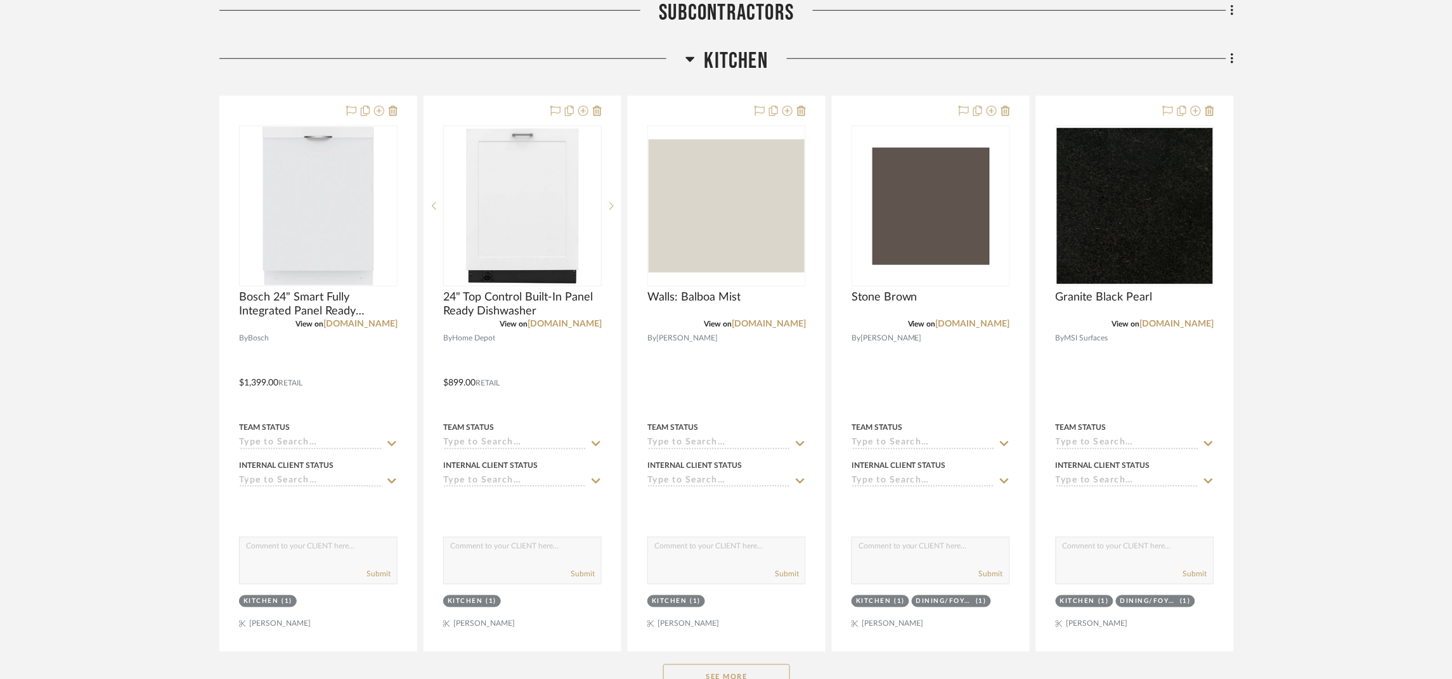
scroll to position [380, 0]
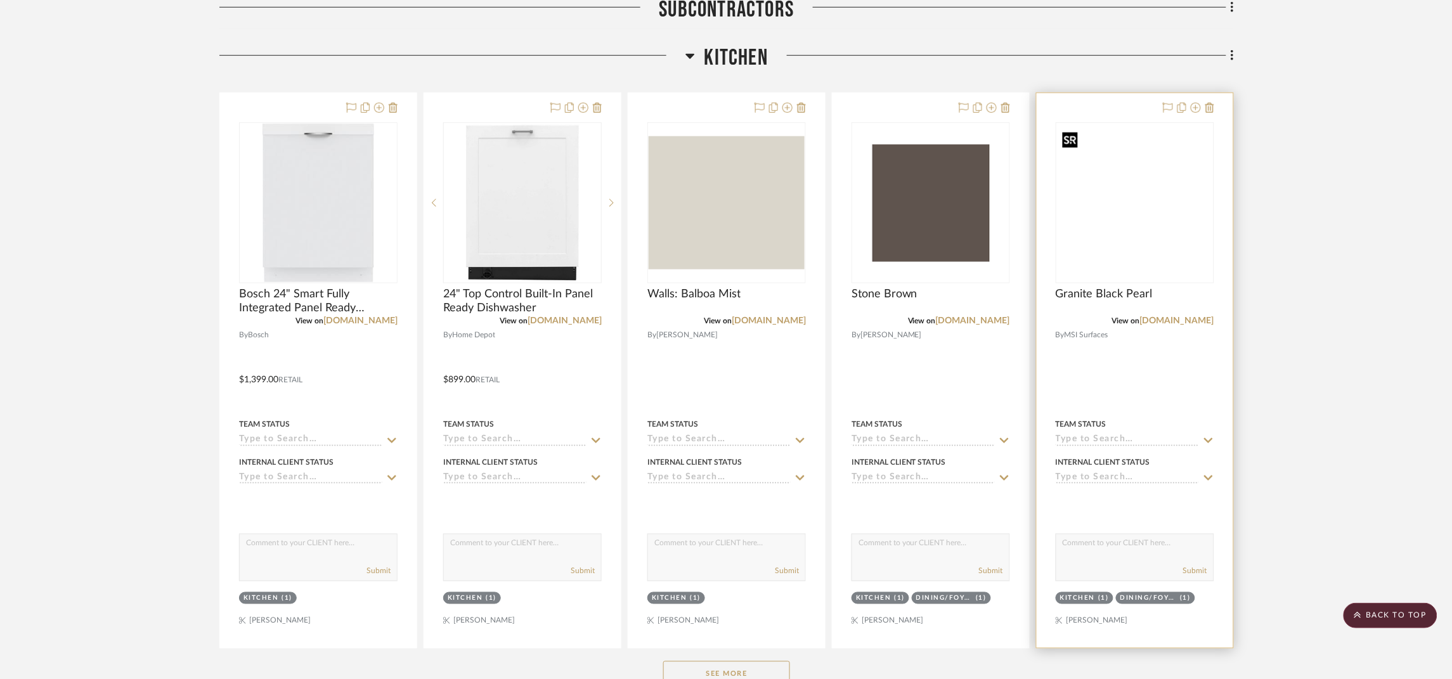
click at [0, 0] on img at bounding box center [0, 0] width 0 height 0
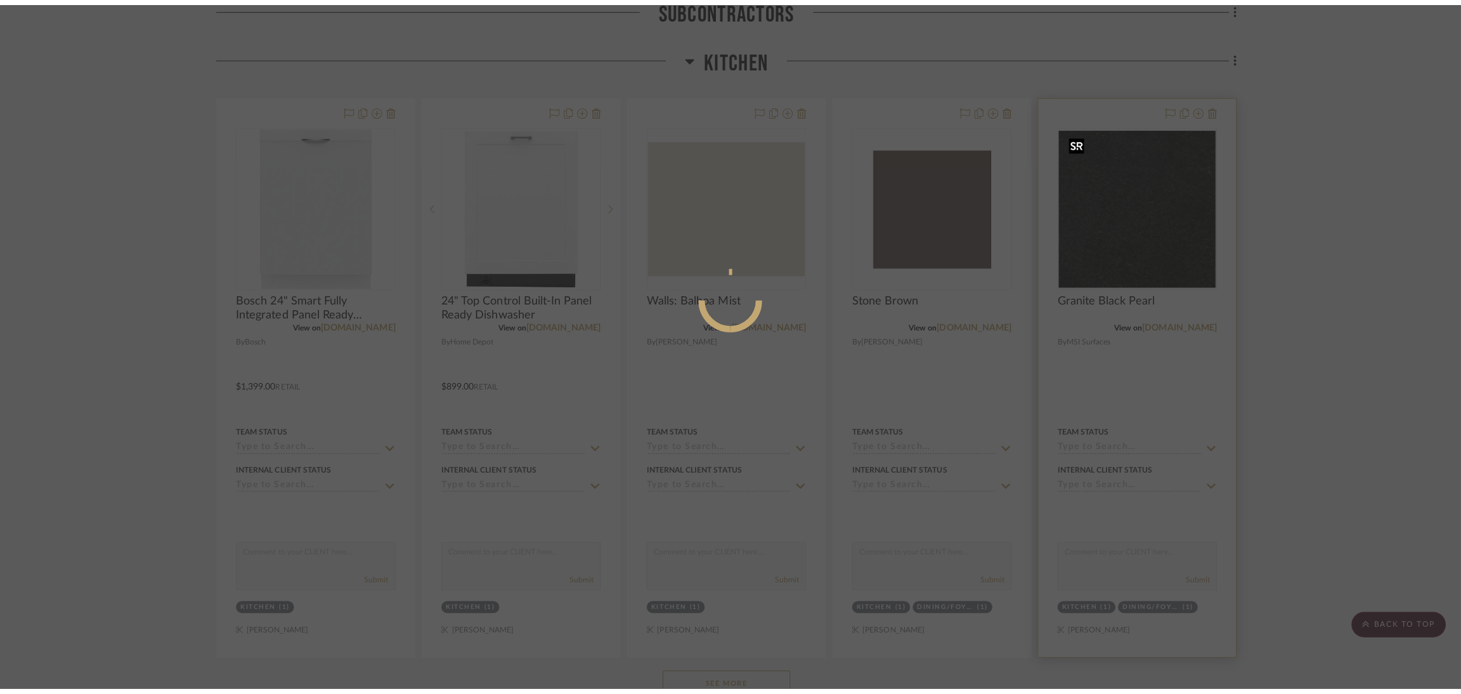
scroll to position [0, 0]
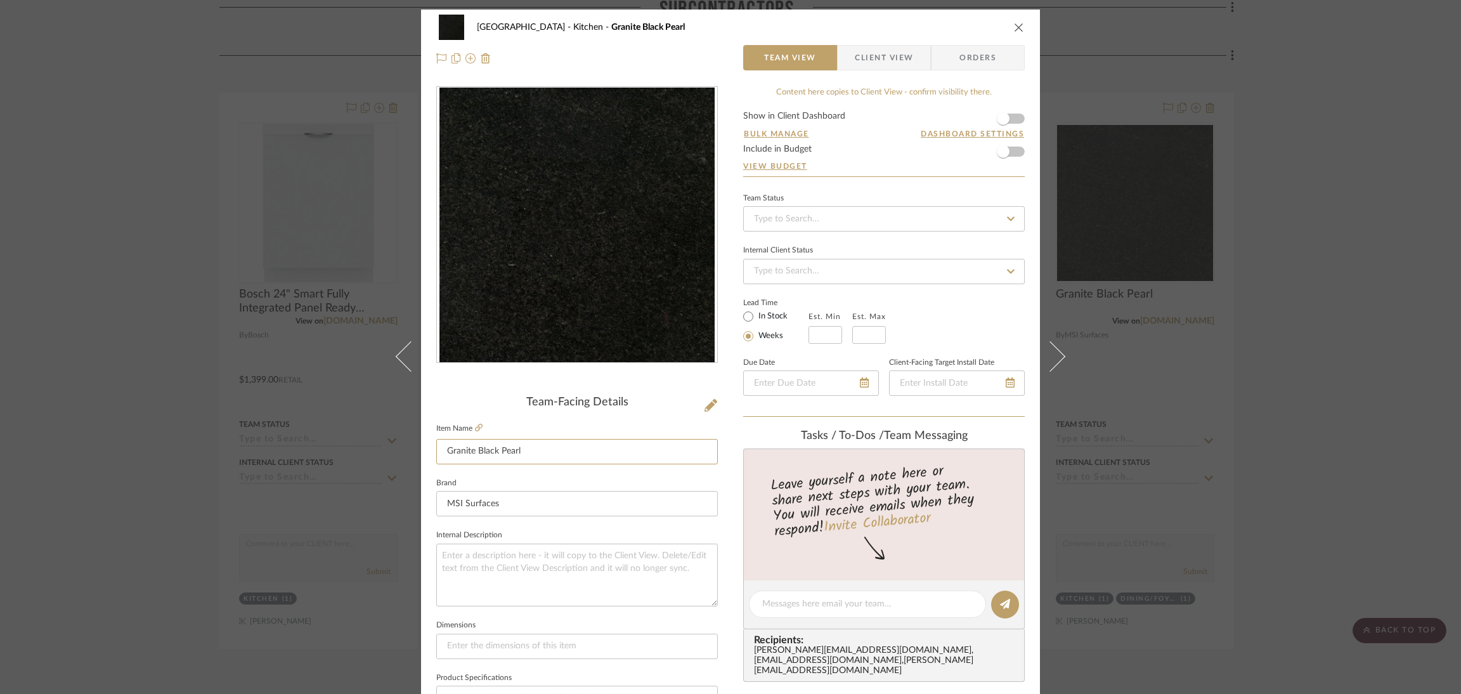
drag, startPoint x: 529, startPoint y: 446, endPoint x: 424, endPoint y: 448, distance: 105.9
click at [424, 448] on div "Lakewood Rd Kitchen Granite Black Pearl Team View Client View Orders Team-Facin…" at bounding box center [730, 595] width 619 height 1171
click at [1100, 259] on div "Lakewood Rd Kitchen Granite Black Pearl Team View Client View Orders Team-Facin…" at bounding box center [730, 347] width 1461 height 694
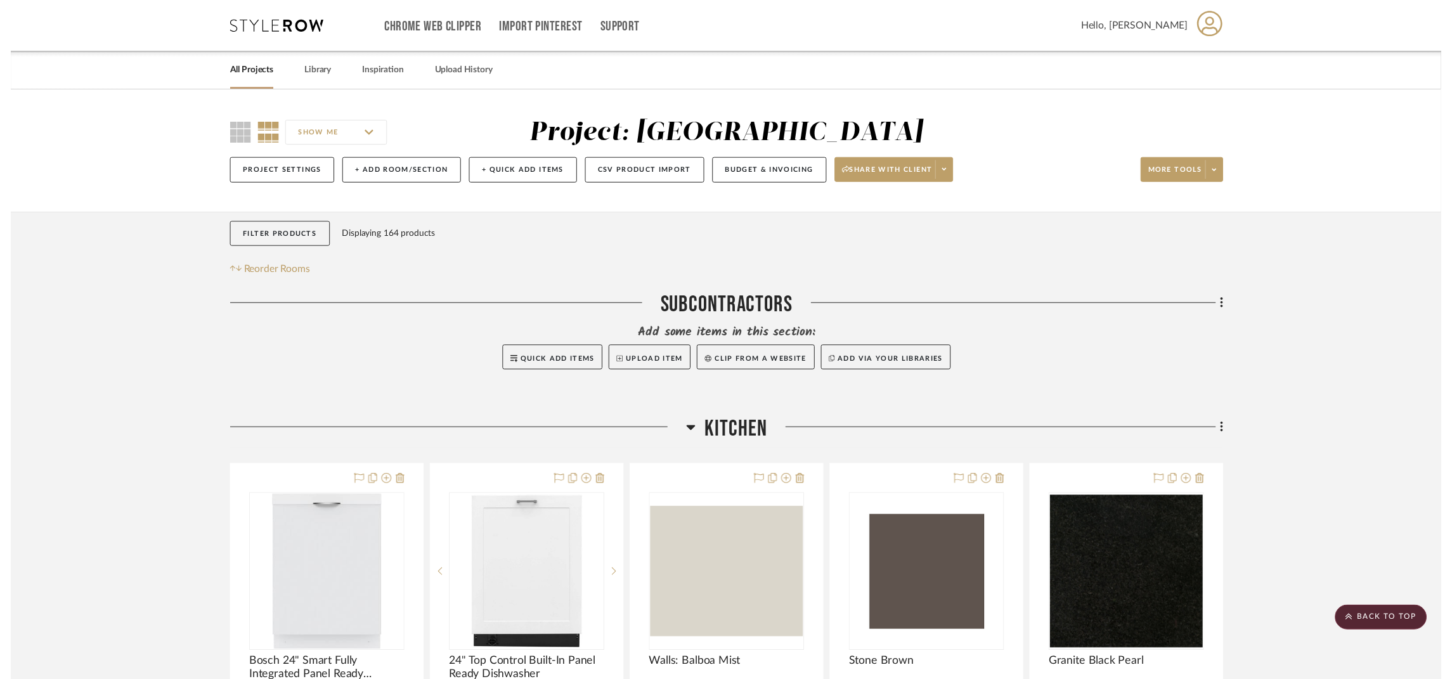
scroll to position [379, 0]
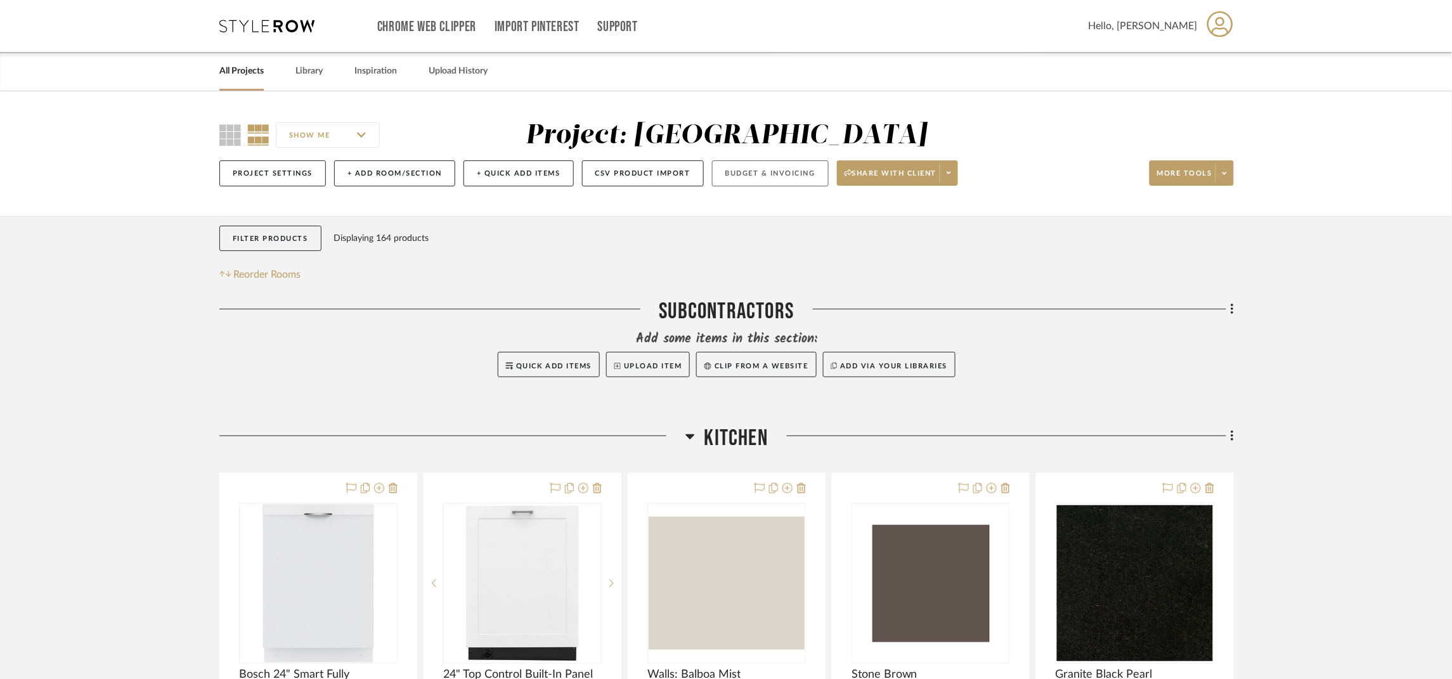
click at [793, 179] on button "Budget & Invoicing" at bounding box center [770, 173] width 117 height 26
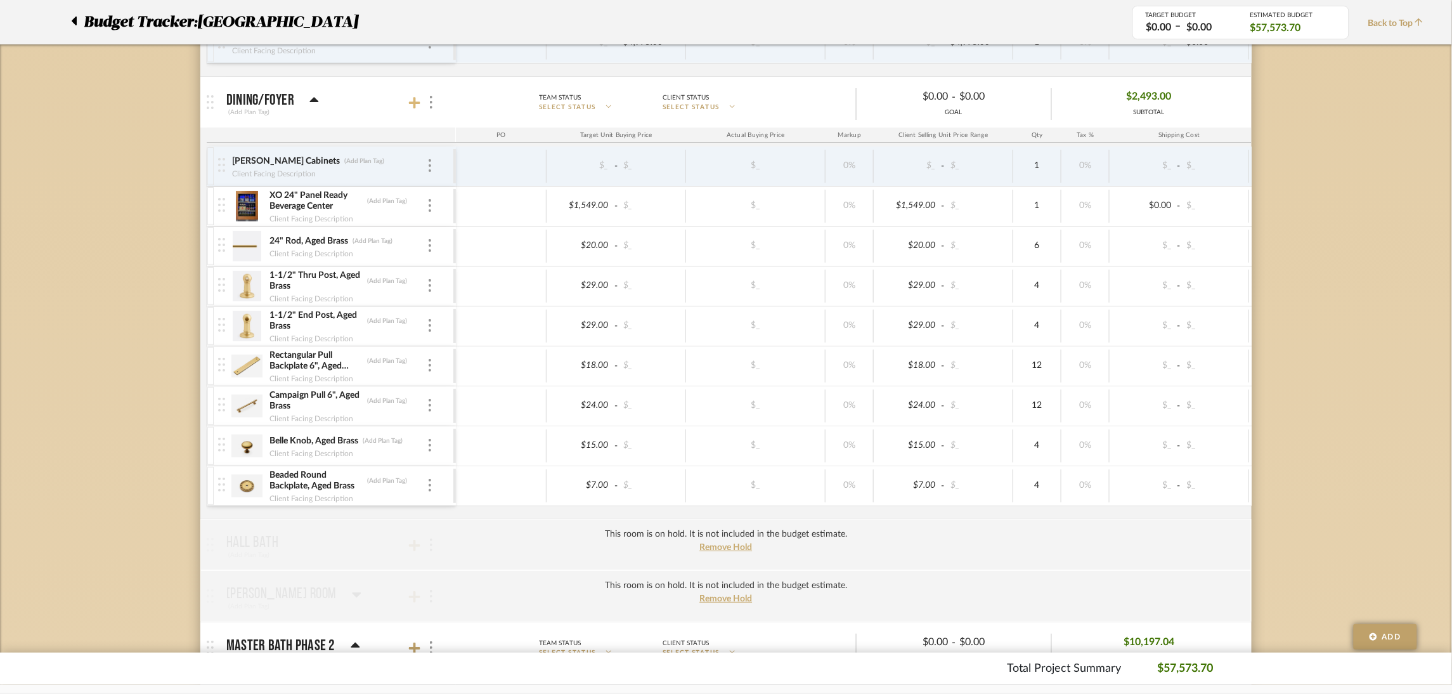
click at [413, 107] on icon at bounding box center [414, 102] width 11 height 11
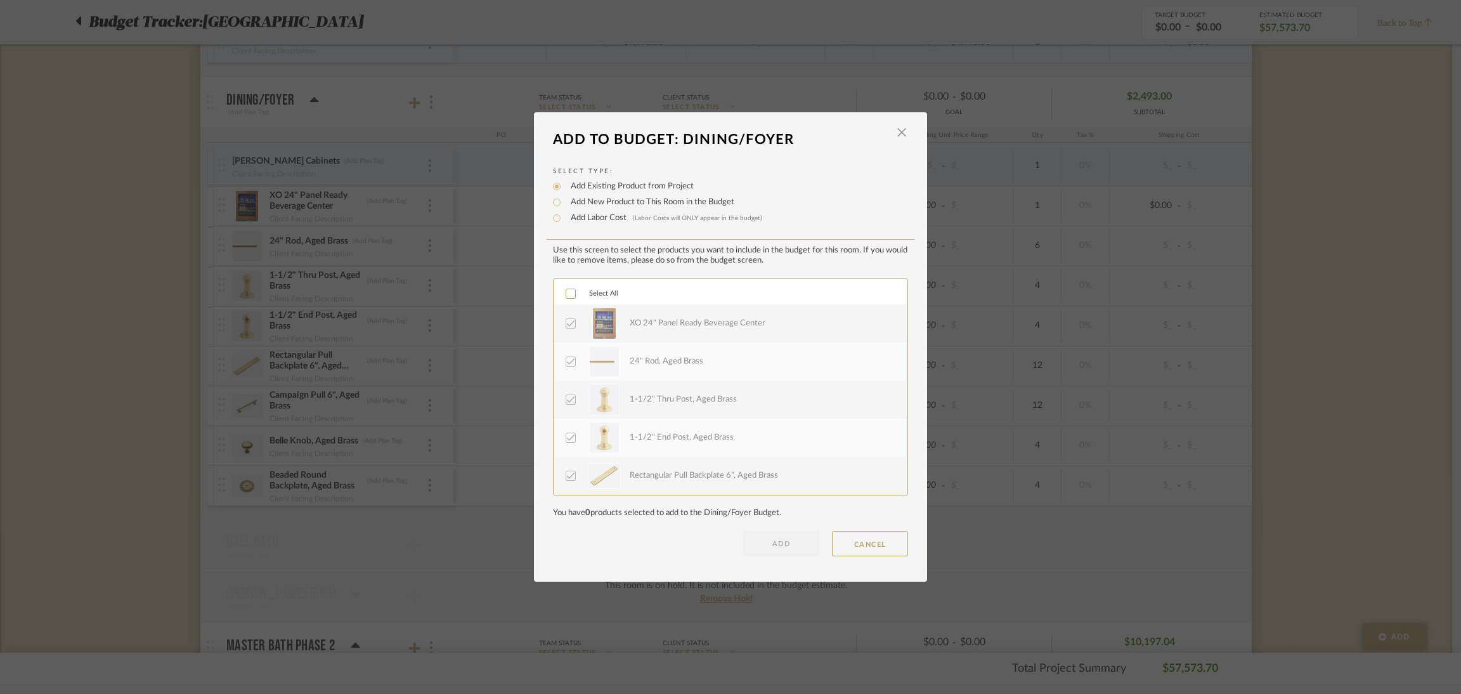
click at [603, 220] on label "Add Labor Cost (Labor Costs will ONLY appear in the budget)" at bounding box center [663, 218] width 198 height 13
click at [564, 220] on input "Add Labor Cost (Labor Costs will ONLY appear in the budget)" at bounding box center [556, 218] width 15 height 15
radio input "true"
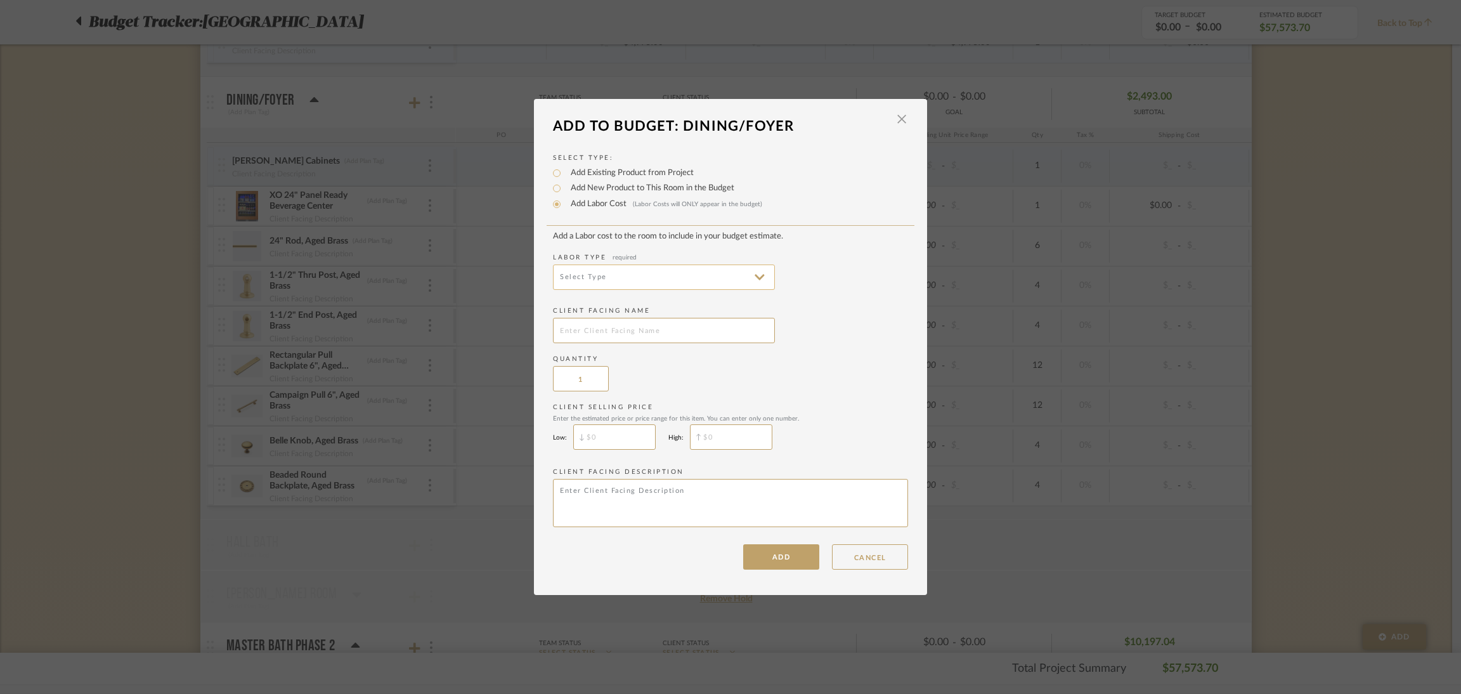
click at [704, 267] on input at bounding box center [664, 276] width 222 height 25
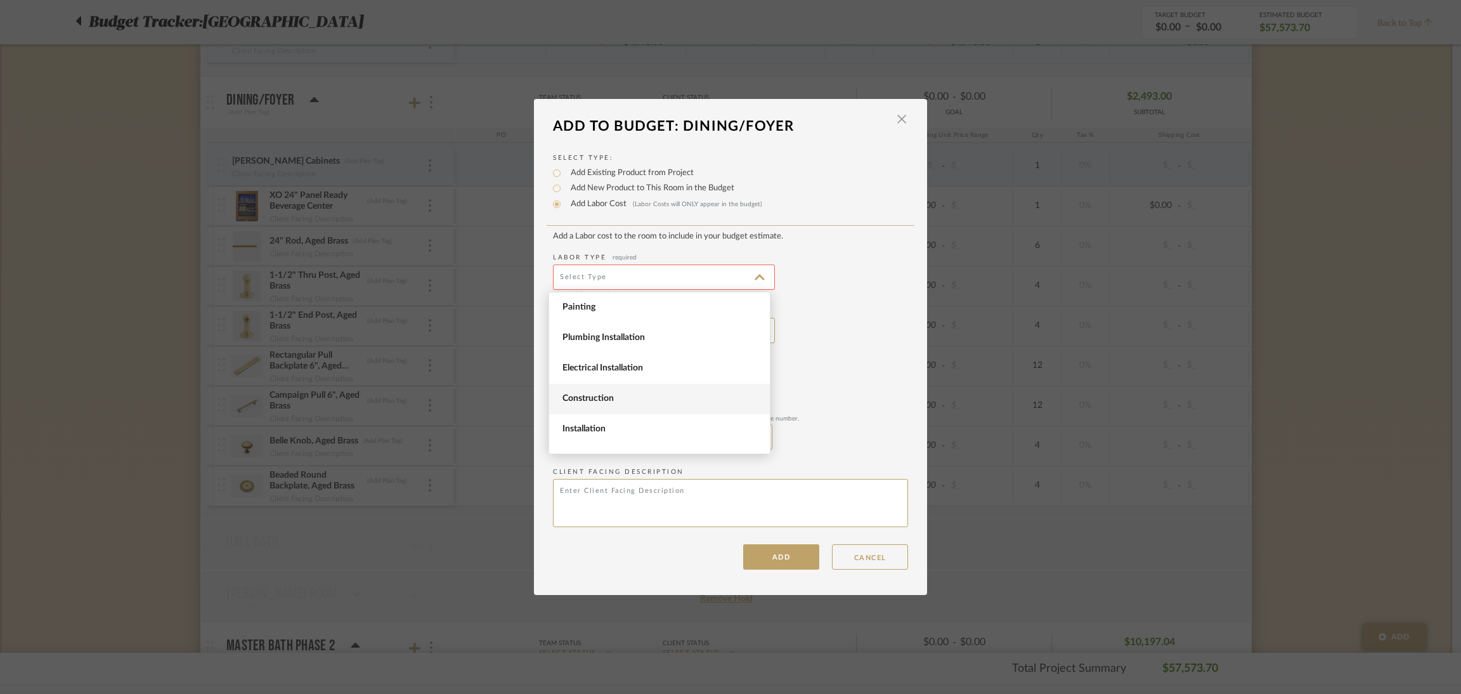
click at [688, 393] on span "Construction" at bounding box center [660, 398] width 197 height 11
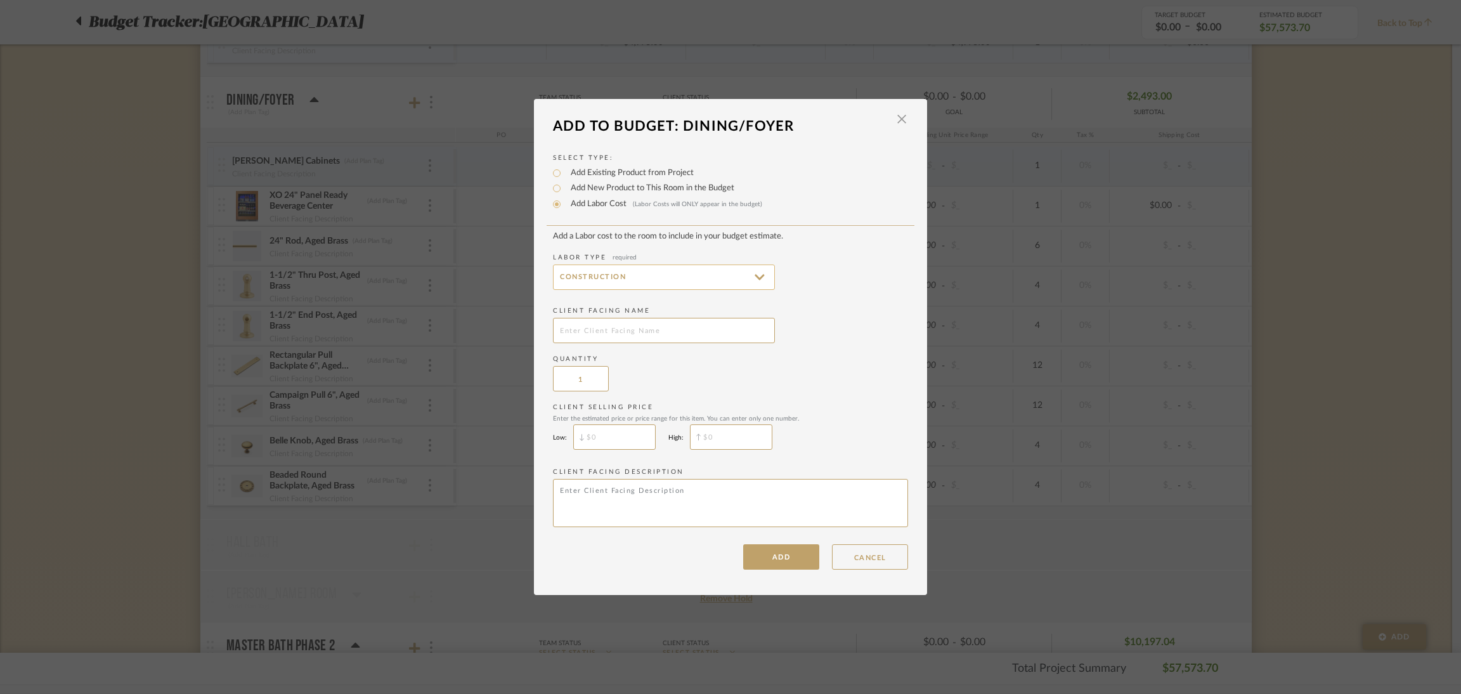
click at [755, 280] on input "Construction" at bounding box center [664, 276] width 222 height 25
click at [697, 368] on span "Electrical Installation" at bounding box center [660, 368] width 197 height 11
type input "Electrical Installation"
click at [767, 557] on button "ADD" at bounding box center [781, 556] width 76 height 25
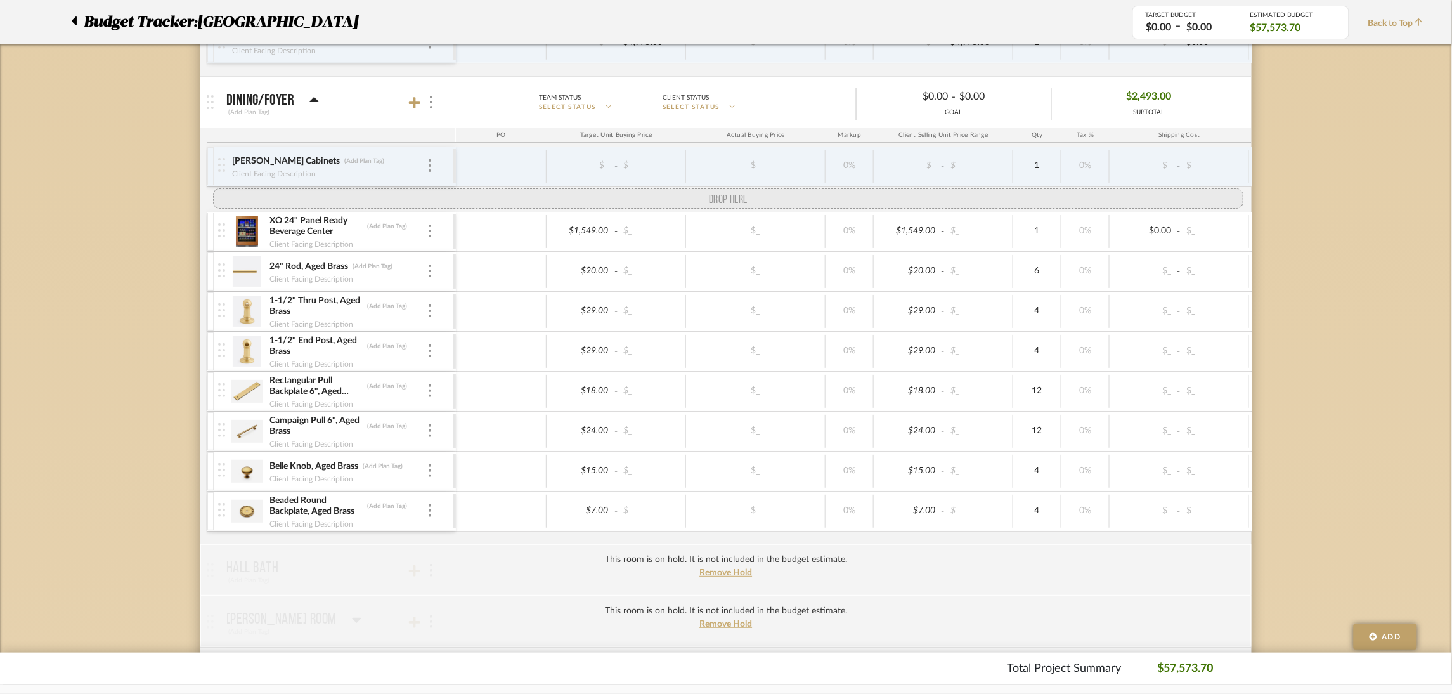
drag, startPoint x: 217, startPoint y: 536, endPoint x: 225, endPoint y: 205, distance: 331.1
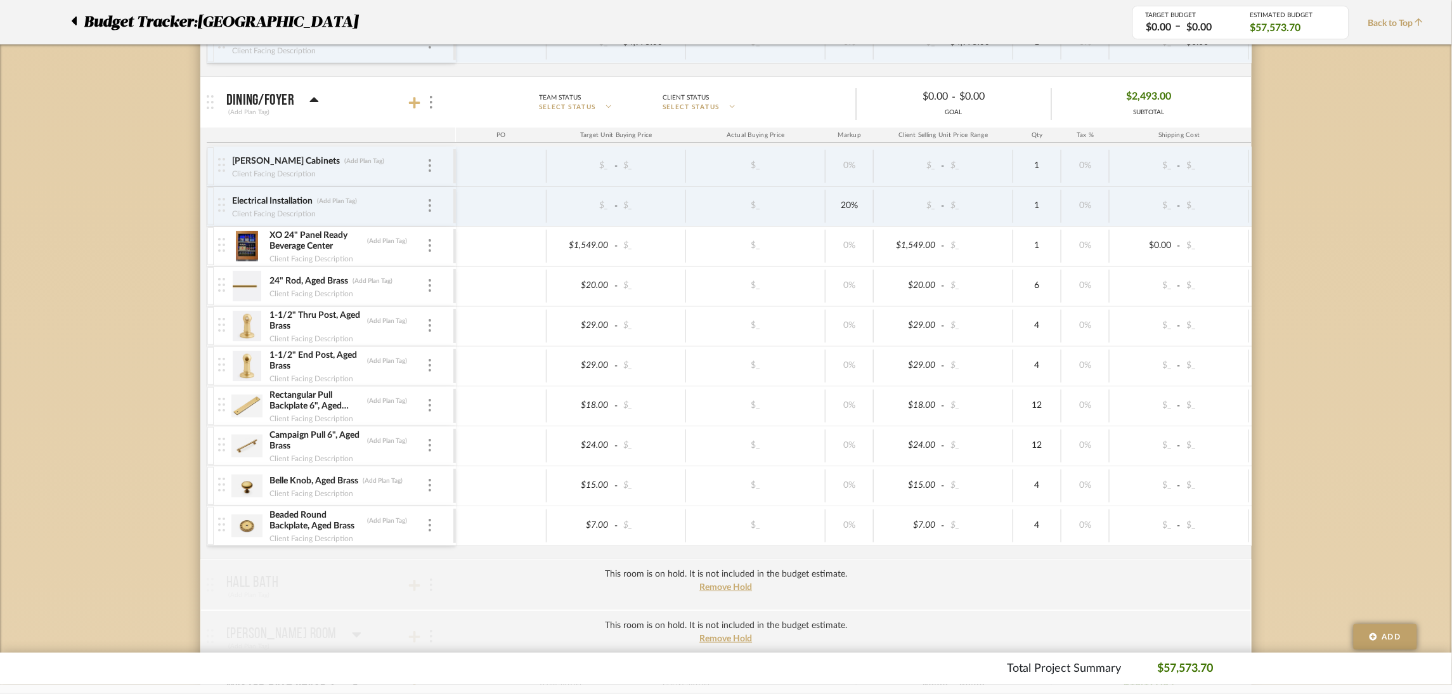
click at [416, 106] on icon at bounding box center [414, 102] width 11 height 11
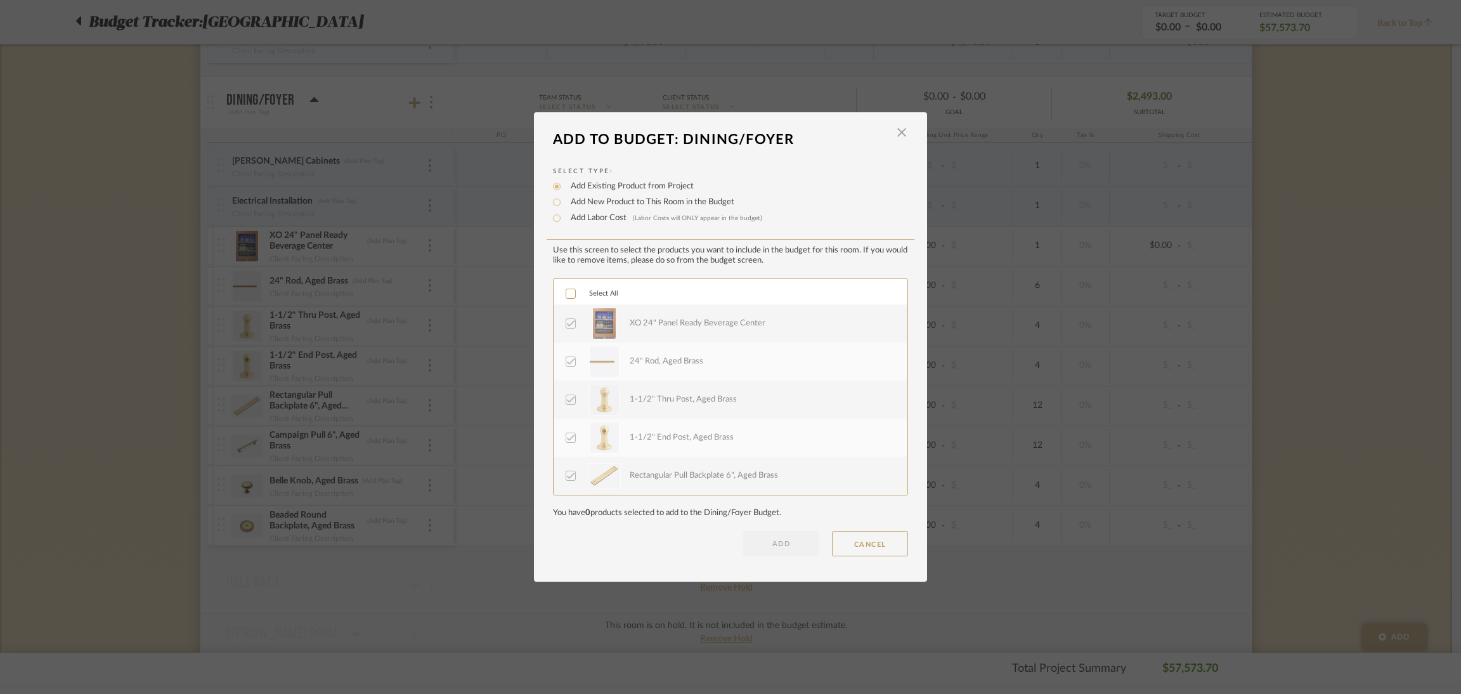
click at [611, 219] on label "Add Labor Cost (Labor Costs will ONLY appear in the budget)" at bounding box center [663, 218] width 198 height 13
click at [564, 219] on input "Add Labor Cost (Labor Costs will ONLY appear in the budget)" at bounding box center [556, 218] width 15 height 15
radio input "true"
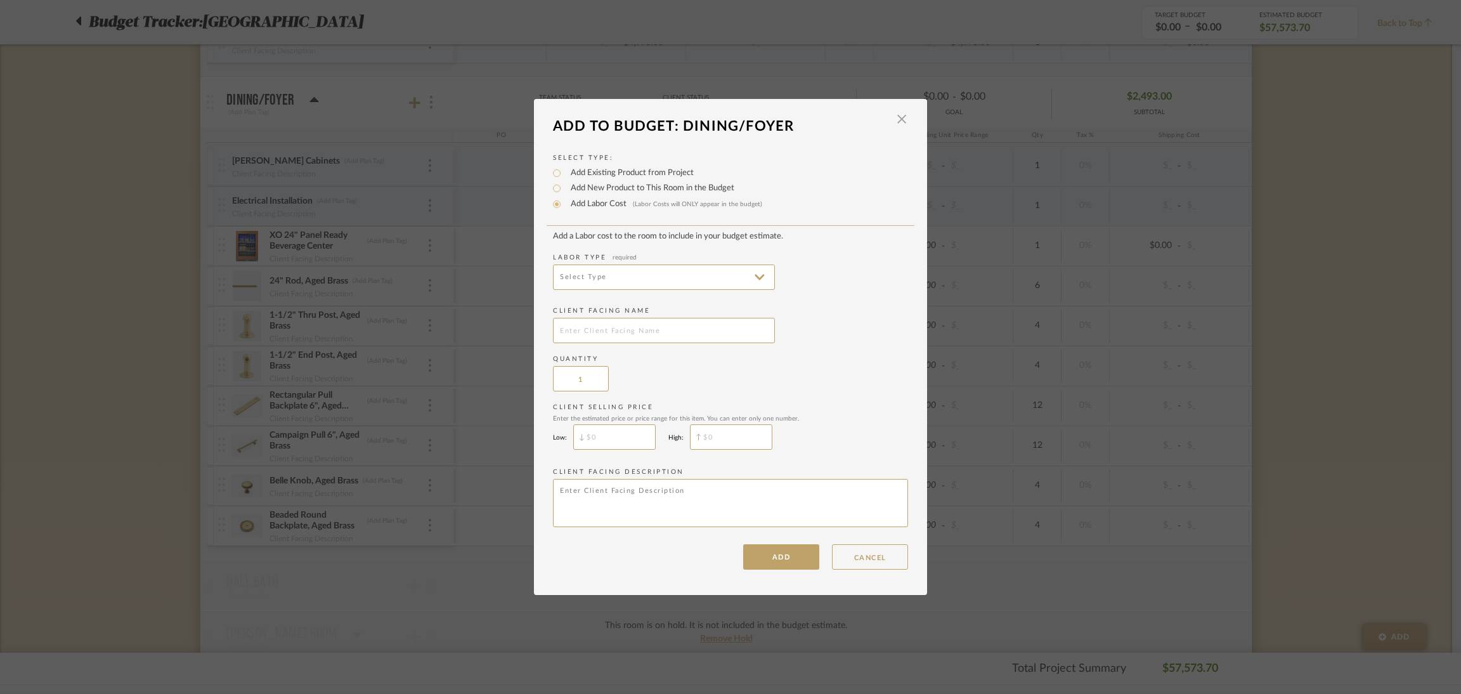
click at [741, 290] on add-labor-cost "Add a Labor cost to the room to include in your budget estimate. Labor Type req…" at bounding box center [730, 381] width 355 height 300
click at [744, 282] on input at bounding box center [664, 276] width 222 height 25
click at [664, 381] on span "Fabrication" at bounding box center [660, 377] width 197 height 11
type input "Fabrication"
click at [682, 332] on input "text" at bounding box center [664, 330] width 222 height 25
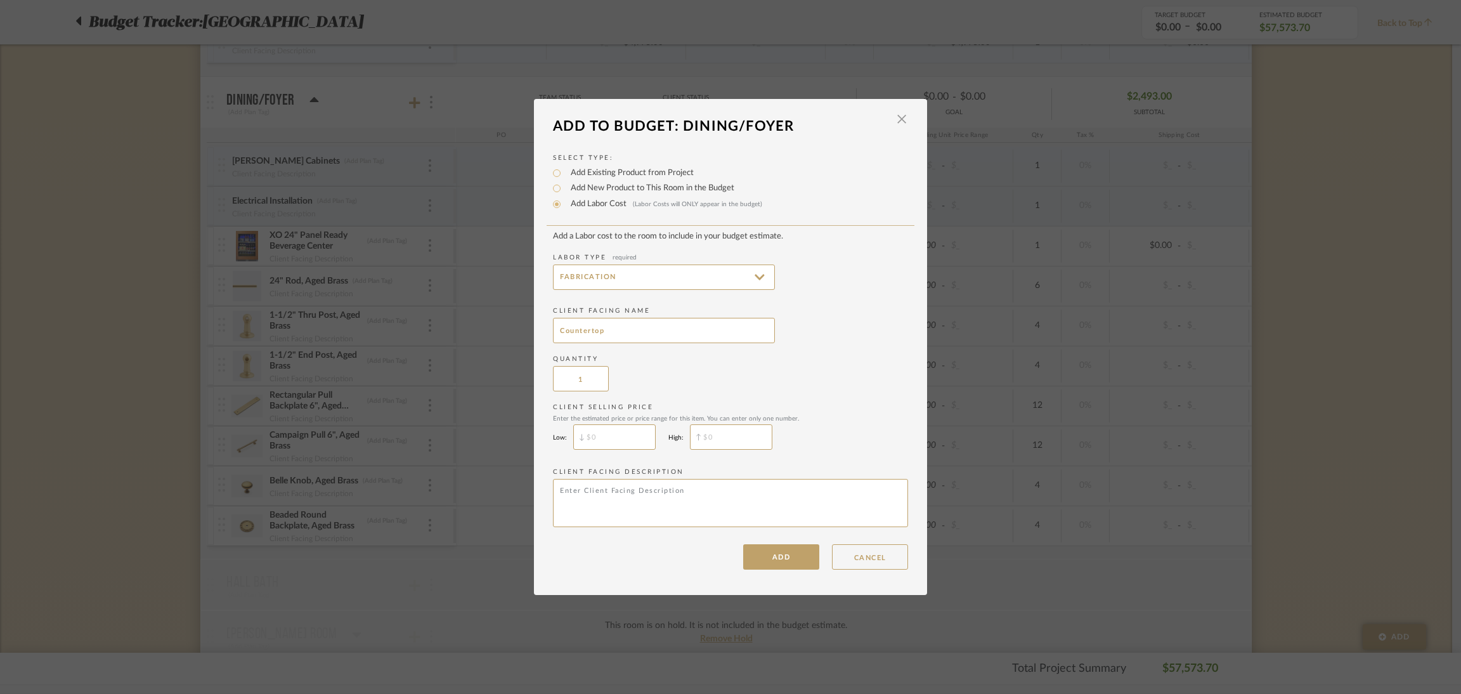
type input "Countertop"
click at [772, 543] on div "Add a Labor cost to the room to include in your budget estimate. Labor Type req…" at bounding box center [730, 400] width 355 height 338
click at [786, 555] on button "ADD" at bounding box center [781, 556] width 76 height 25
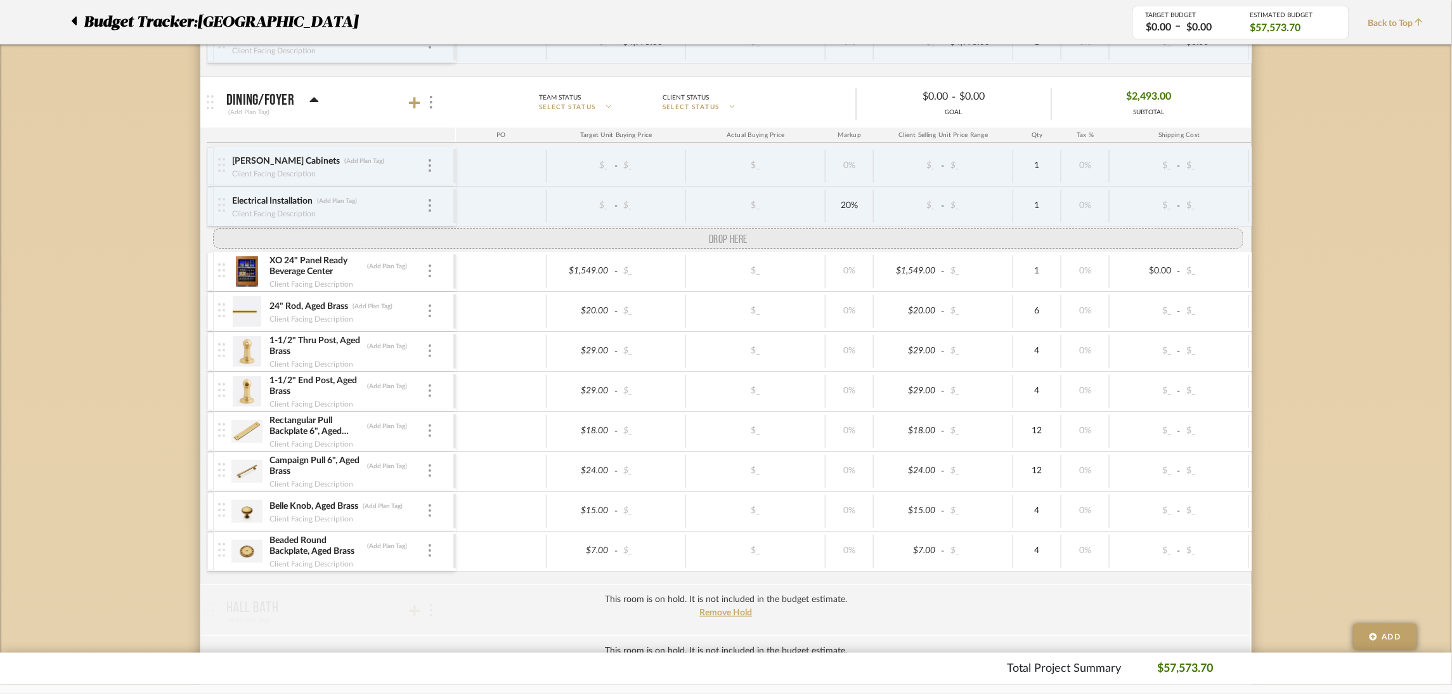
drag, startPoint x: 220, startPoint y: 570, endPoint x: 227, endPoint y: 256, distance: 314.6
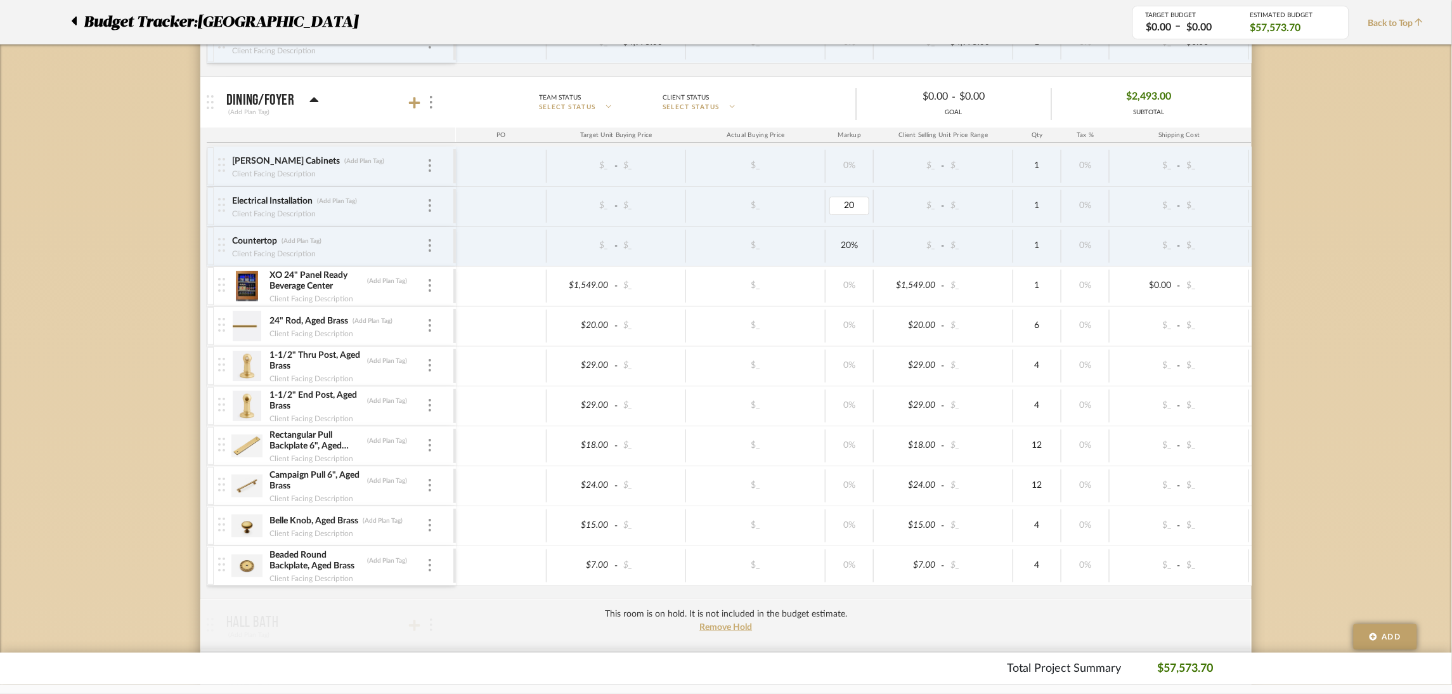
type input "0"
click at [1314, 217] on div "Budget Tracker: Lakewood Rd Non-Transparent Last Updated: Katherine Cowley on S…" at bounding box center [726, 332] width 1452 height 3714
